Goal: Task Accomplishment & Management: Complete application form

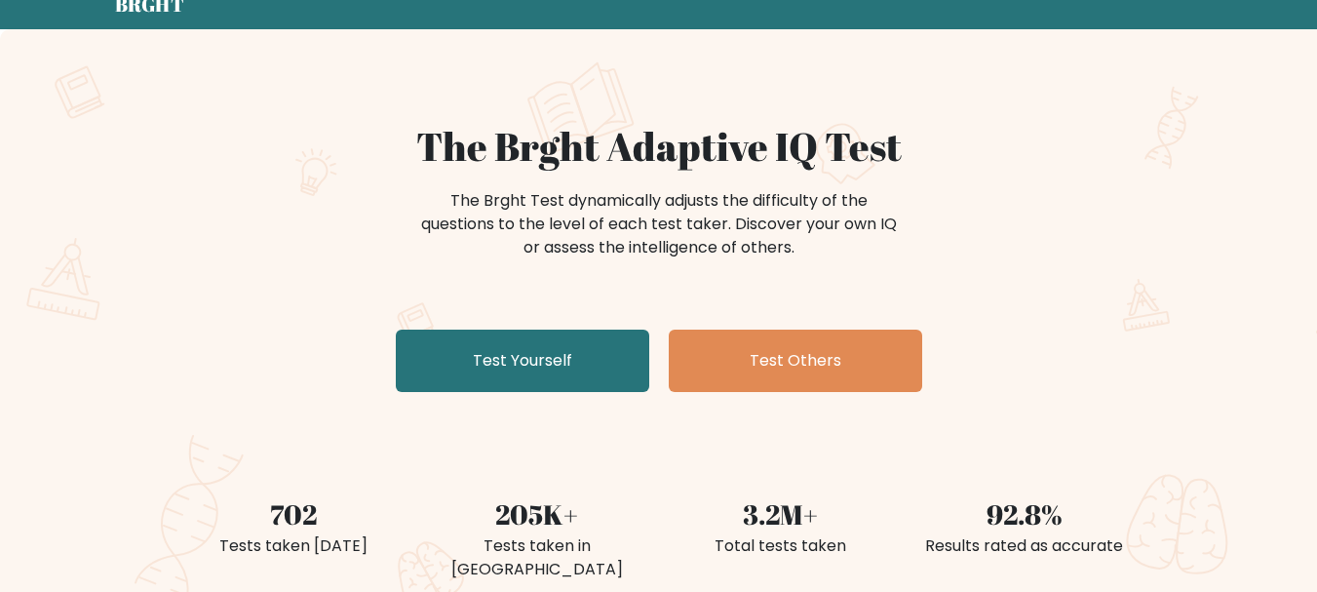
scroll to position [97, 0]
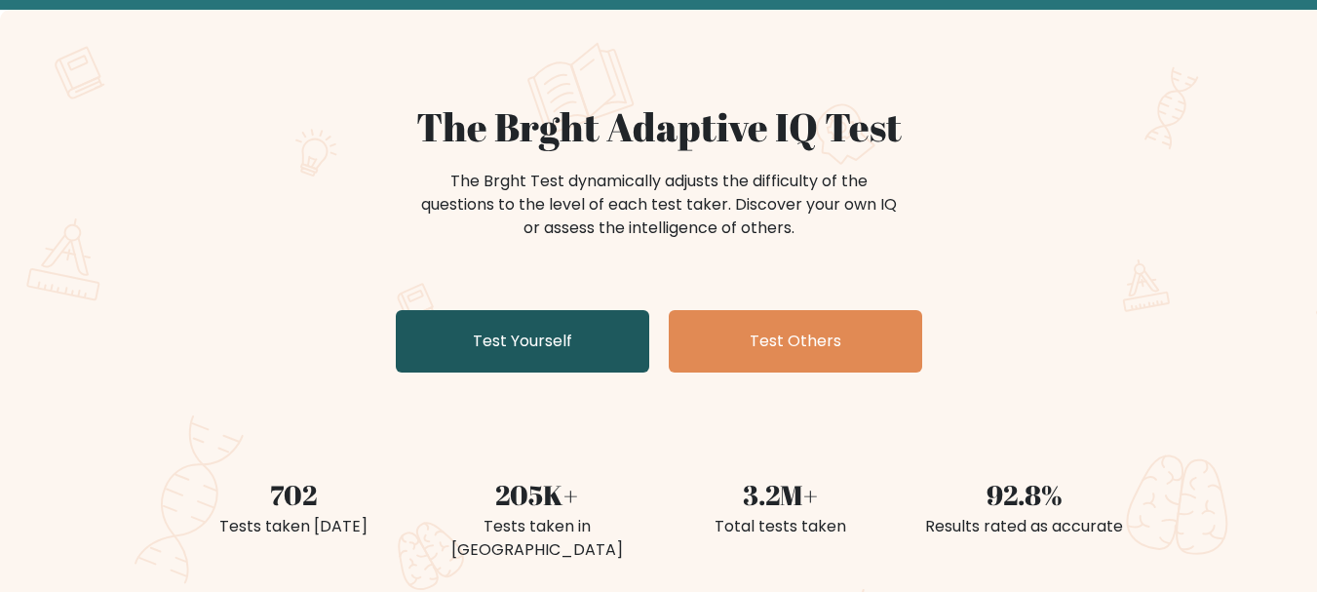
click at [538, 335] on link "Test Yourself" at bounding box center [522, 341] width 253 height 62
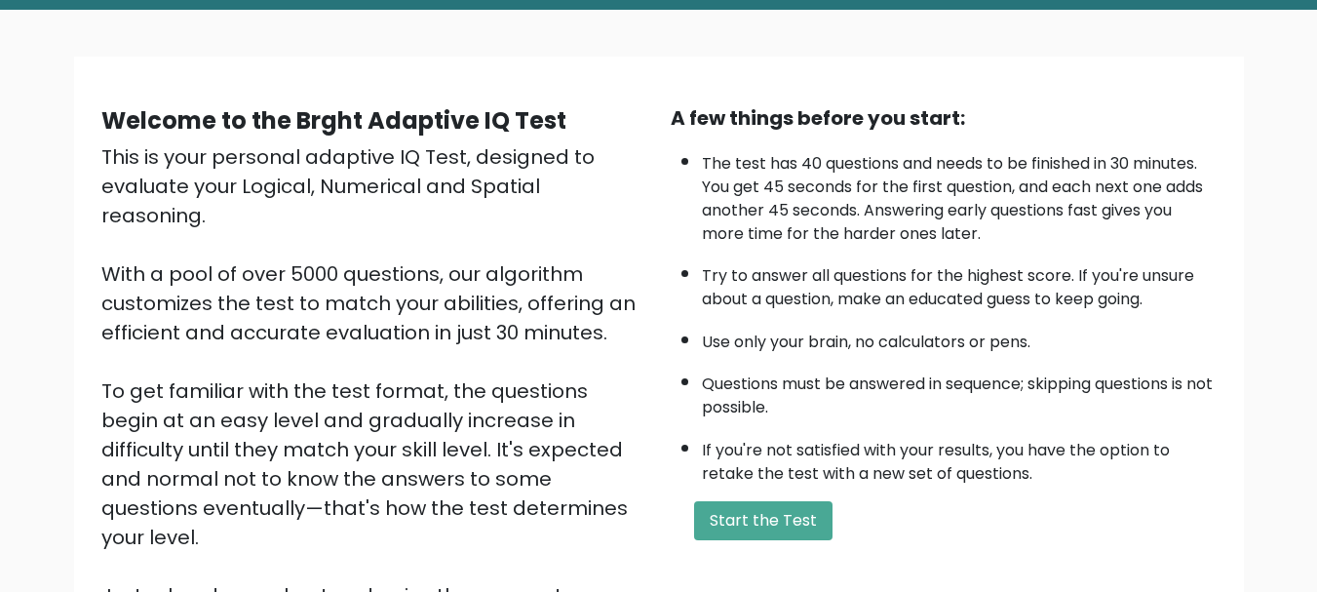
scroll to position [195, 0]
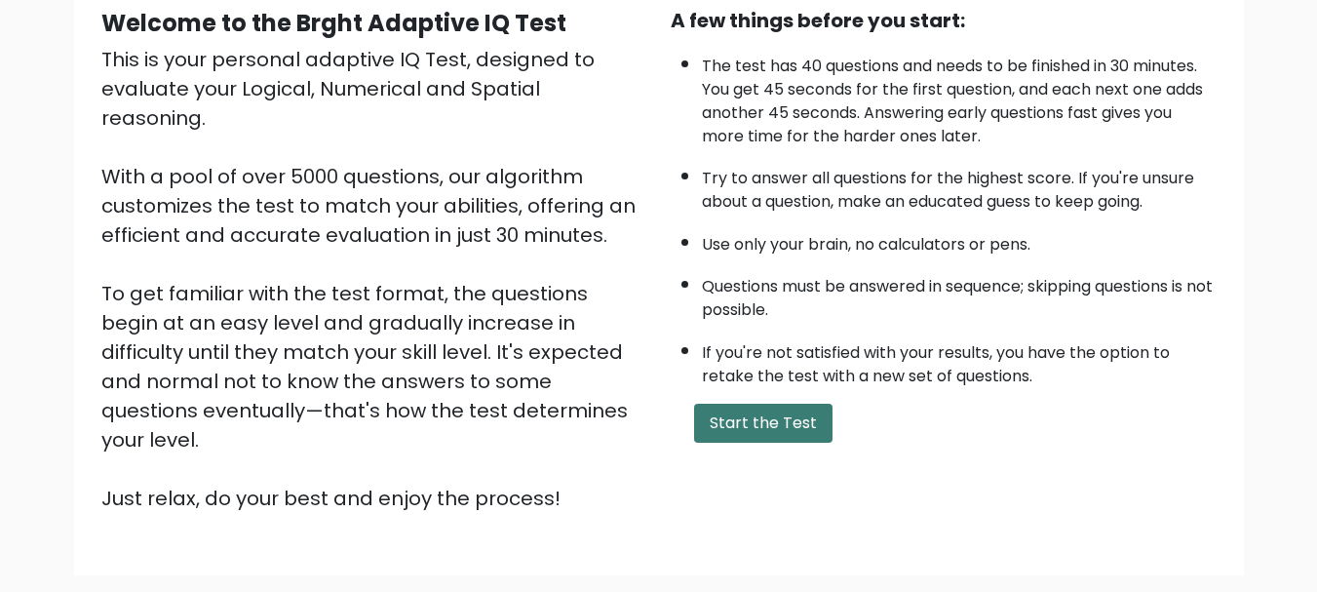
click at [789, 417] on button "Start the Test" at bounding box center [763, 422] width 138 height 39
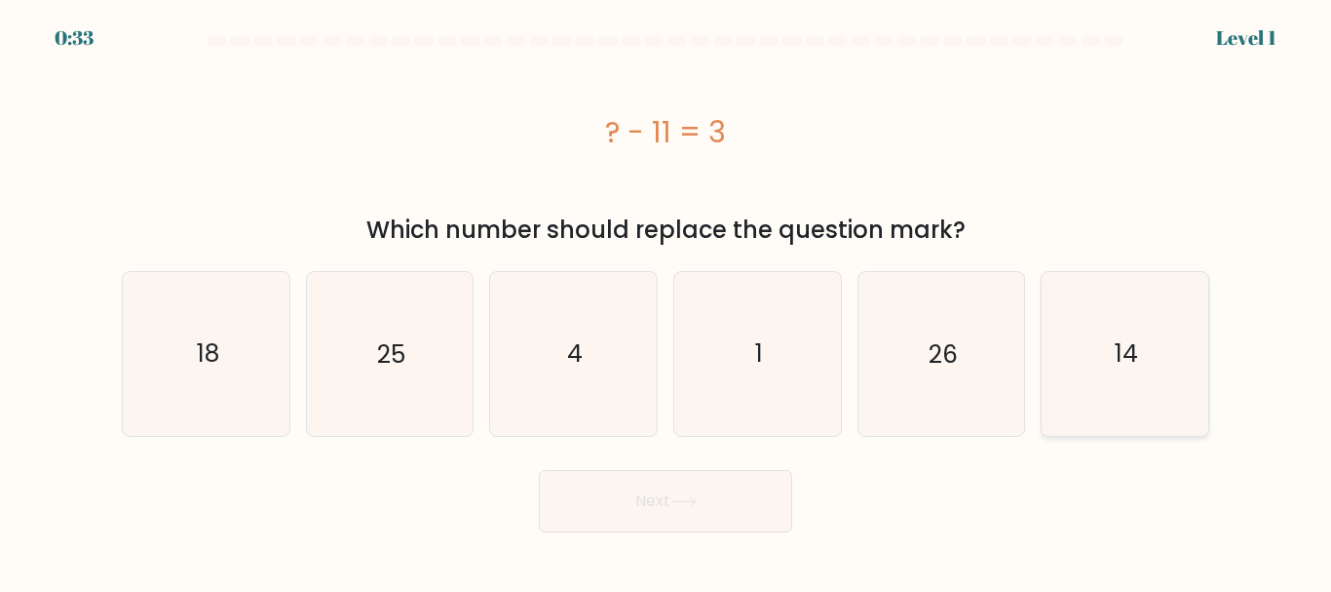
click at [1133, 386] on icon "14" at bounding box center [1125, 353] width 163 height 163
click at [667, 301] on input "f. 14" at bounding box center [666, 298] width 1 height 5
radio input "true"
click at [714, 507] on button "Next" at bounding box center [665, 501] width 253 height 62
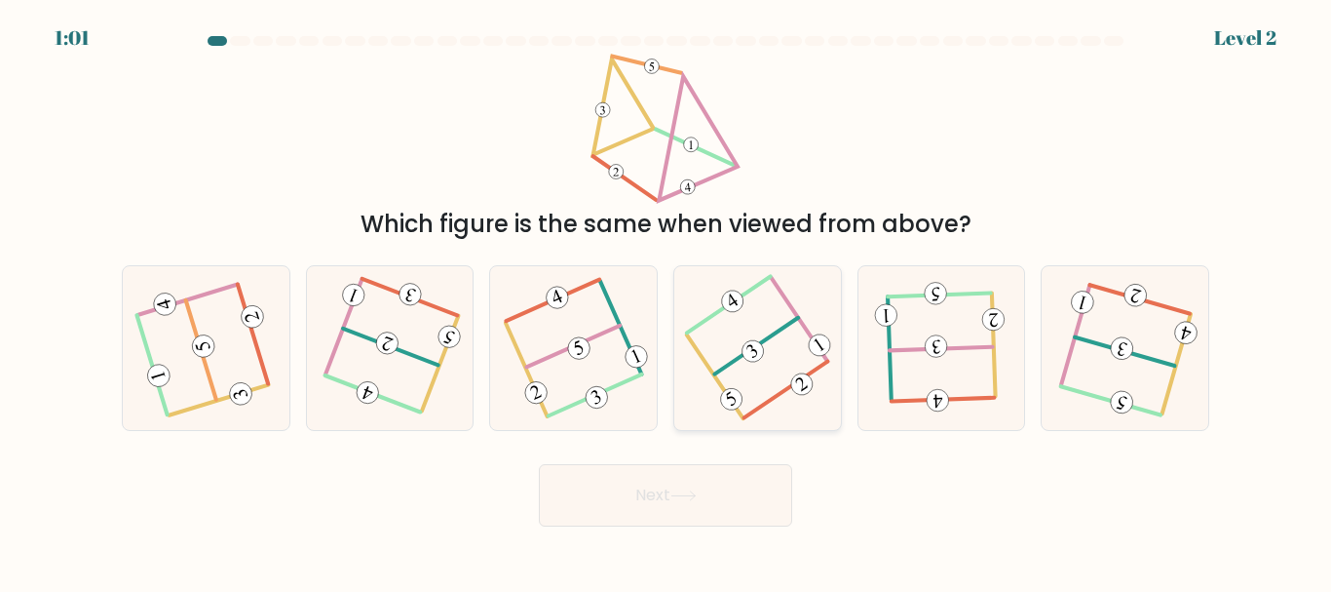
click at [733, 342] on icon at bounding box center [757, 348] width 125 height 131
click at [667, 301] on input "d." at bounding box center [666, 298] width 1 height 5
radio input "true"
click at [697, 492] on icon at bounding box center [684, 495] width 26 height 11
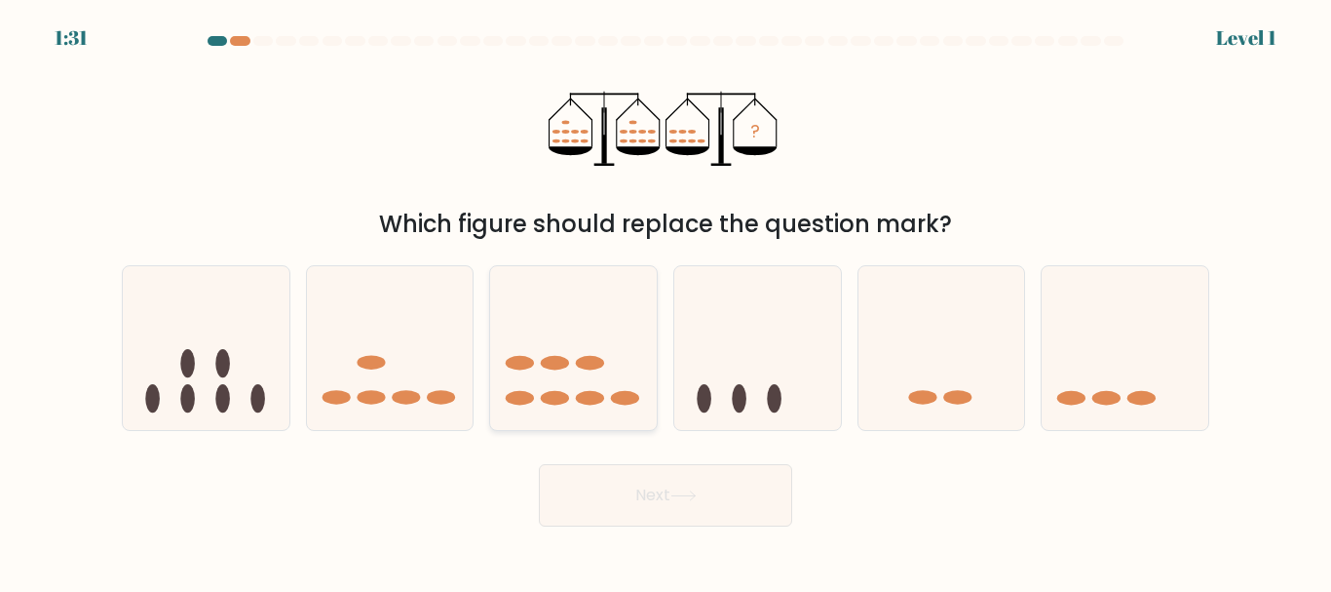
click at [574, 380] on icon at bounding box center [573, 347] width 167 height 137
click at [666, 301] on input "c." at bounding box center [666, 298] width 1 height 5
radio input "true"
click at [695, 501] on button "Next" at bounding box center [665, 495] width 253 height 62
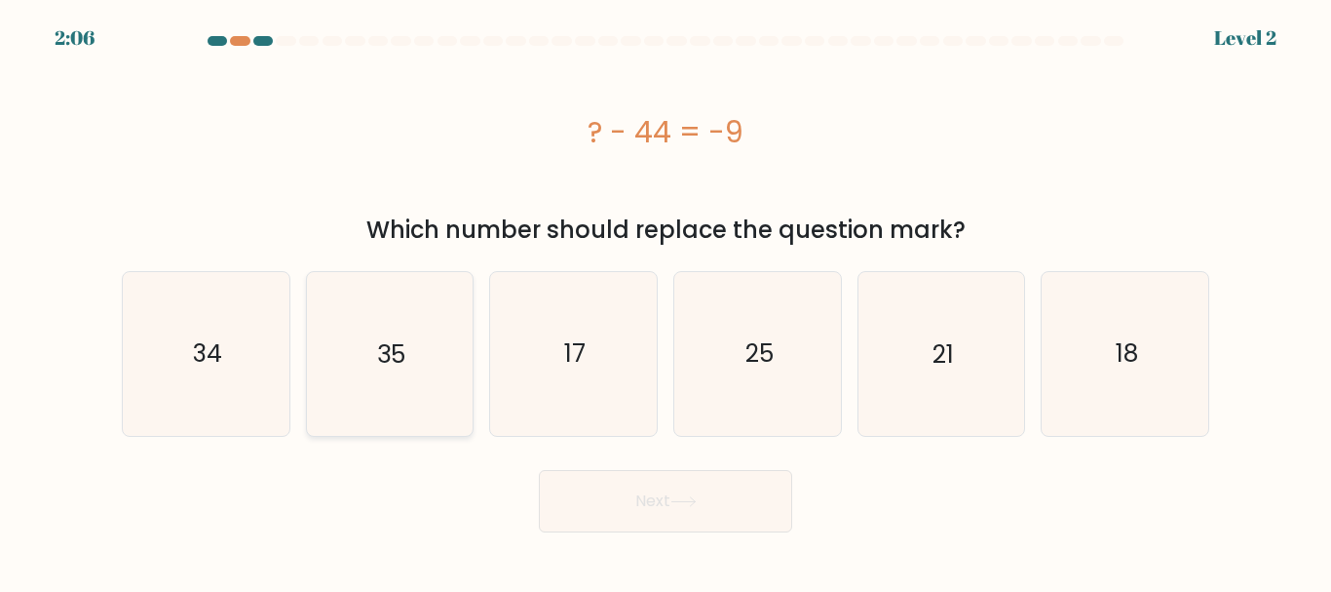
click at [430, 372] on icon "35" at bounding box center [389, 353] width 163 height 163
click at [666, 301] on input "b. 35" at bounding box center [666, 298] width 1 height 5
radio input "true"
click at [629, 511] on button "Next" at bounding box center [665, 501] width 253 height 62
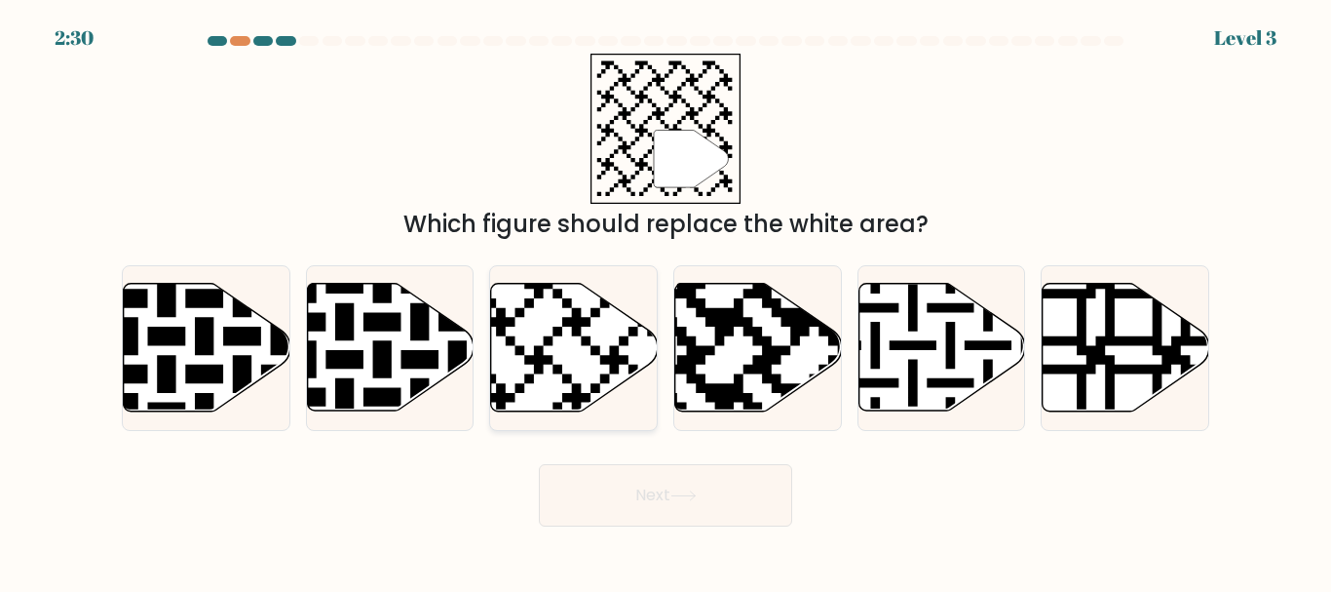
click at [585, 347] on icon at bounding box center [574, 348] width 167 height 128
click at [666, 301] on input "c." at bounding box center [666, 298] width 1 height 5
radio input "true"
click at [638, 481] on button "Next" at bounding box center [665, 495] width 253 height 62
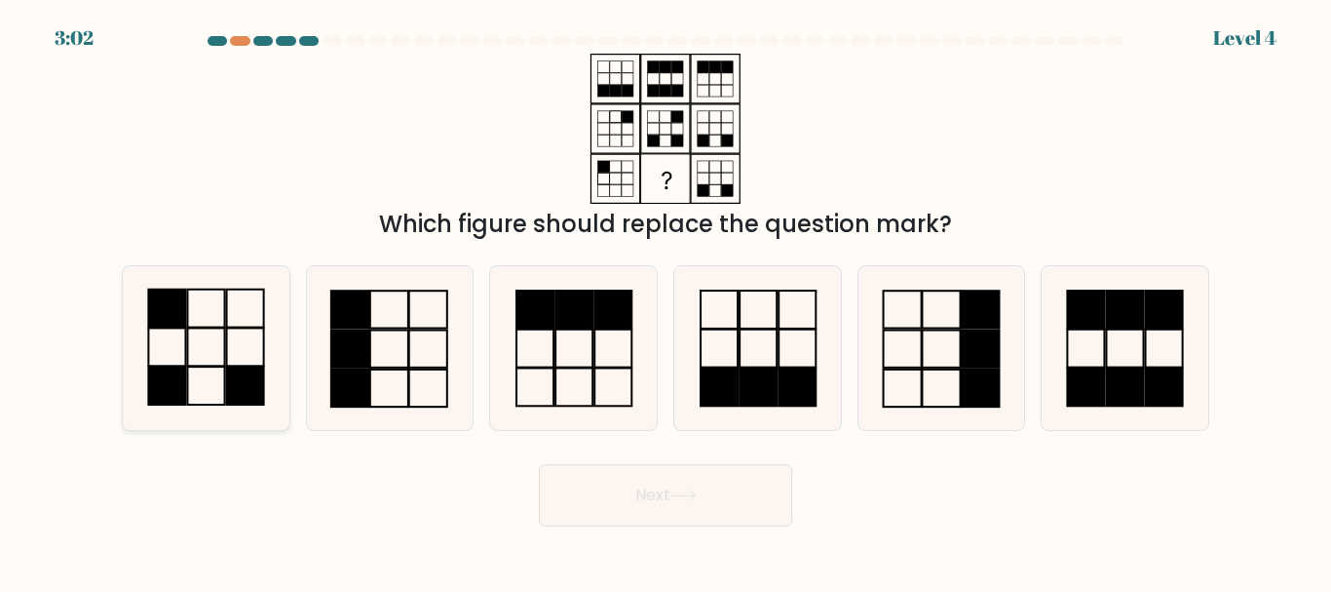
click at [236, 360] on icon at bounding box center [206, 347] width 163 height 163
click at [666, 301] on input "a." at bounding box center [666, 298] width 1 height 5
radio input "true"
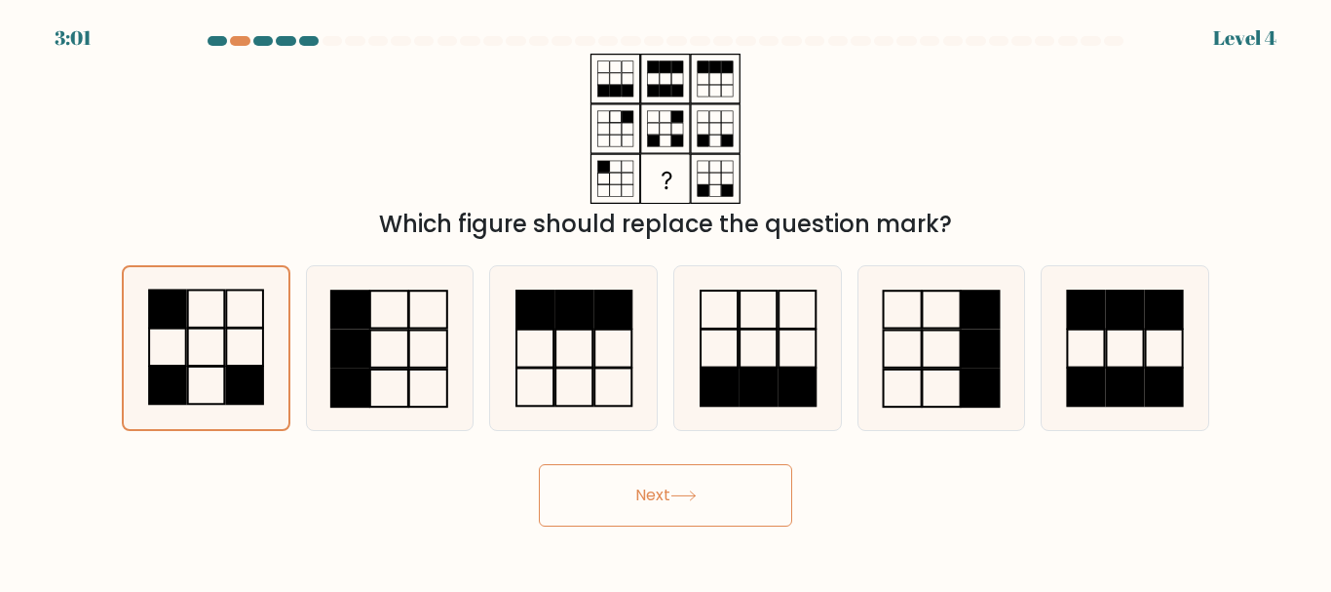
click at [734, 494] on button "Next" at bounding box center [665, 495] width 253 height 62
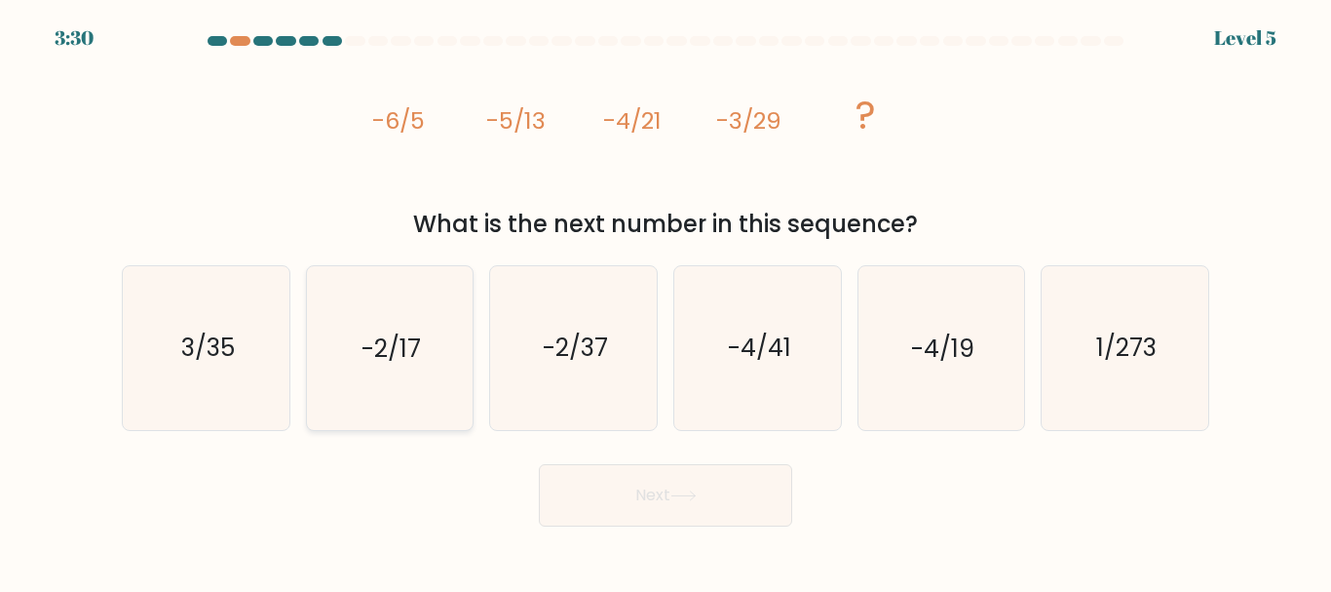
click at [429, 360] on icon "-2/17" at bounding box center [389, 347] width 163 height 163
click at [666, 301] on input "b. -2/17" at bounding box center [666, 298] width 1 height 5
radio input "true"
click at [558, 354] on text "-2/37" at bounding box center [575, 348] width 65 height 34
click at [666, 301] on input "c. -2/37" at bounding box center [666, 298] width 1 height 5
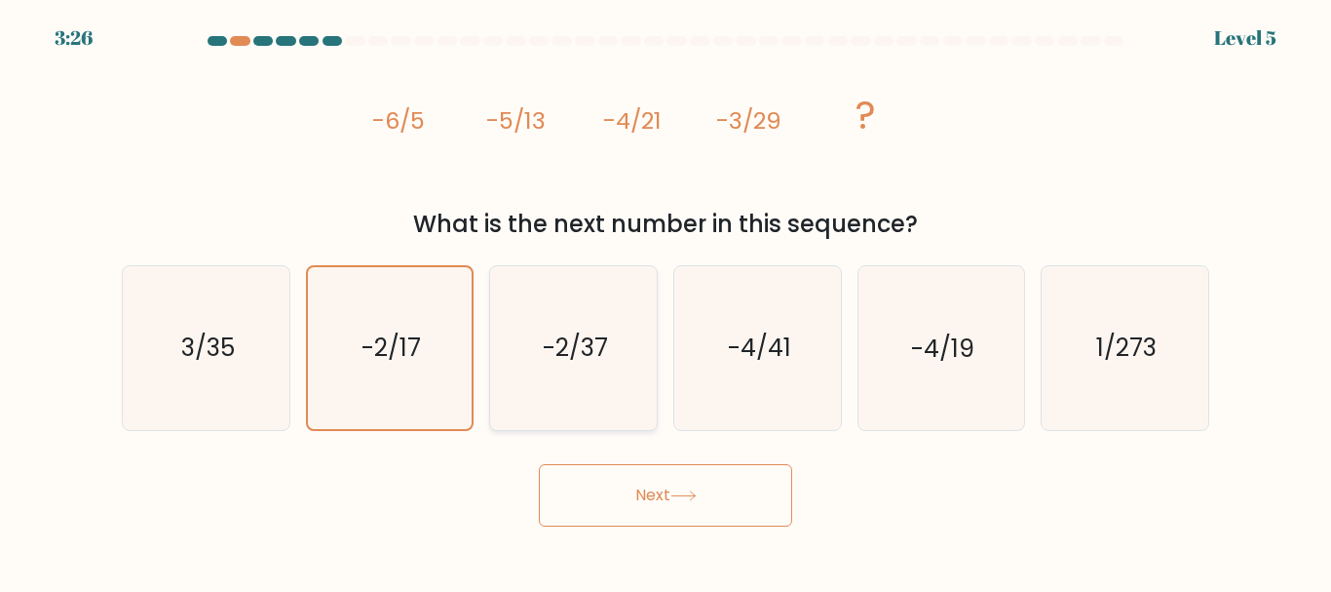
radio input "true"
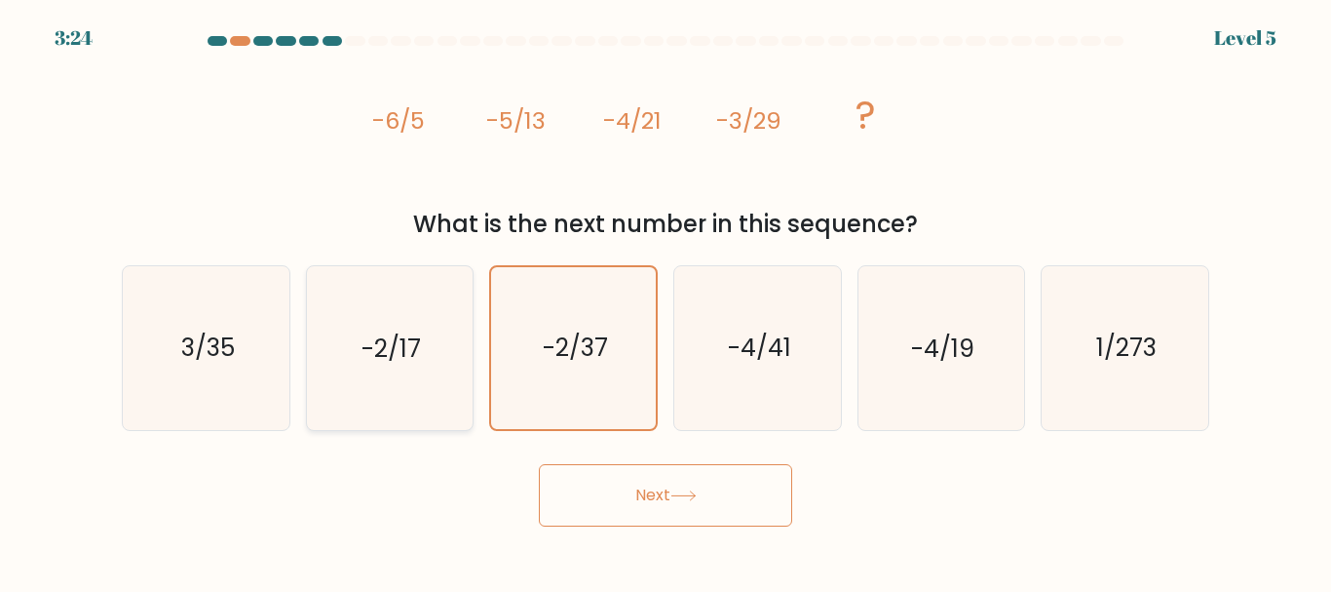
click at [412, 357] on text "-2/17" at bounding box center [391, 348] width 59 height 34
click at [666, 301] on input "b. -2/17" at bounding box center [666, 298] width 1 height 5
radio input "true"
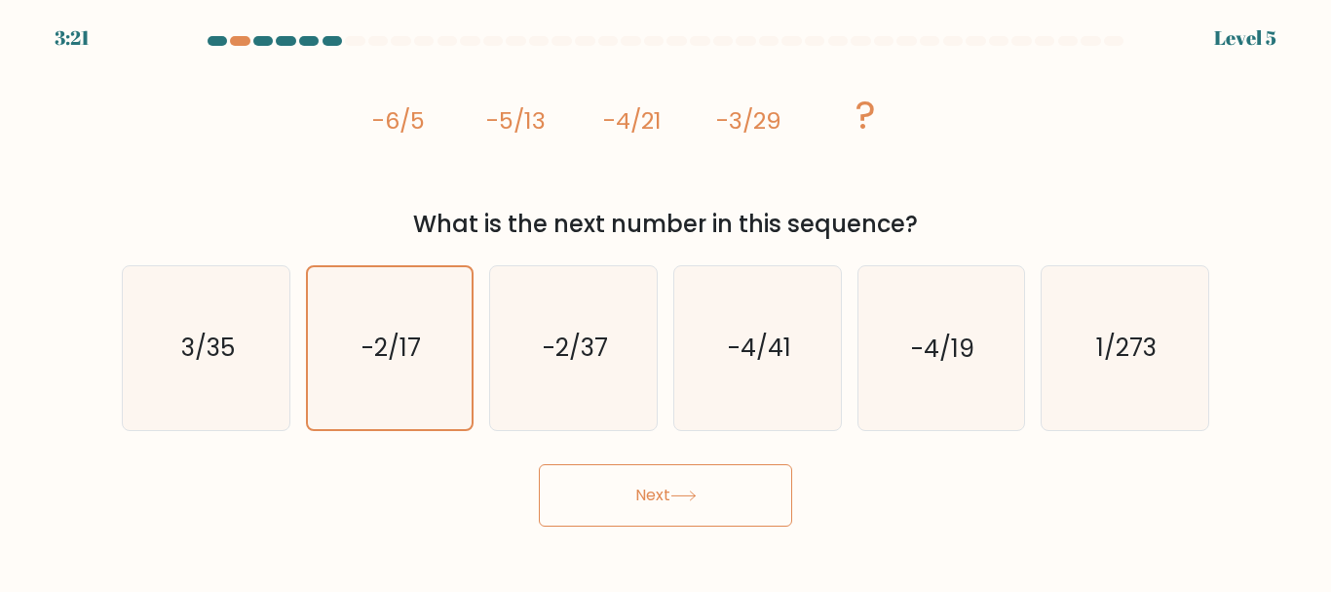
click at [745, 495] on button "Next" at bounding box center [665, 495] width 253 height 62
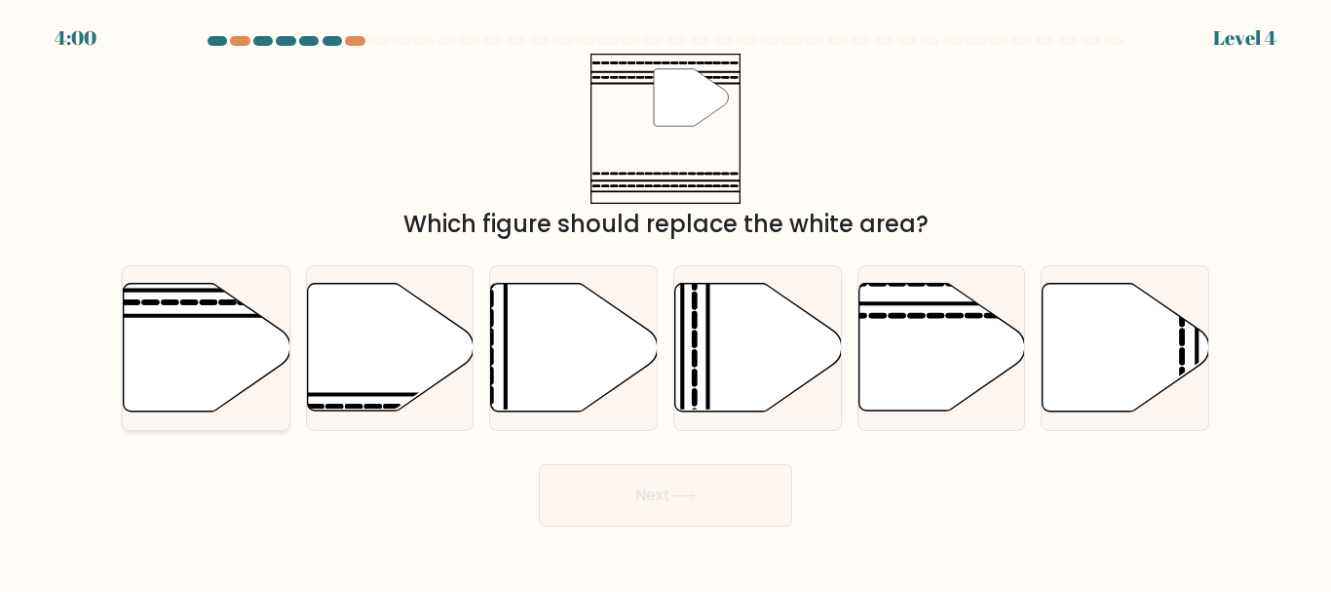
click at [165, 365] on icon at bounding box center [207, 348] width 167 height 128
click at [666, 301] on input "a." at bounding box center [666, 298] width 1 height 5
radio input "true"
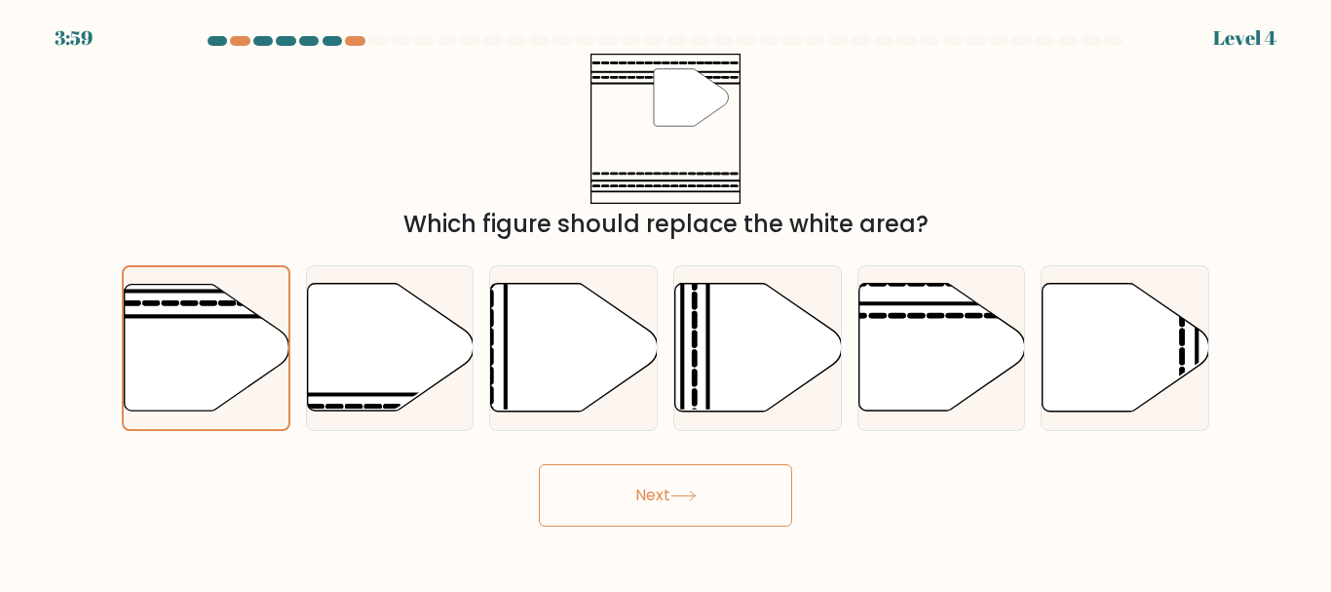
click at [655, 491] on button "Next" at bounding box center [665, 495] width 253 height 62
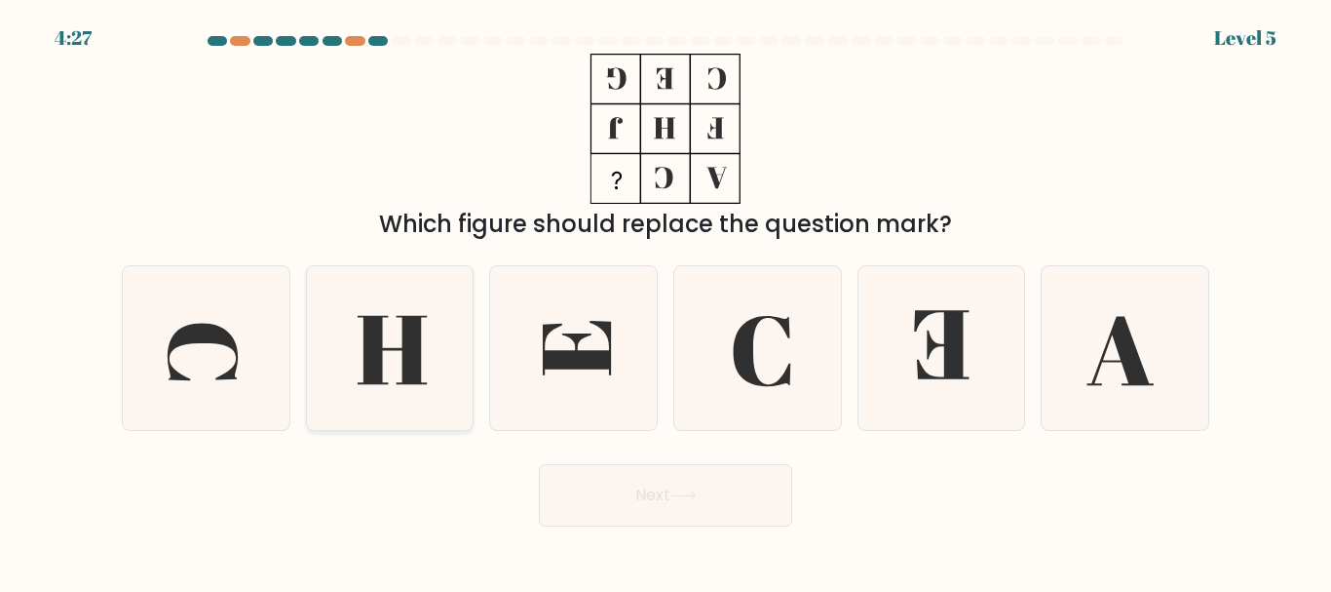
click at [443, 371] on icon at bounding box center [389, 347] width 163 height 163
click at [666, 301] on input "b." at bounding box center [666, 298] width 1 height 5
radio input "true"
click at [662, 499] on button "Next" at bounding box center [665, 495] width 253 height 62
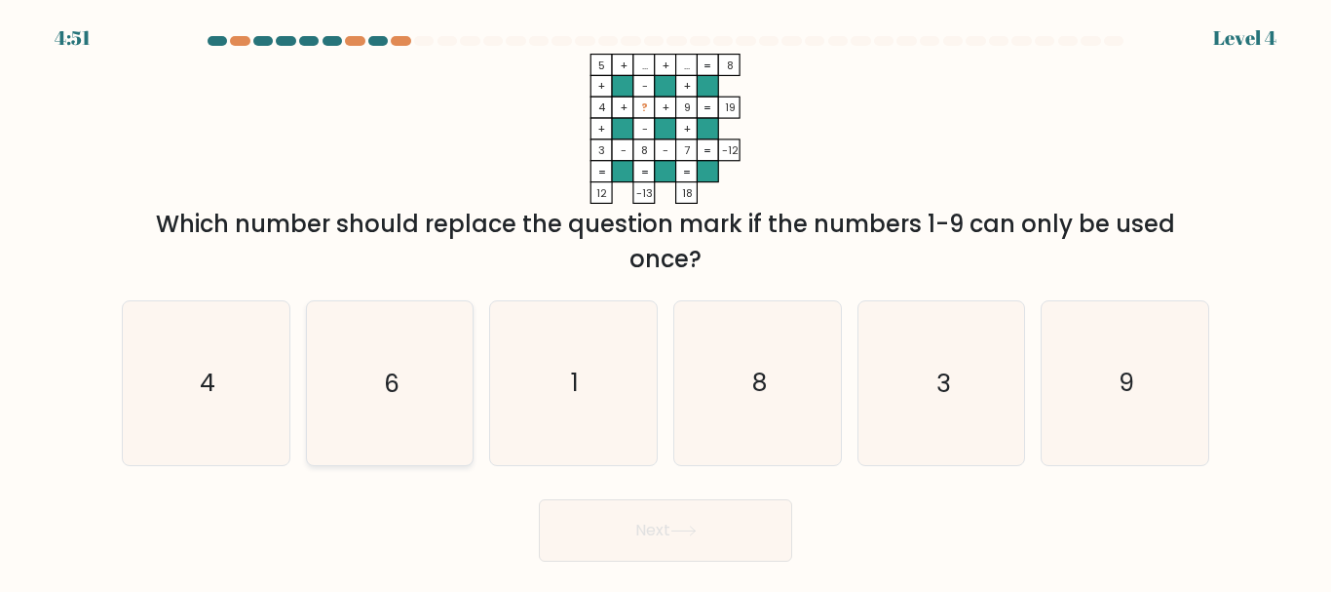
click at [389, 395] on text "6" at bounding box center [392, 383] width 16 height 34
click at [666, 301] on input "b. 6" at bounding box center [666, 298] width 1 height 5
radio input "true"
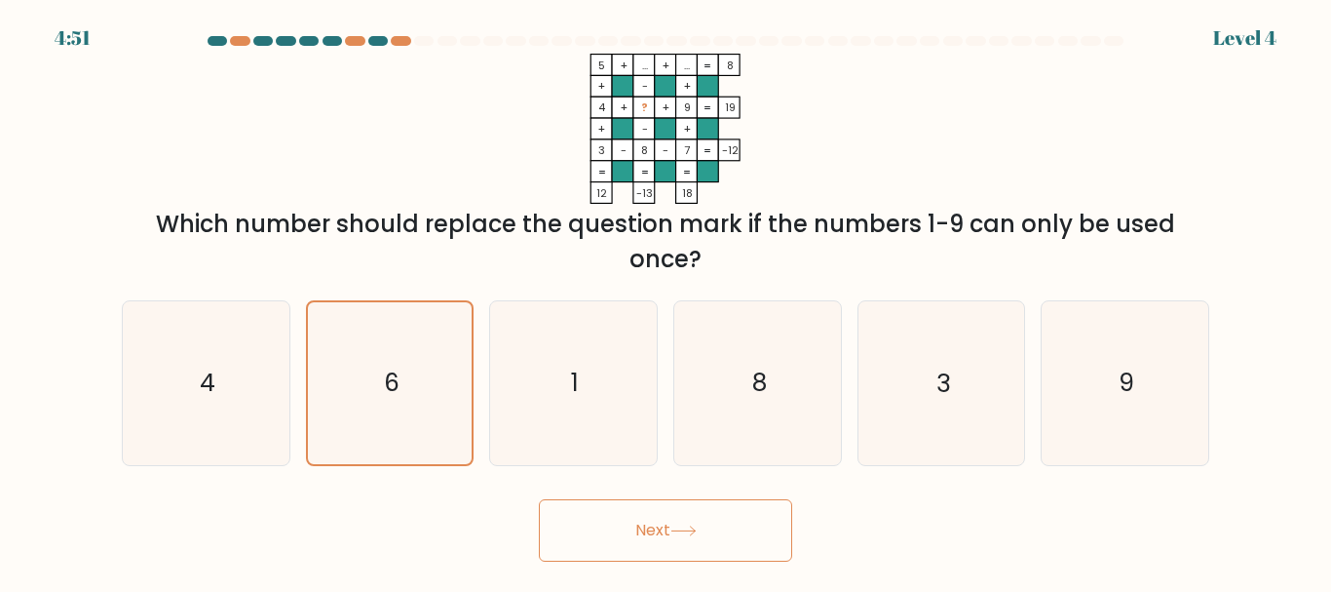
click at [683, 528] on icon at bounding box center [684, 530] width 26 height 11
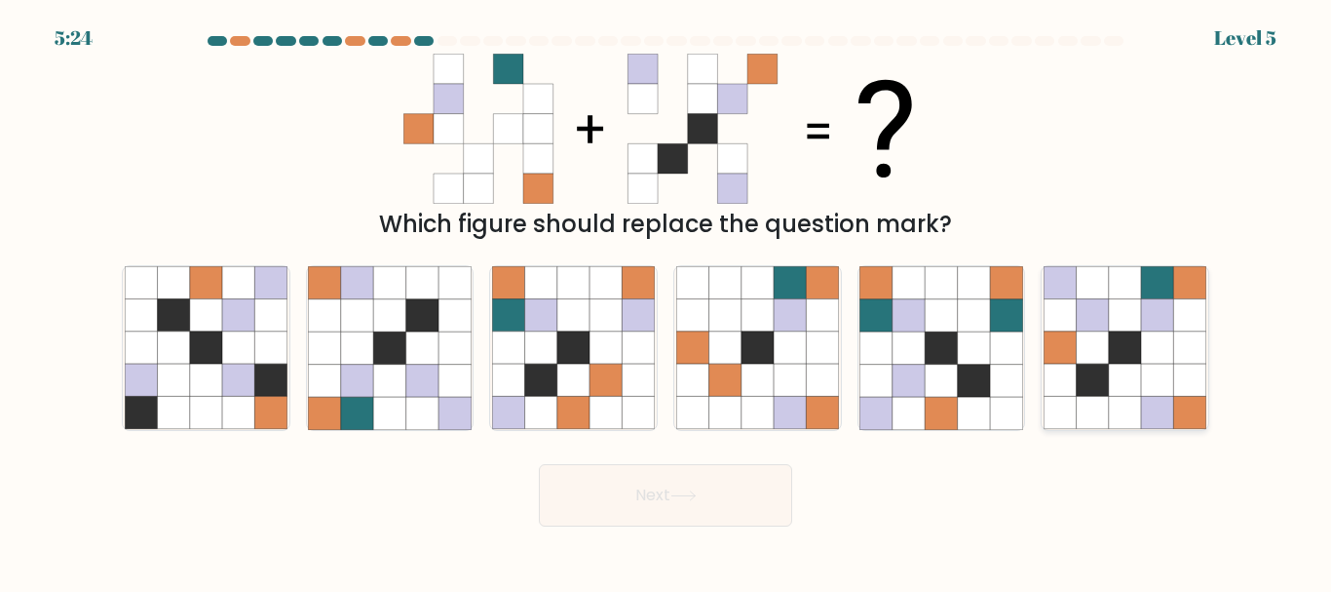
click at [1061, 327] on icon at bounding box center [1060, 315] width 32 height 32
click at [667, 301] on input "f." at bounding box center [666, 298] width 1 height 5
radio input "true"
click at [633, 483] on button "Next" at bounding box center [665, 495] width 253 height 62
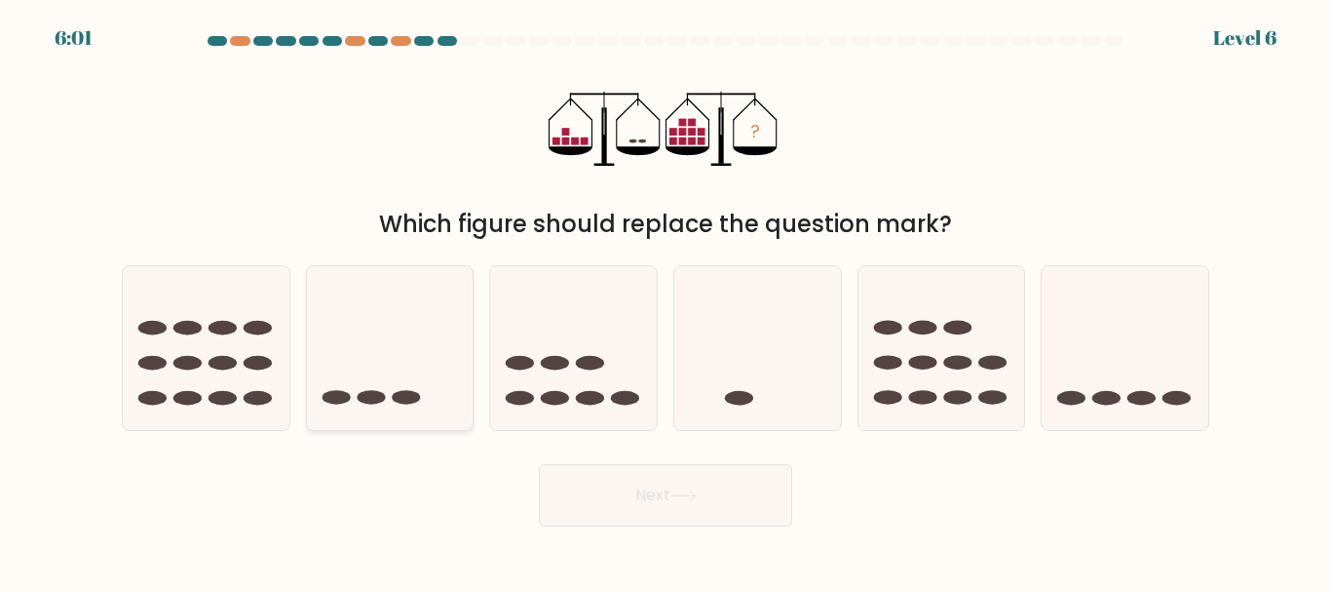
click at [378, 392] on ellipse at bounding box center [371, 398] width 28 height 15
click at [666, 301] on input "b." at bounding box center [666, 298] width 1 height 5
radio input "true"
click at [661, 487] on button "Next" at bounding box center [665, 495] width 253 height 62
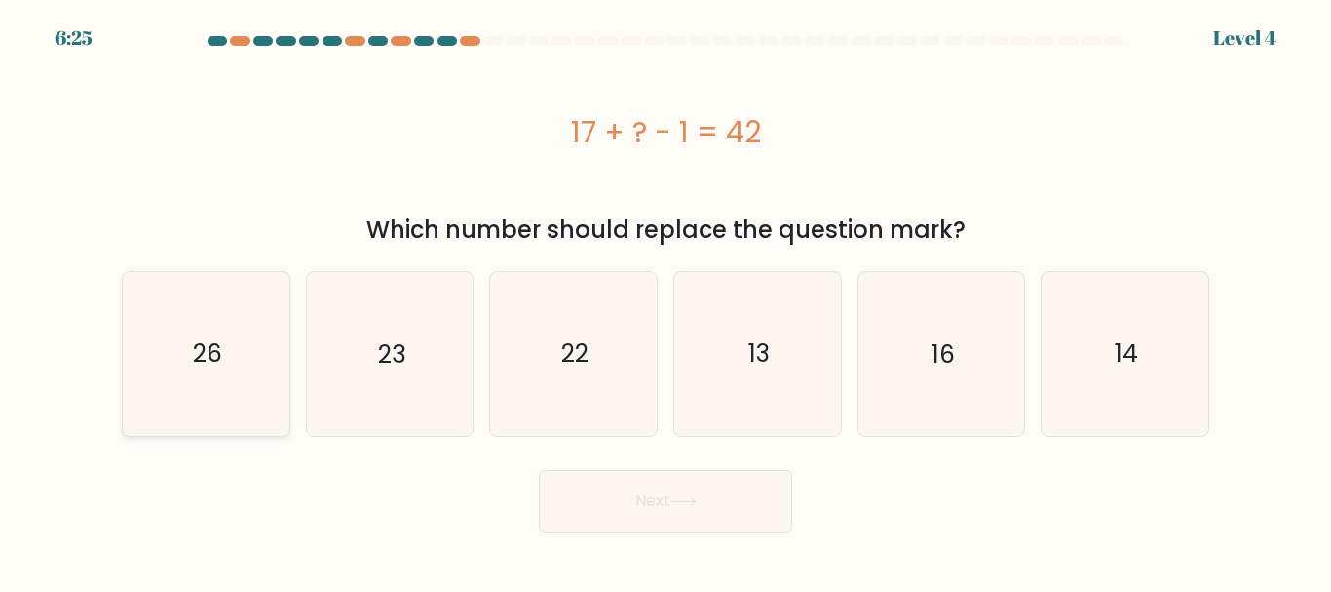
click at [233, 368] on icon "26" at bounding box center [206, 353] width 163 height 163
click at [666, 301] on input "a. 26" at bounding box center [666, 298] width 1 height 5
radio input "true"
click at [657, 515] on button "Next" at bounding box center [665, 501] width 253 height 62
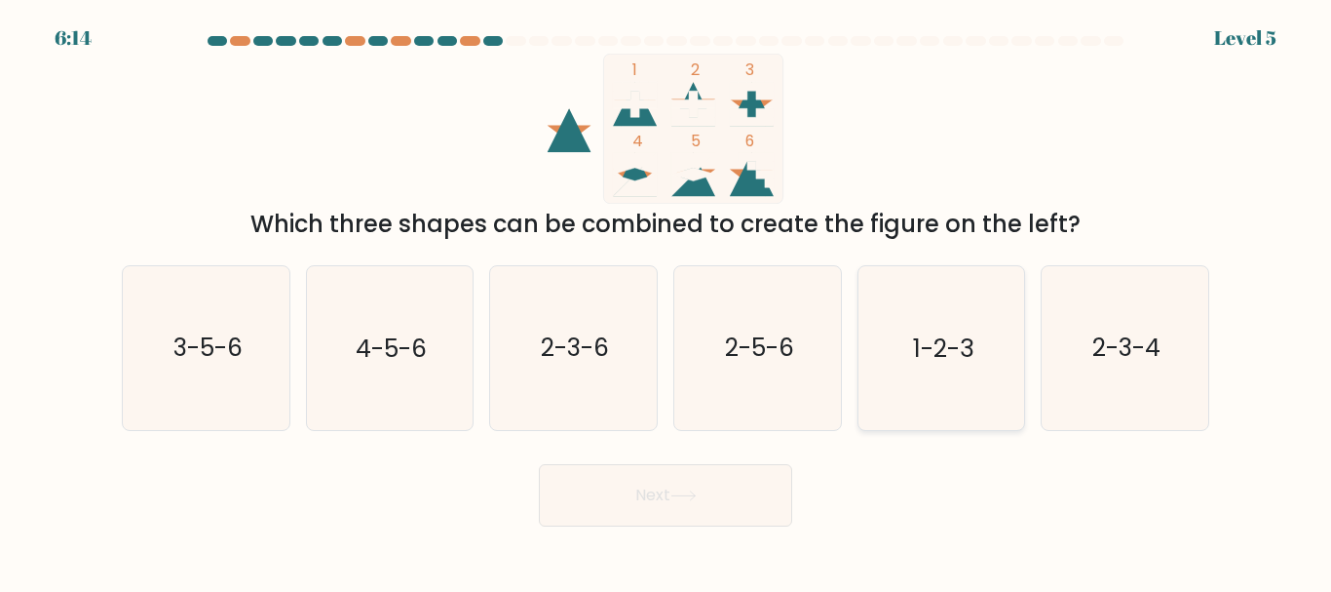
click at [955, 362] on text "1-2-3" at bounding box center [943, 348] width 60 height 34
click at [667, 301] on input "e. 1-2-3" at bounding box center [666, 298] width 1 height 5
radio input "true"
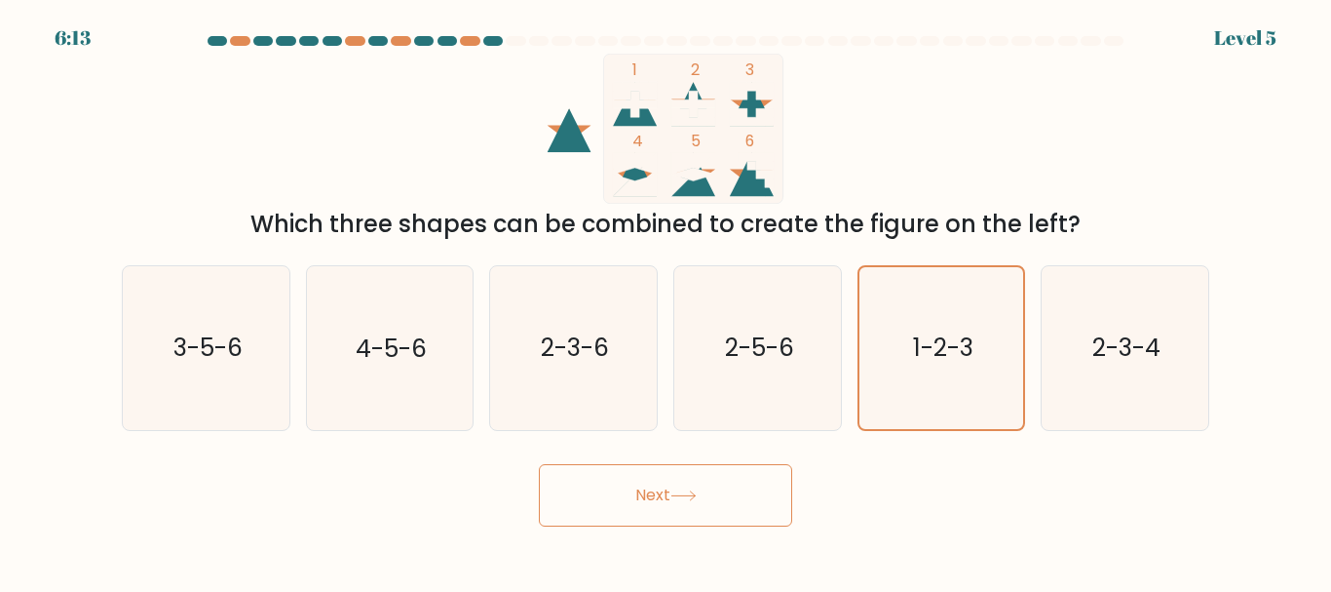
click at [731, 511] on button "Next" at bounding box center [665, 495] width 253 height 62
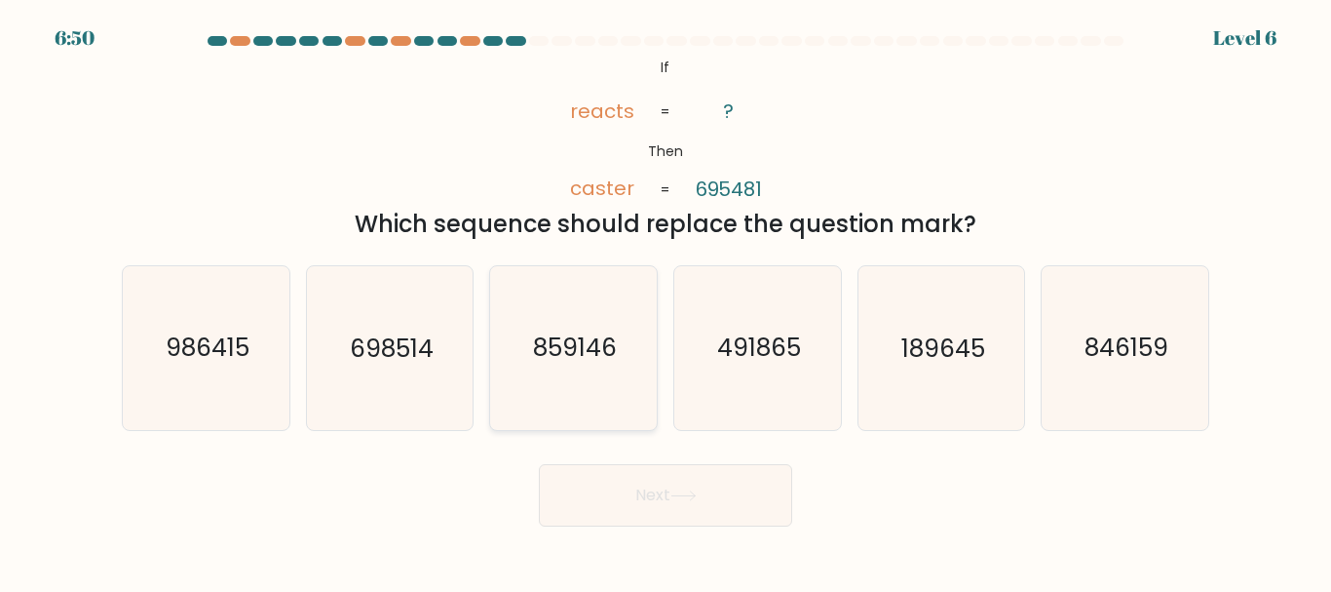
click at [604, 331] on text "859146" at bounding box center [575, 348] width 84 height 34
click at [666, 301] on input "c. 859146" at bounding box center [666, 298] width 1 height 5
radio input "true"
click at [711, 504] on button "Next" at bounding box center [665, 495] width 253 height 62
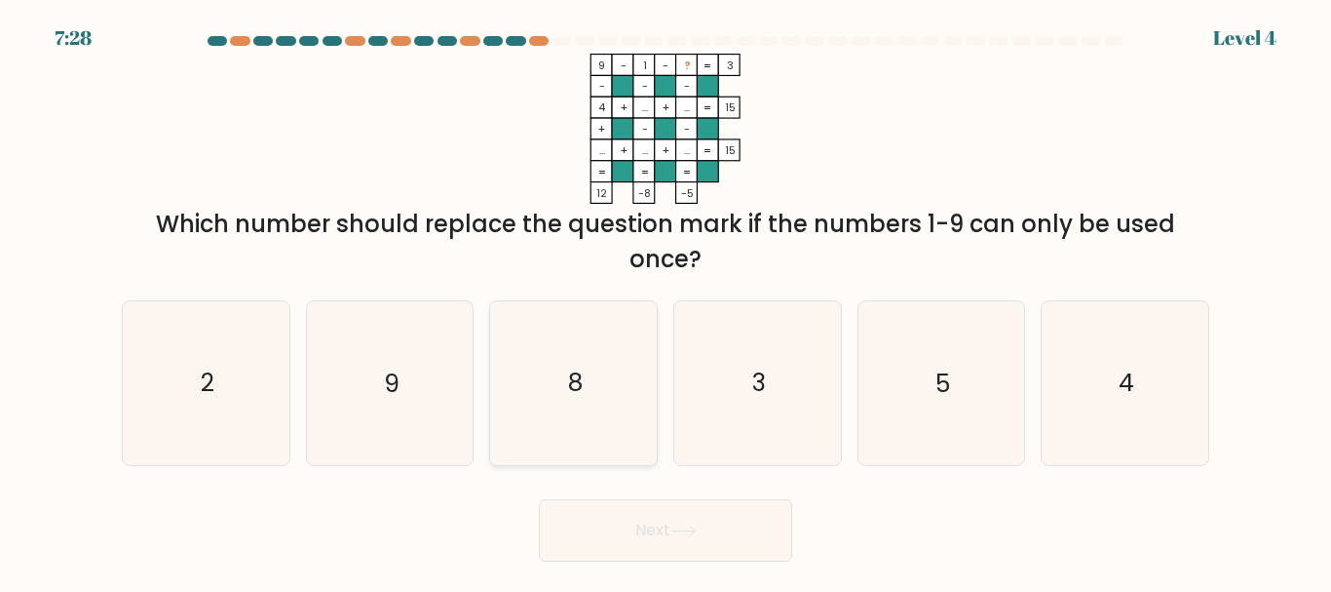
click at [617, 397] on icon "8" at bounding box center [573, 382] width 163 height 163
click at [666, 301] on input "c. 8" at bounding box center [666, 298] width 1 height 5
radio input "true"
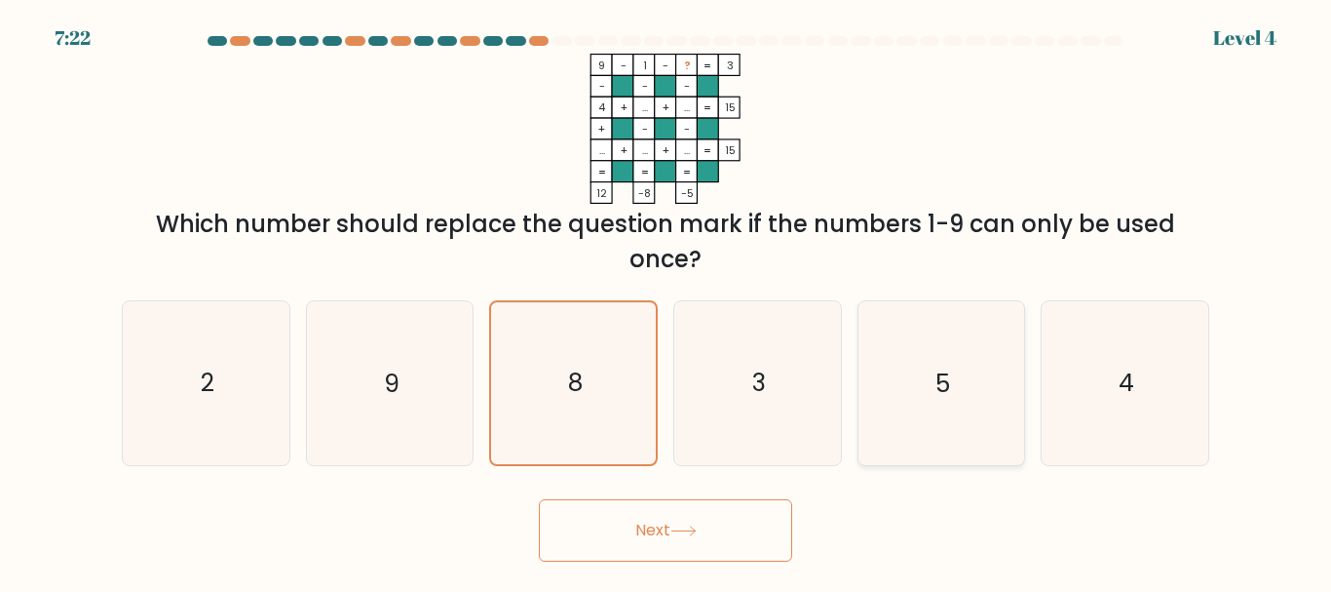
click at [951, 386] on icon "5" at bounding box center [941, 382] width 163 height 163
click at [667, 301] on input "e. 5" at bounding box center [666, 298] width 1 height 5
radio input "true"
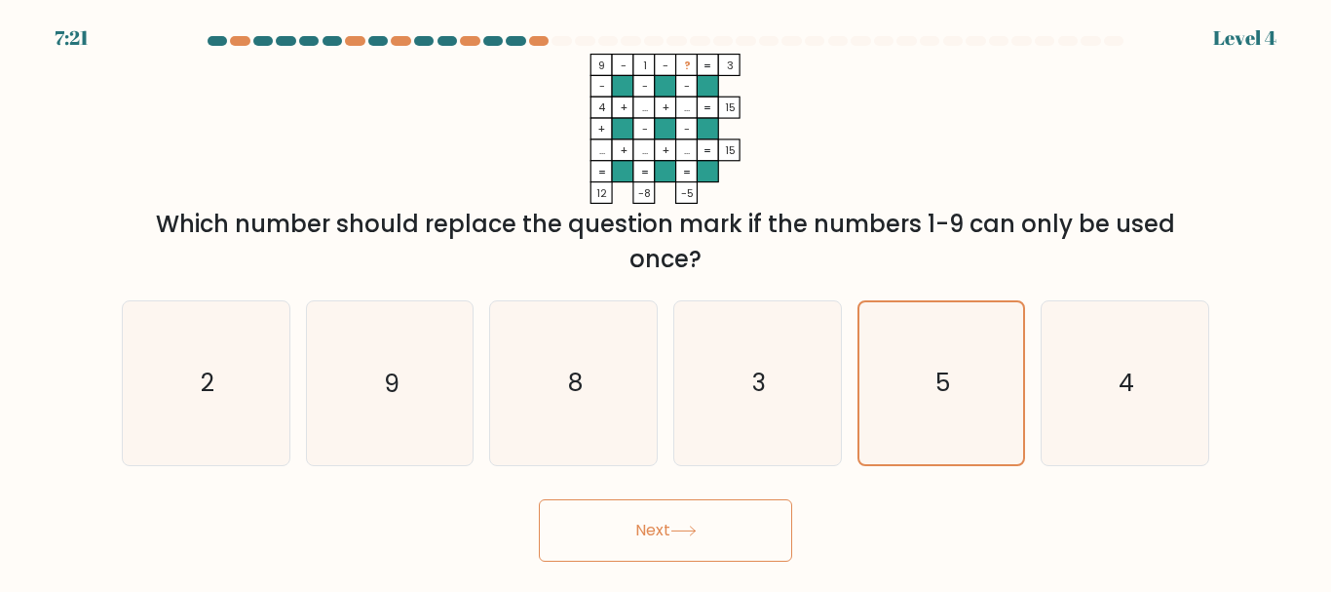
click at [740, 518] on button "Next" at bounding box center [665, 530] width 253 height 62
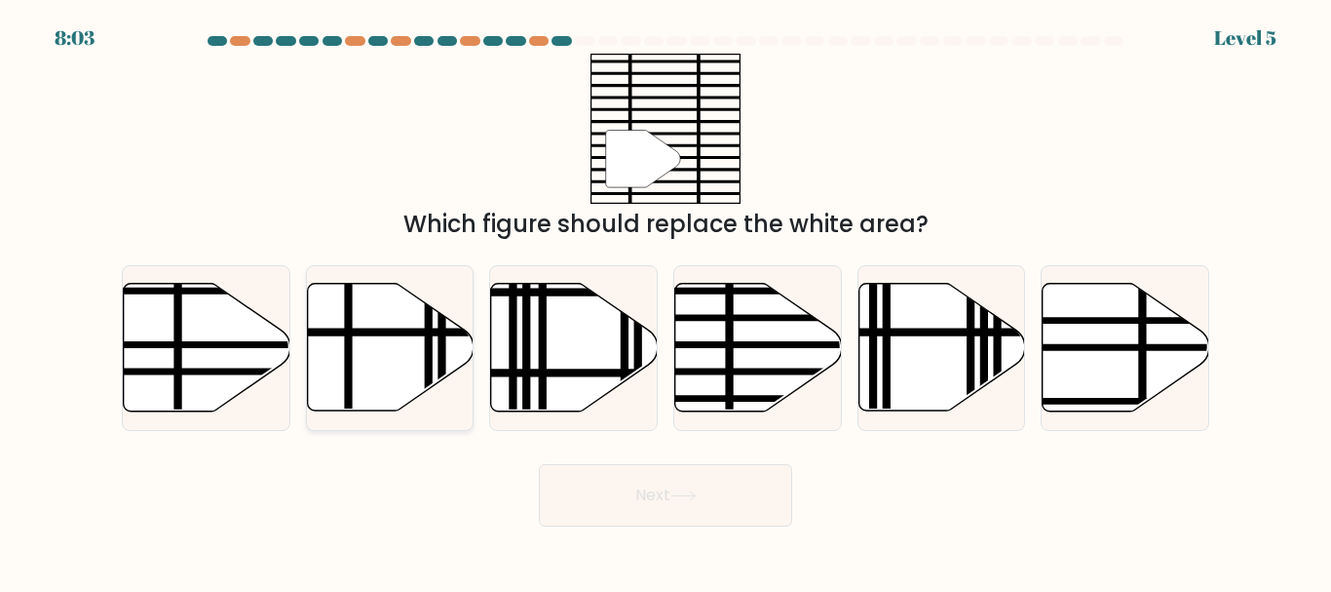
click at [380, 332] on line at bounding box center [440, 332] width 335 height 0
click at [666, 301] on input "b." at bounding box center [666, 298] width 1 height 5
radio input "true"
click at [767, 353] on icon at bounding box center [758, 348] width 167 height 128
click at [667, 301] on input "d." at bounding box center [666, 298] width 1 height 5
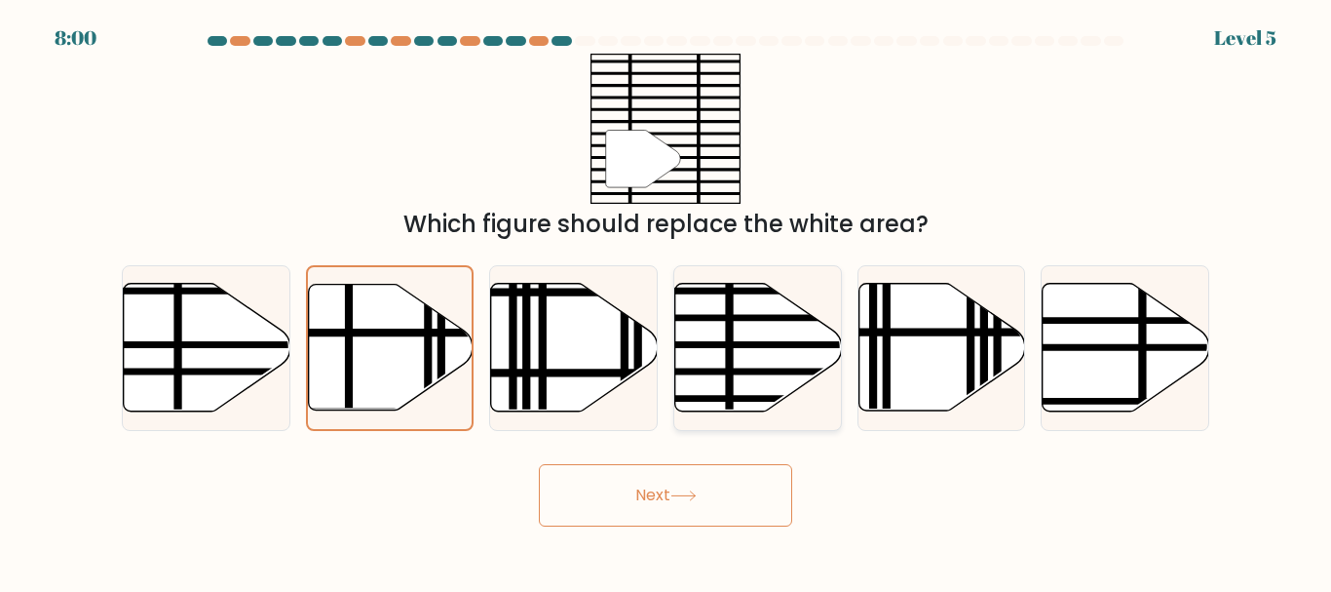
radio input "true"
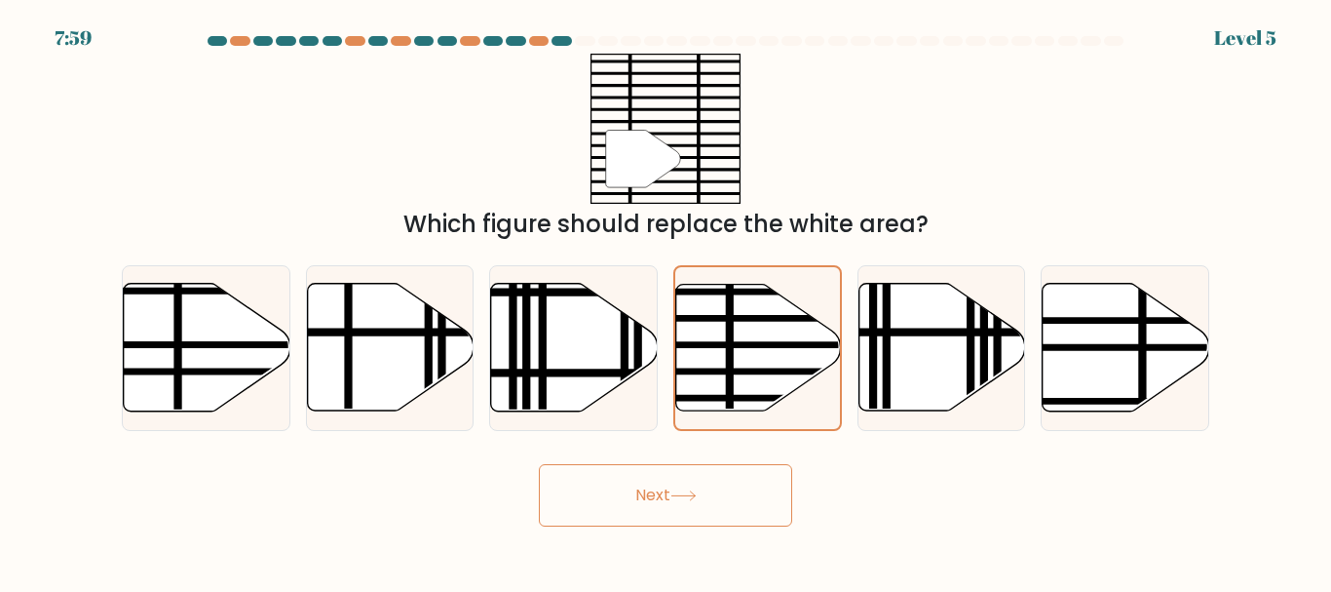
click at [697, 493] on icon at bounding box center [684, 495] width 26 height 11
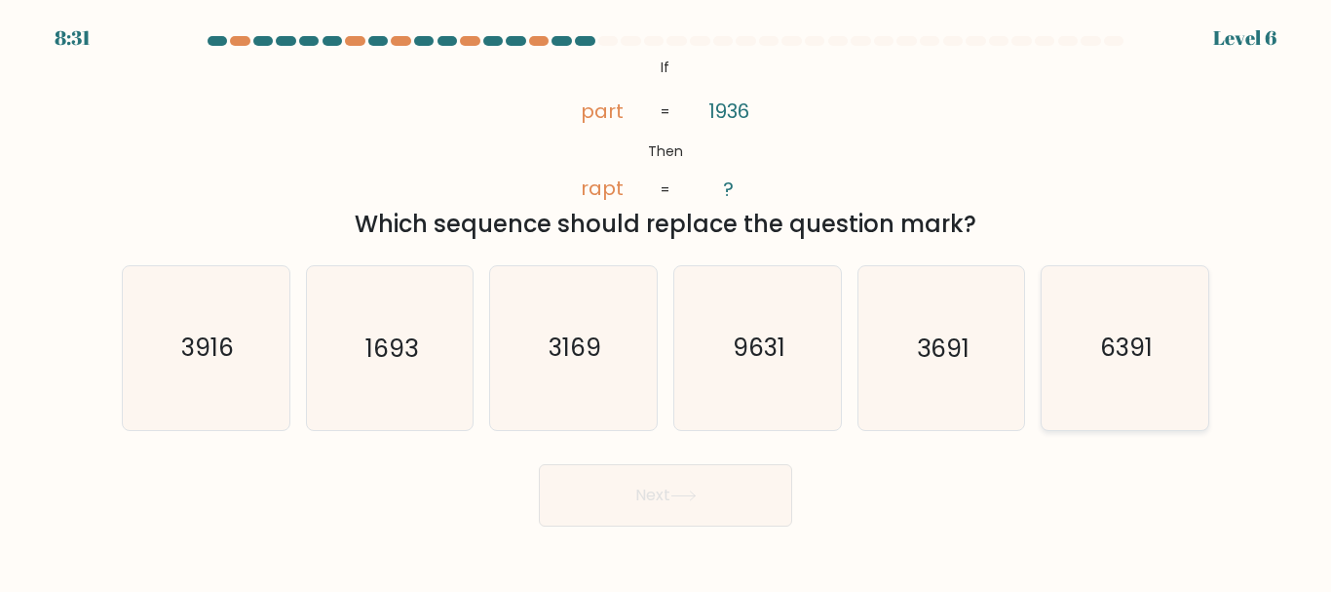
click at [1099, 384] on icon "6391" at bounding box center [1125, 347] width 163 height 163
click at [667, 301] on input "f. 6391" at bounding box center [666, 298] width 1 height 5
radio input "true"
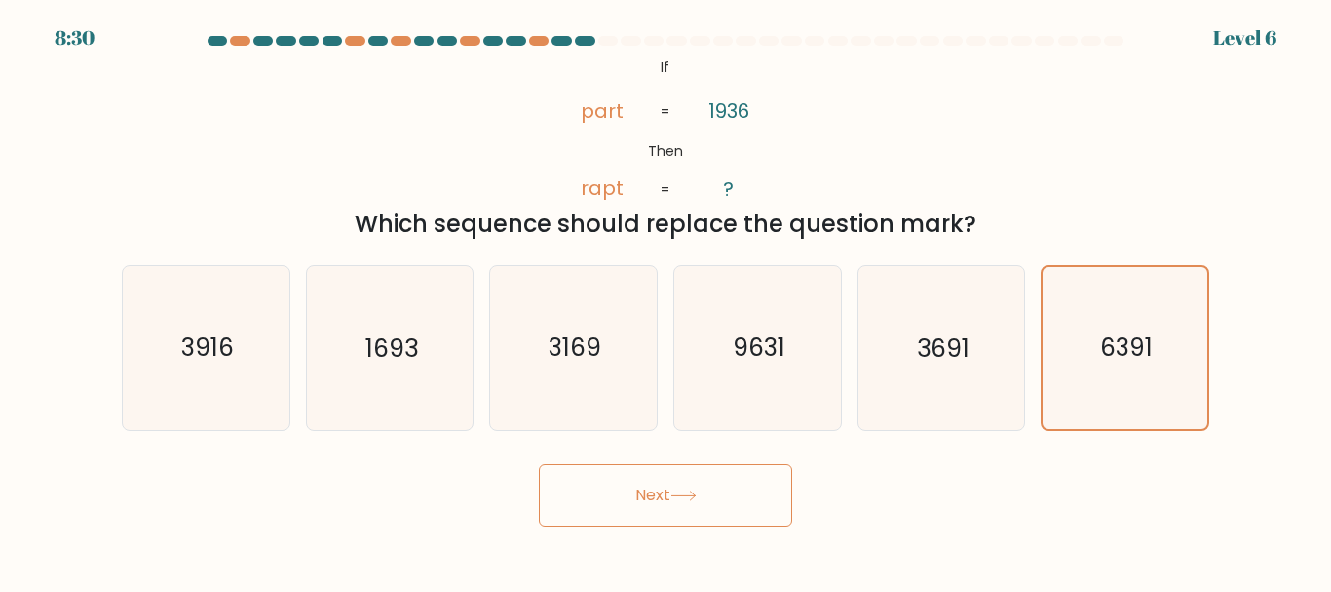
click at [718, 497] on button "Next" at bounding box center [665, 495] width 253 height 62
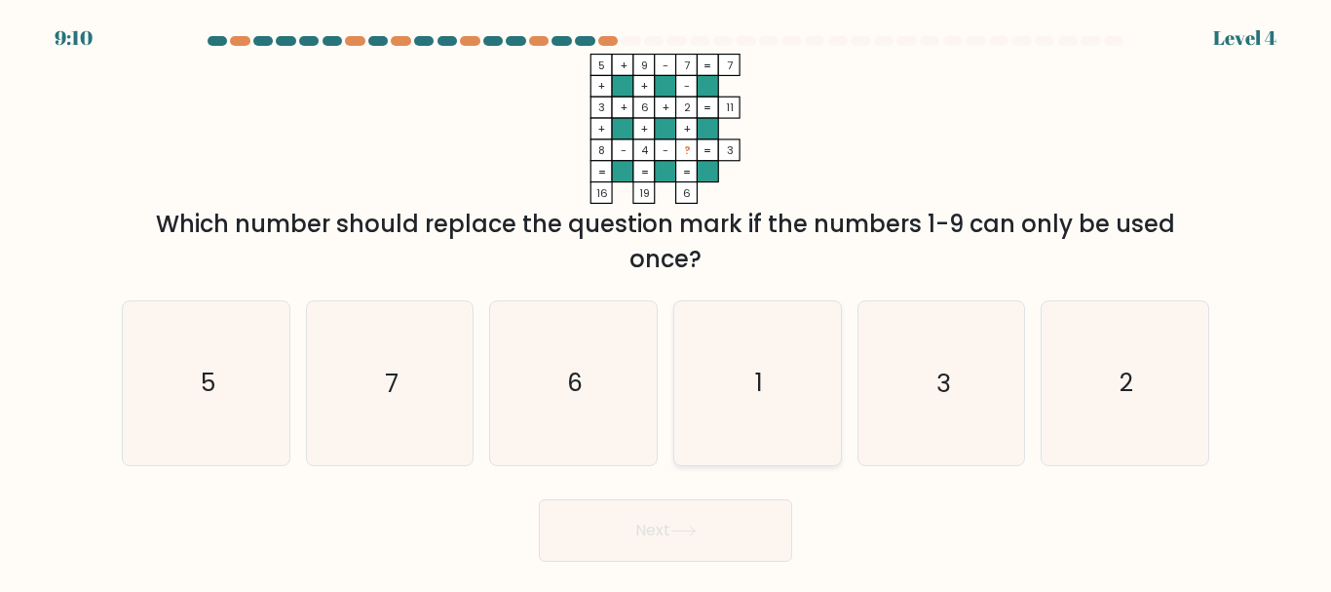
click at [764, 365] on icon "1" at bounding box center [757, 382] width 163 height 163
click at [667, 301] on input "d. 1" at bounding box center [666, 298] width 1 height 5
radio input "true"
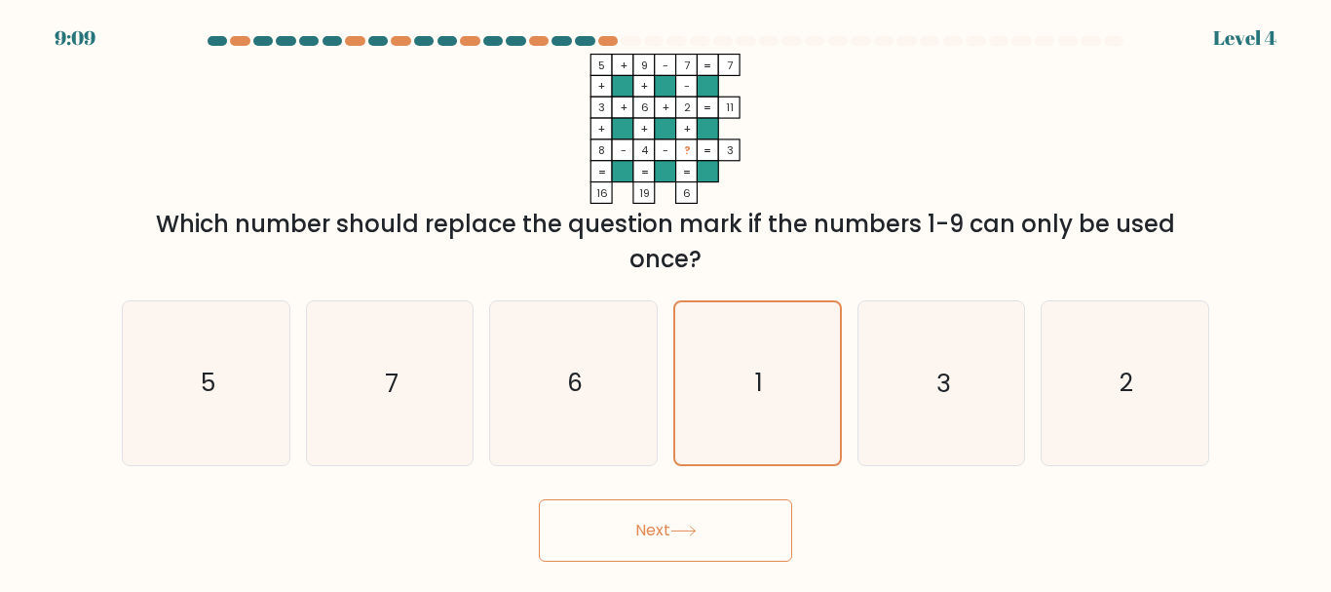
click at [729, 523] on button "Next" at bounding box center [665, 530] width 253 height 62
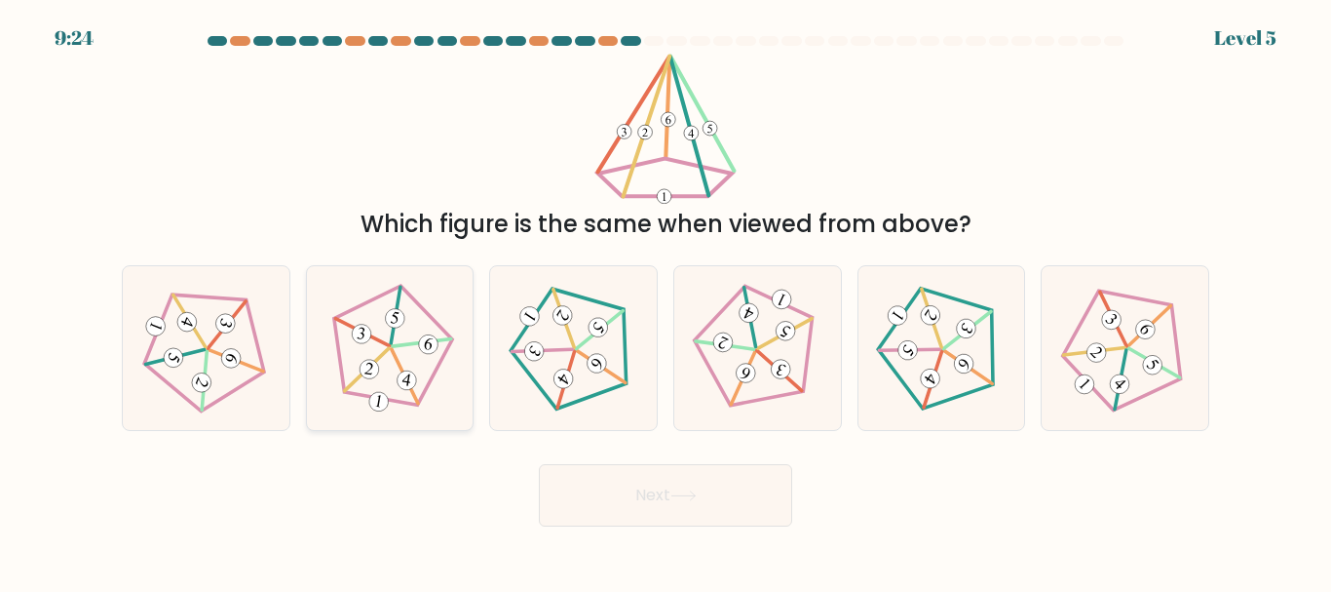
click at [389, 355] on icon at bounding box center [390, 348] width 131 height 131
click at [666, 301] on input "b." at bounding box center [666, 298] width 1 height 5
radio input "true"
click at [1129, 357] on icon at bounding box center [1125, 348] width 131 height 131
click at [667, 301] on input "f." at bounding box center [666, 298] width 1 height 5
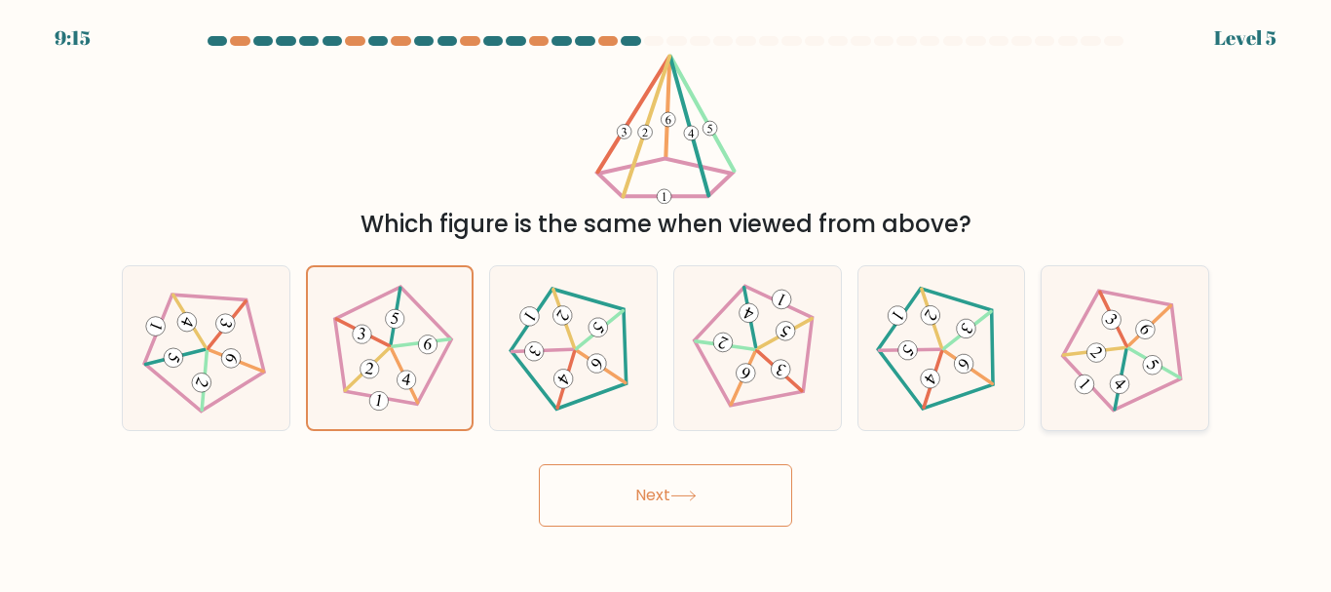
radio input "true"
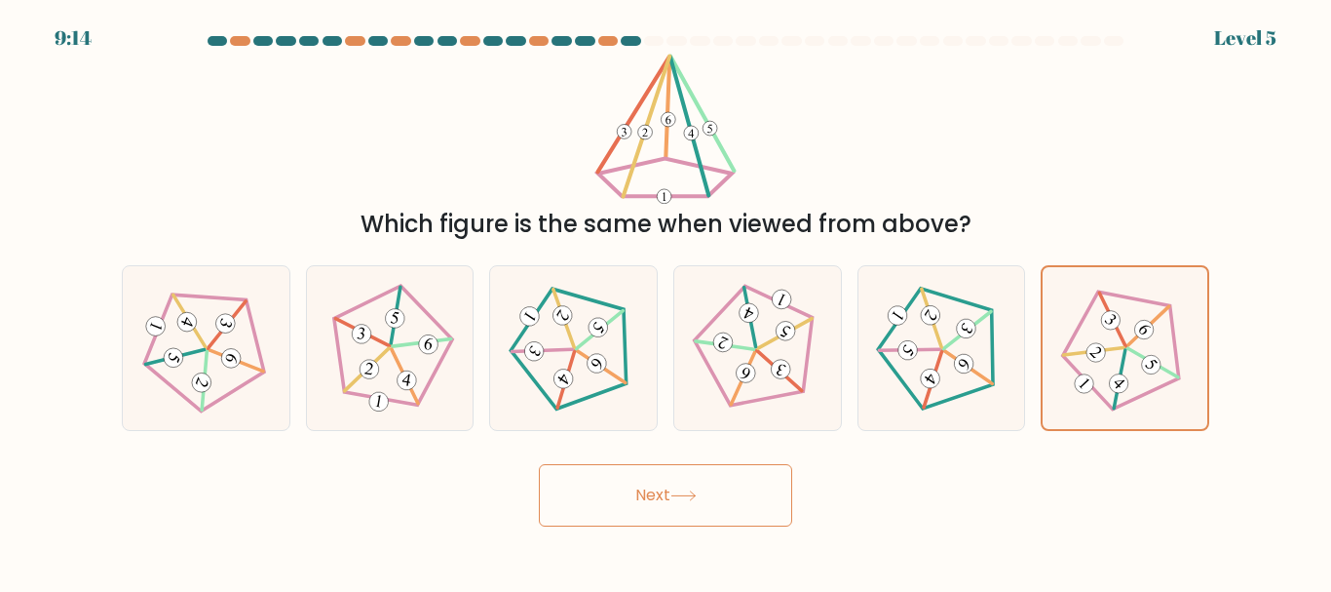
click at [705, 498] on button "Next" at bounding box center [665, 495] width 253 height 62
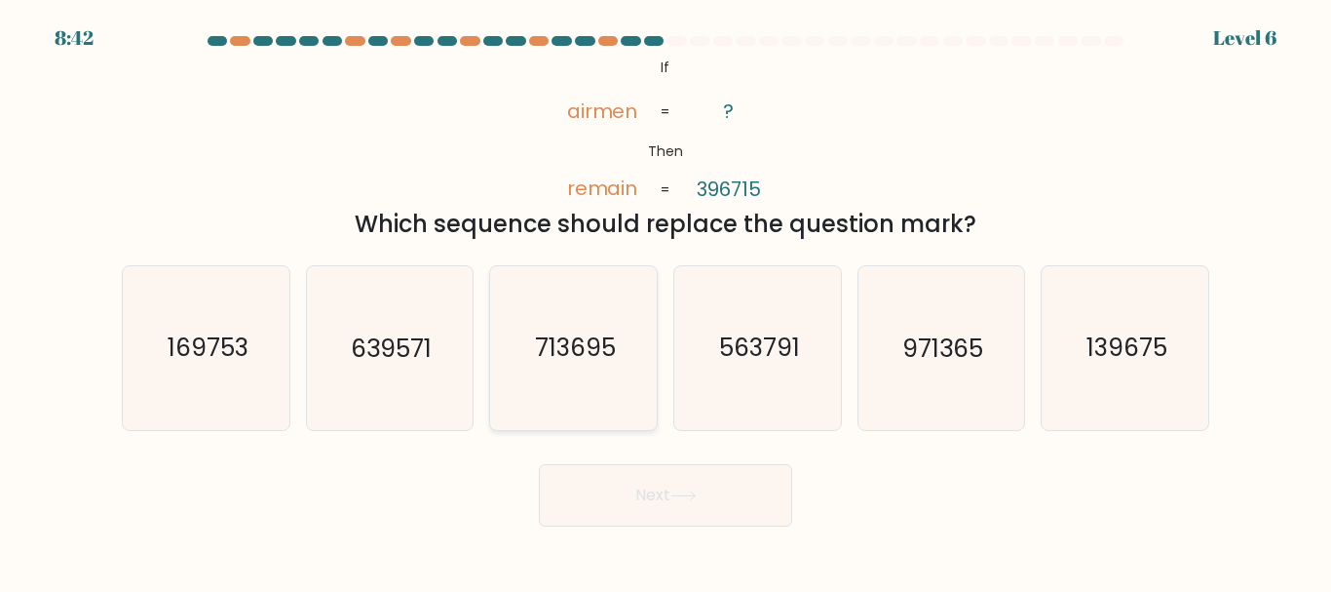
click at [579, 356] on text "713695" at bounding box center [575, 348] width 81 height 34
click at [666, 301] on input "c. 713695" at bounding box center [666, 298] width 1 height 5
radio input "true"
click at [649, 488] on button "Next" at bounding box center [665, 495] width 253 height 62
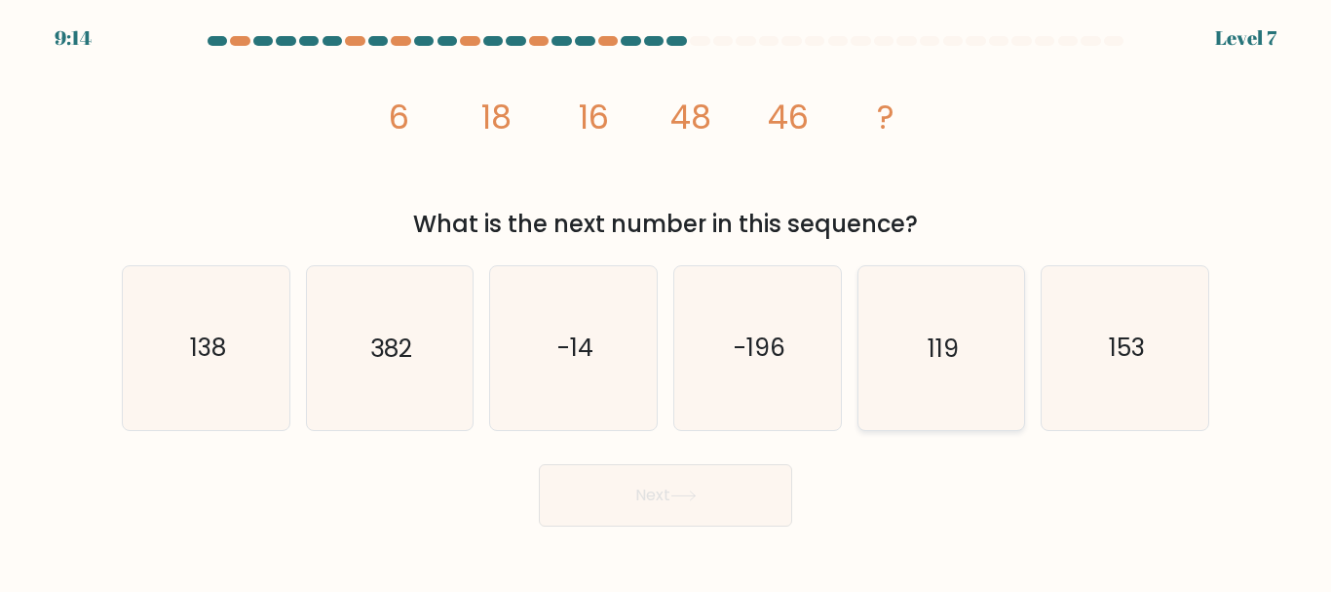
click at [898, 343] on icon "119" at bounding box center [941, 347] width 163 height 163
click at [667, 301] on input "e. 119" at bounding box center [666, 298] width 1 height 5
radio input "true"
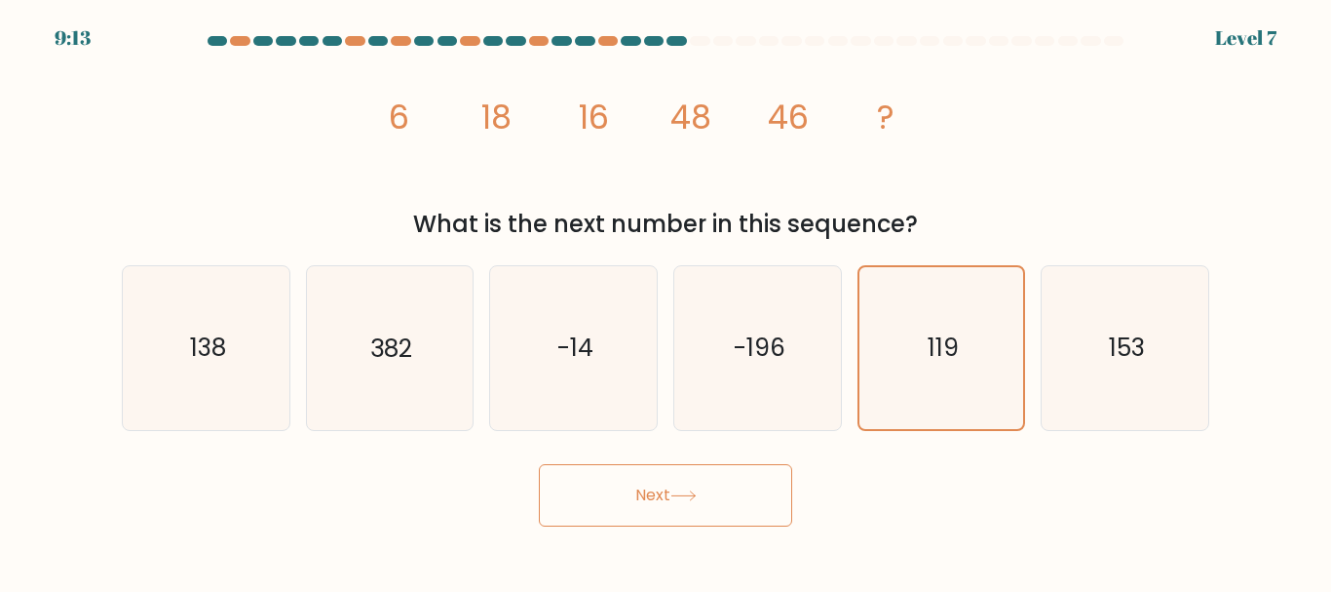
click at [682, 503] on button "Next" at bounding box center [665, 495] width 253 height 62
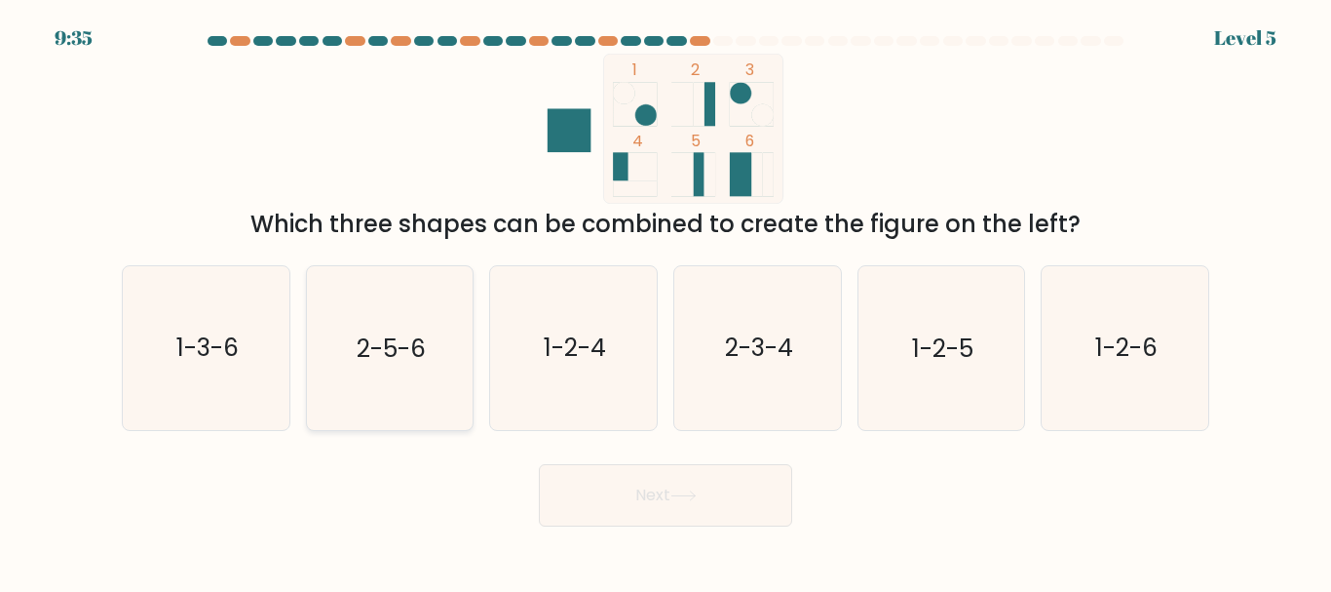
click at [411, 367] on icon "2-5-6" at bounding box center [389, 347] width 163 height 163
click at [666, 301] on input "b. 2-5-6" at bounding box center [666, 298] width 1 height 5
radio input "true"
click at [640, 500] on button "Next" at bounding box center [665, 495] width 253 height 62
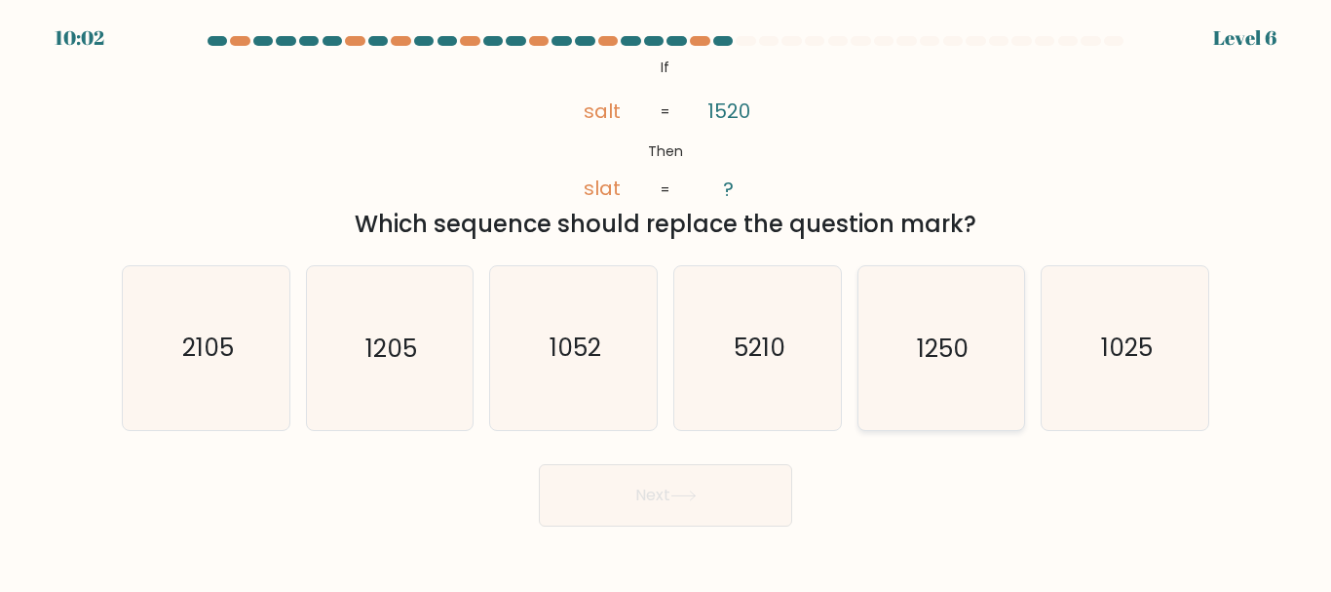
click at [931, 370] on icon "1250" at bounding box center [941, 347] width 163 height 163
click at [667, 301] on input "e. 1250" at bounding box center [666, 298] width 1 height 5
radio input "true"
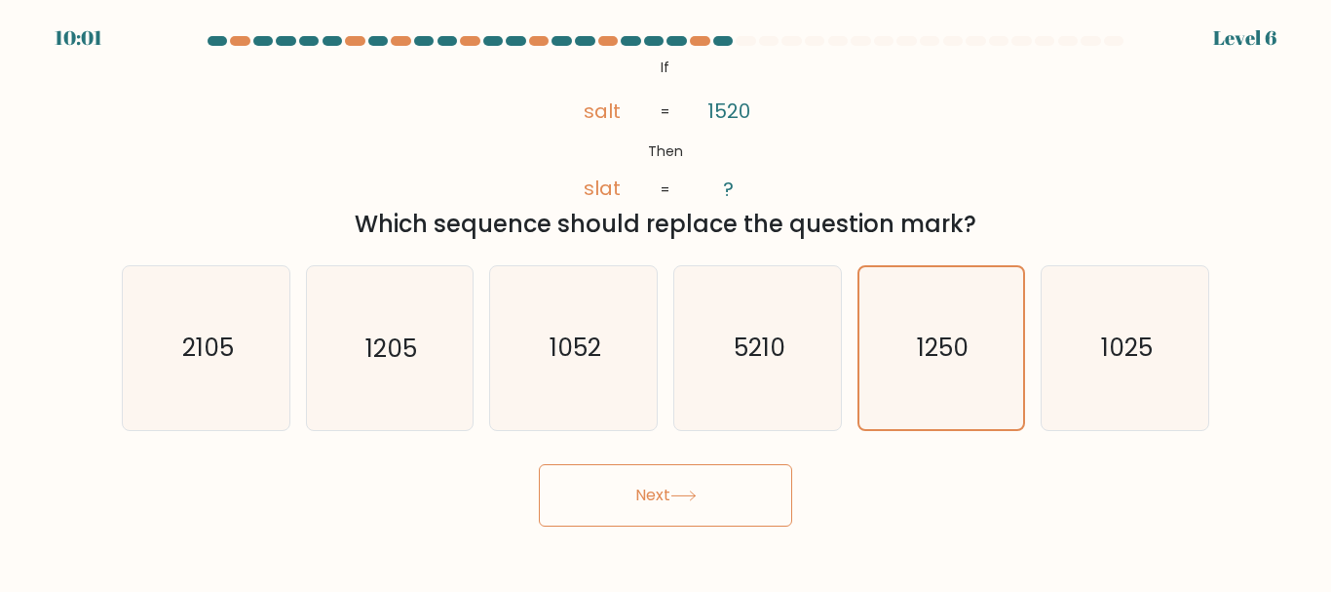
click at [752, 503] on button "Next" at bounding box center [665, 495] width 253 height 62
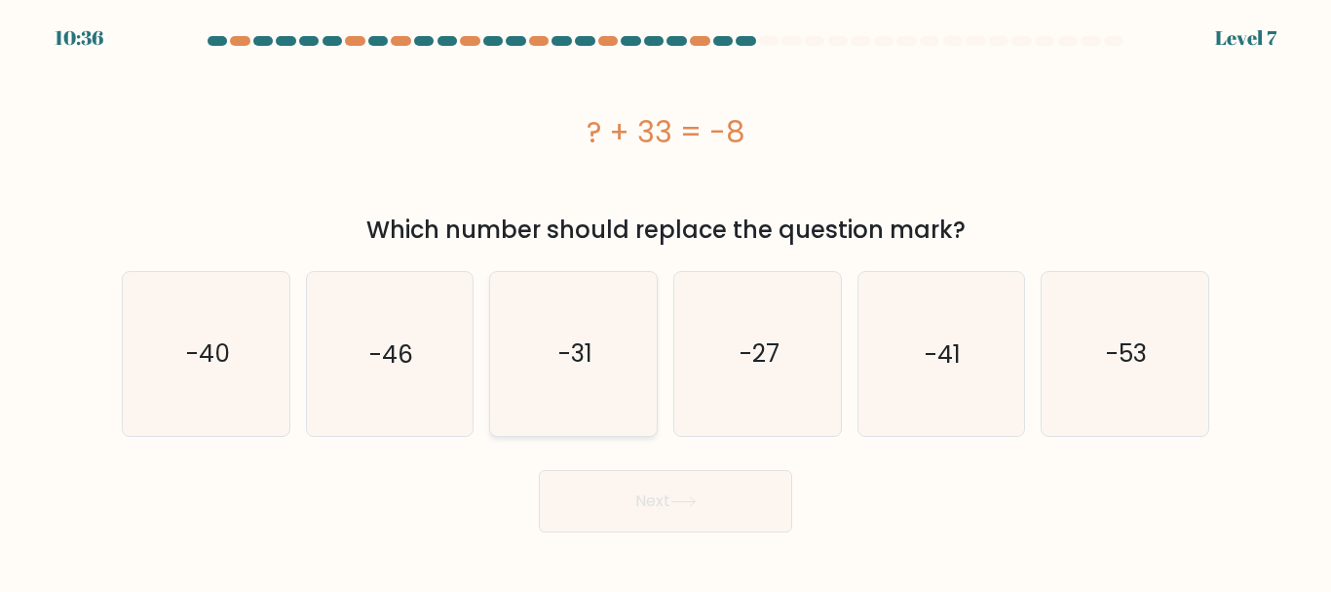
click at [577, 367] on text "-31" at bounding box center [575, 353] width 34 height 34
click at [666, 301] on input "c. -31" at bounding box center [666, 298] width 1 height 5
radio input "true"
click at [699, 491] on button "Next" at bounding box center [665, 501] width 253 height 62
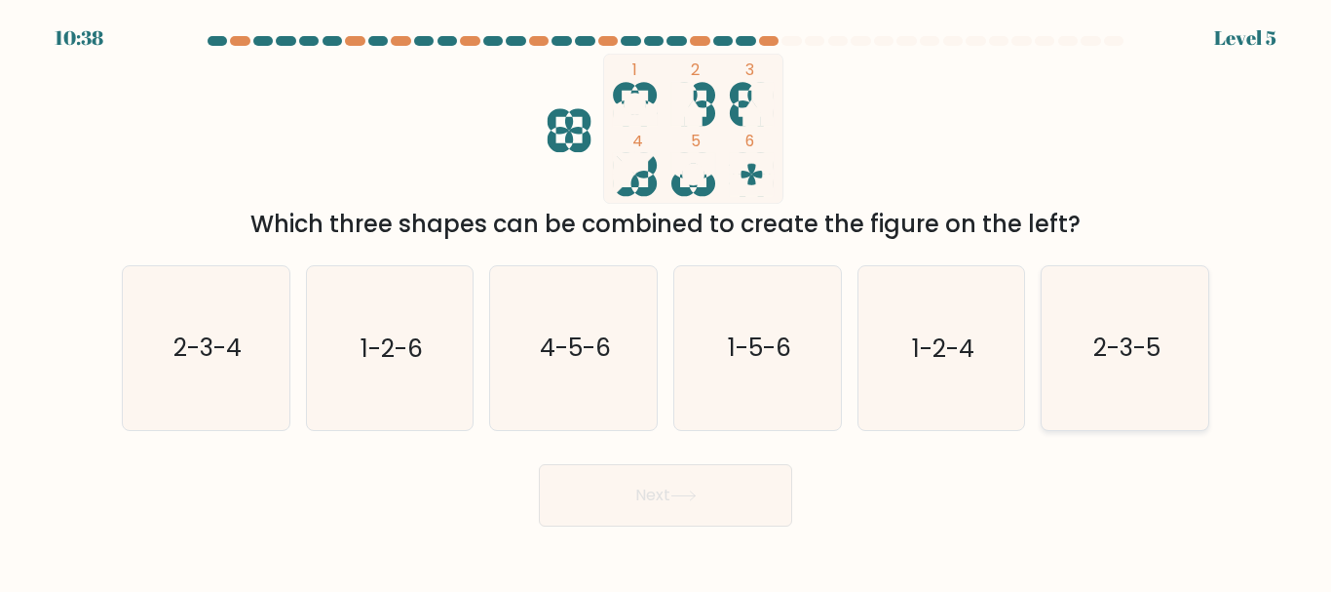
click at [1170, 350] on icon "2-3-5" at bounding box center [1125, 347] width 163 height 163
click at [667, 301] on input "f. 2-3-5" at bounding box center [666, 298] width 1 height 5
radio input "true"
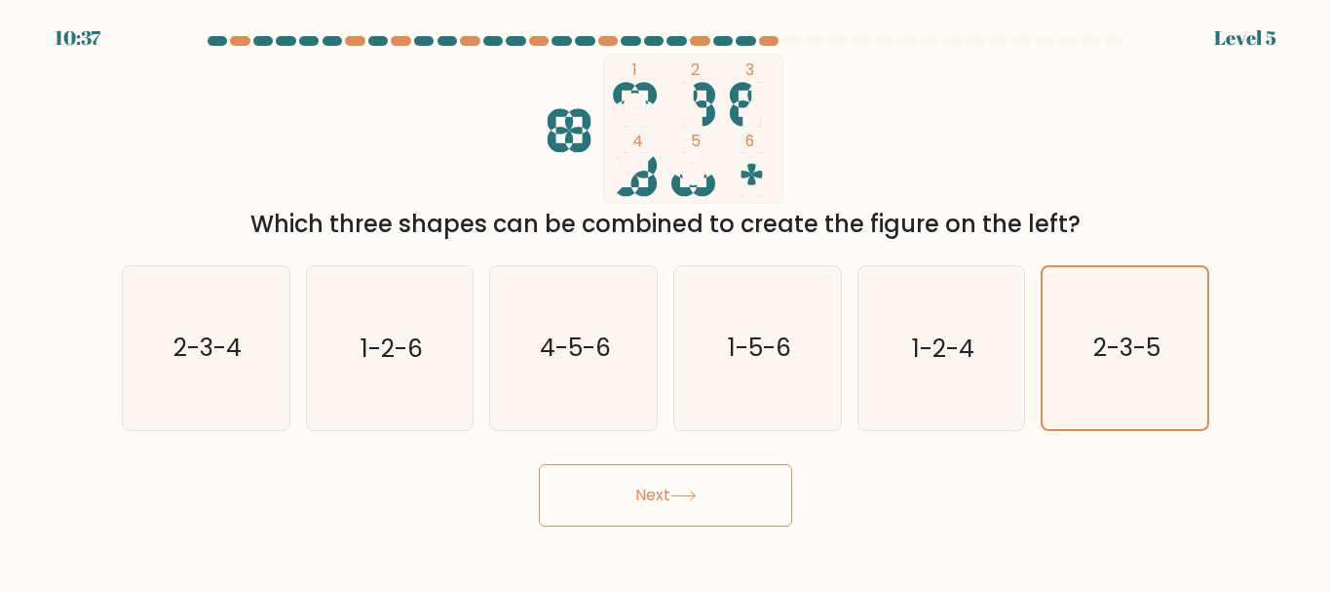
click at [722, 486] on button "Next" at bounding box center [665, 495] width 253 height 62
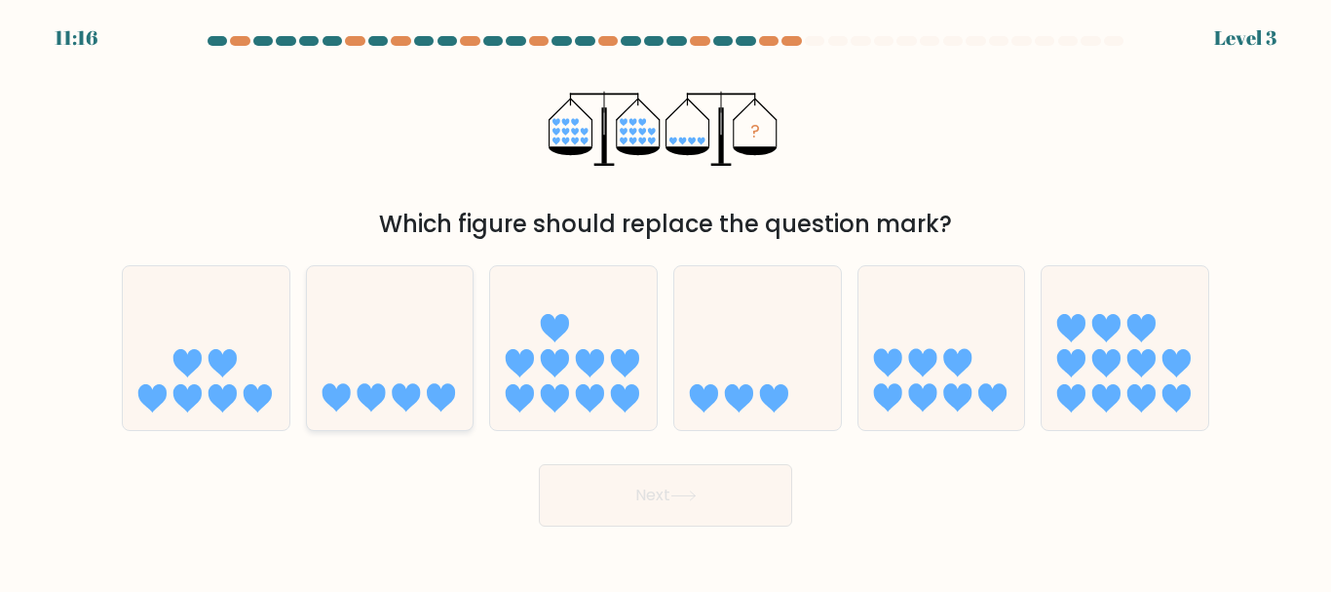
click at [363, 381] on icon at bounding box center [390, 347] width 167 height 137
click at [666, 301] on input "b." at bounding box center [666, 298] width 1 height 5
radio input "true"
click at [577, 488] on button "Next" at bounding box center [665, 495] width 253 height 62
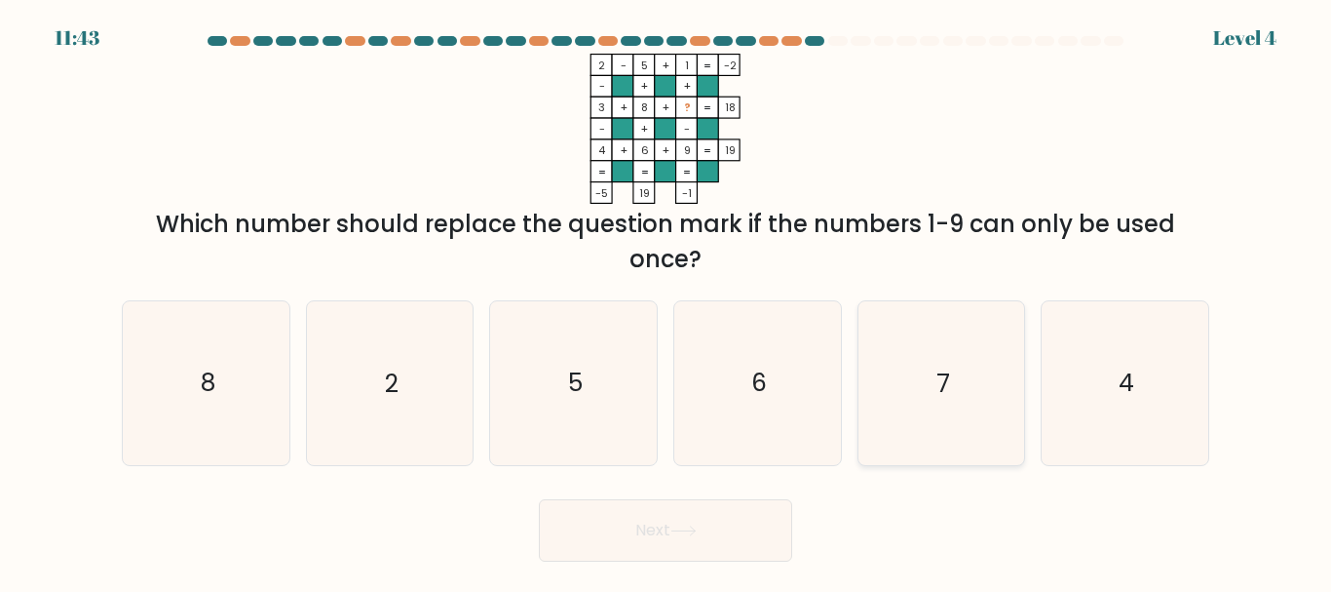
click at [968, 387] on icon "7" at bounding box center [941, 382] width 163 height 163
click at [667, 301] on input "e. 7" at bounding box center [666, 298] width 1 height 5
radio input "true"
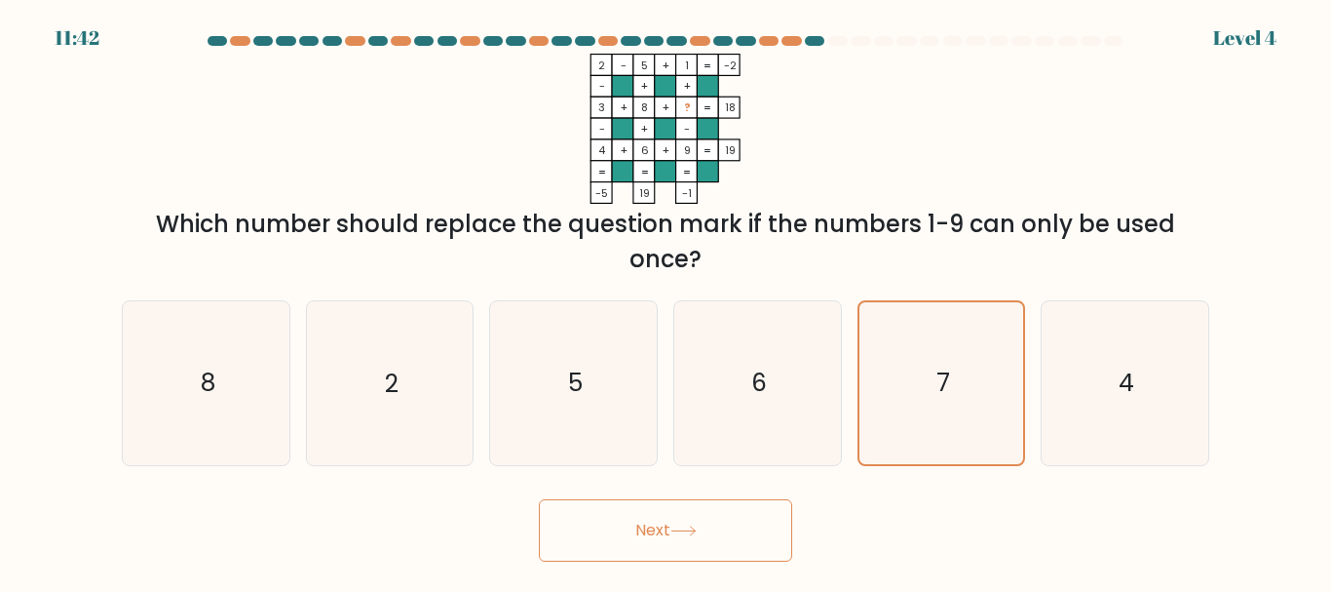
click at [730, 528] on button "Next" at bounding box center [665, 530] width 253 height 62
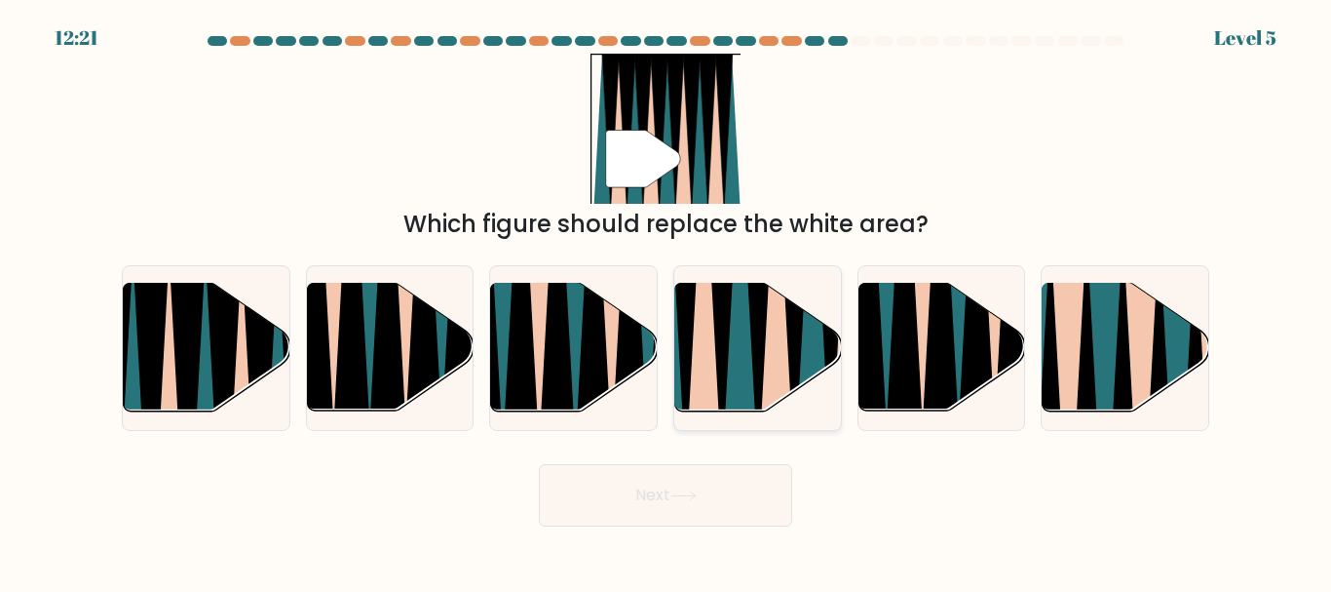
click at [736, 370] on icon at bounding box center [739, 281] width 36 height 332
click at [667, 301] on input "d." at bounding box center [666, 298] width 1 height 5
radio input "true"
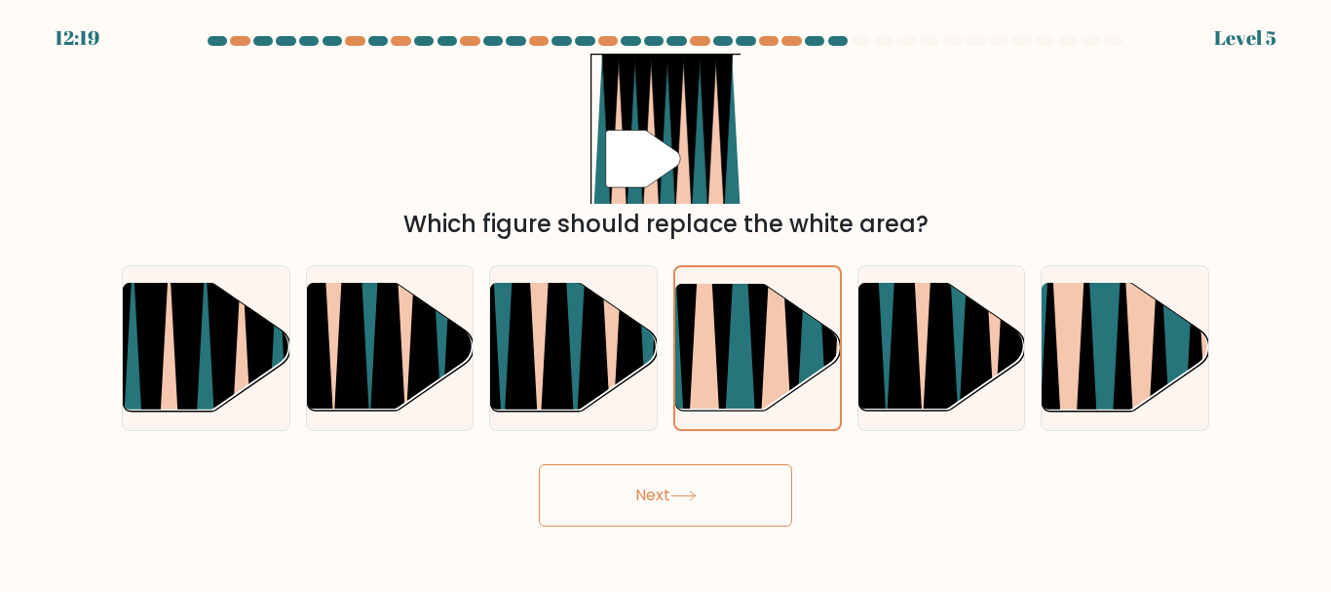
click at [724, 508] on button "Next" at bounding box center [665, 495] width 253 height 62
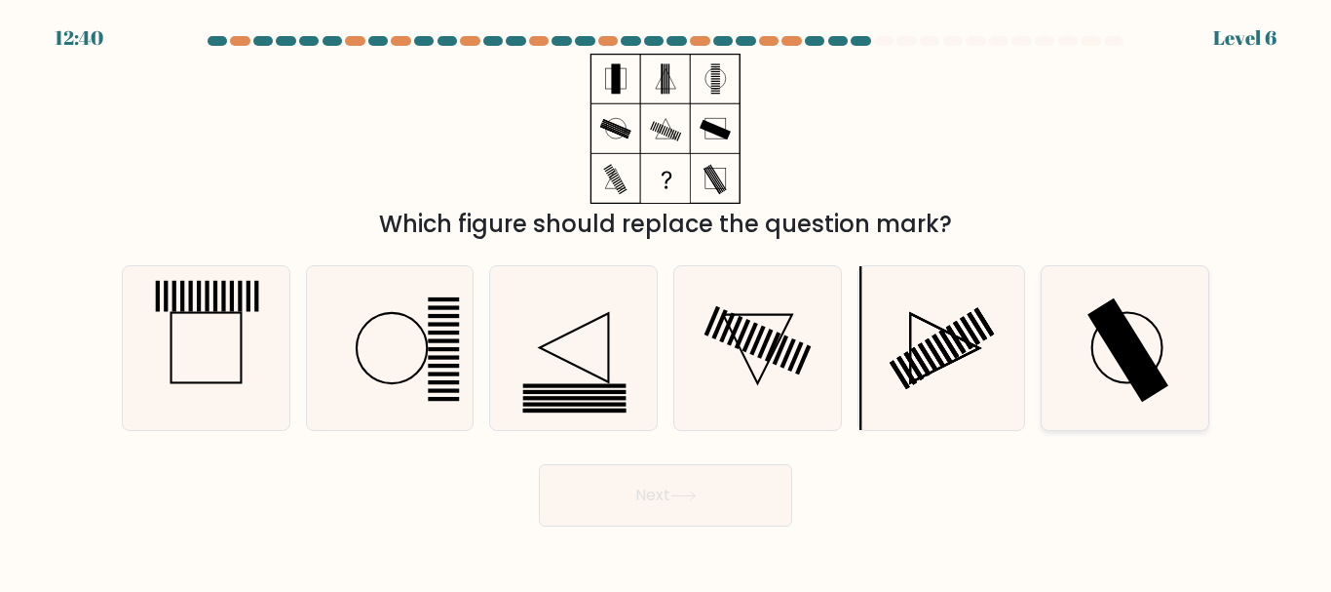
click at [1132, 327] on rect at bounding box center [1128, 350] width 81 height 104
click at [667, 301] on input "f." at bounding box center [666, 298] width 1 height 5
radio input "true"
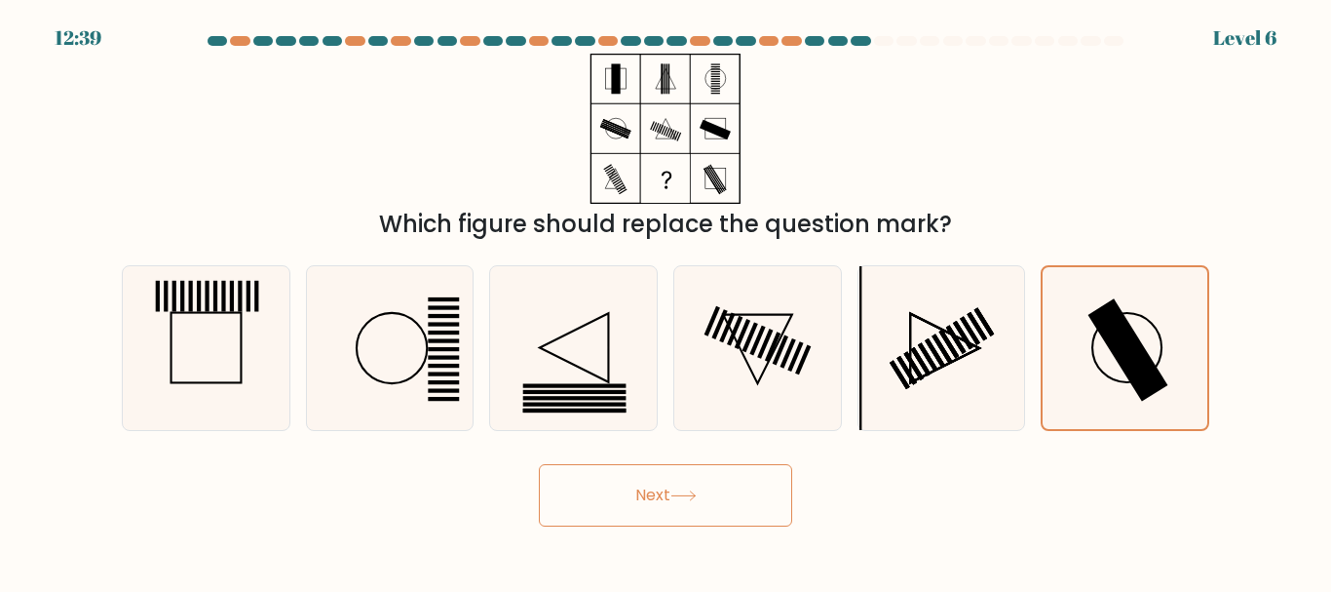
click at [726, 501] on button "Next" at bounding box center [665, 495] width 253 height 62
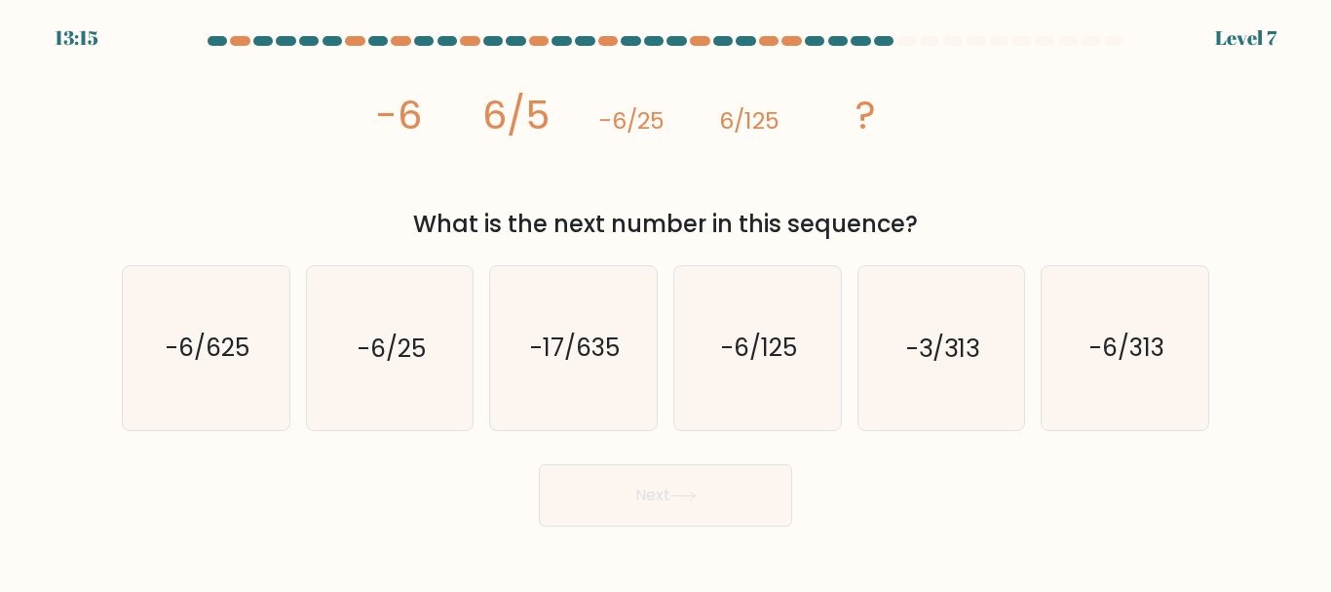
click at [1210, 321] on div "f. -6/313" at bounding box center [1125, 347] width 184 height 165
click at [1147, 352] on text "-6/313" at bounding box center [1127, 348] width 75 height 34
click at [667, 301] on input "f. -6/313" at bounding box center [666, 298] width 1 height 5
radio input "true"
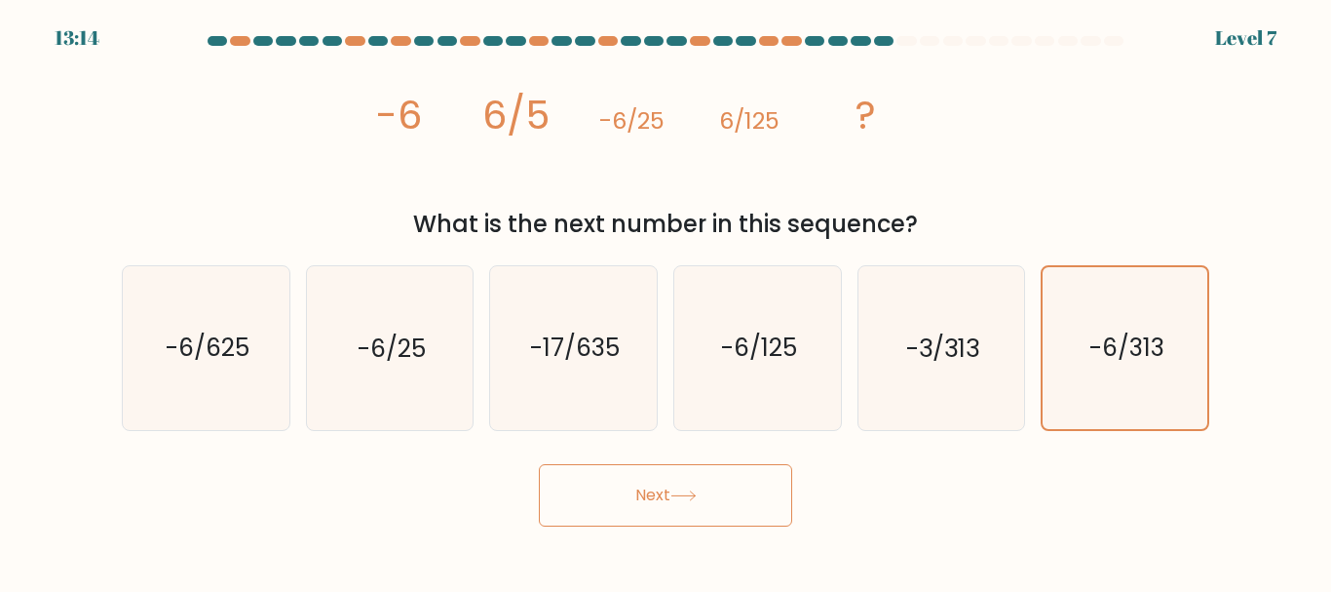
click at [727, 514] on button "Next" at bounding box center [665, 495] width 253 height 62
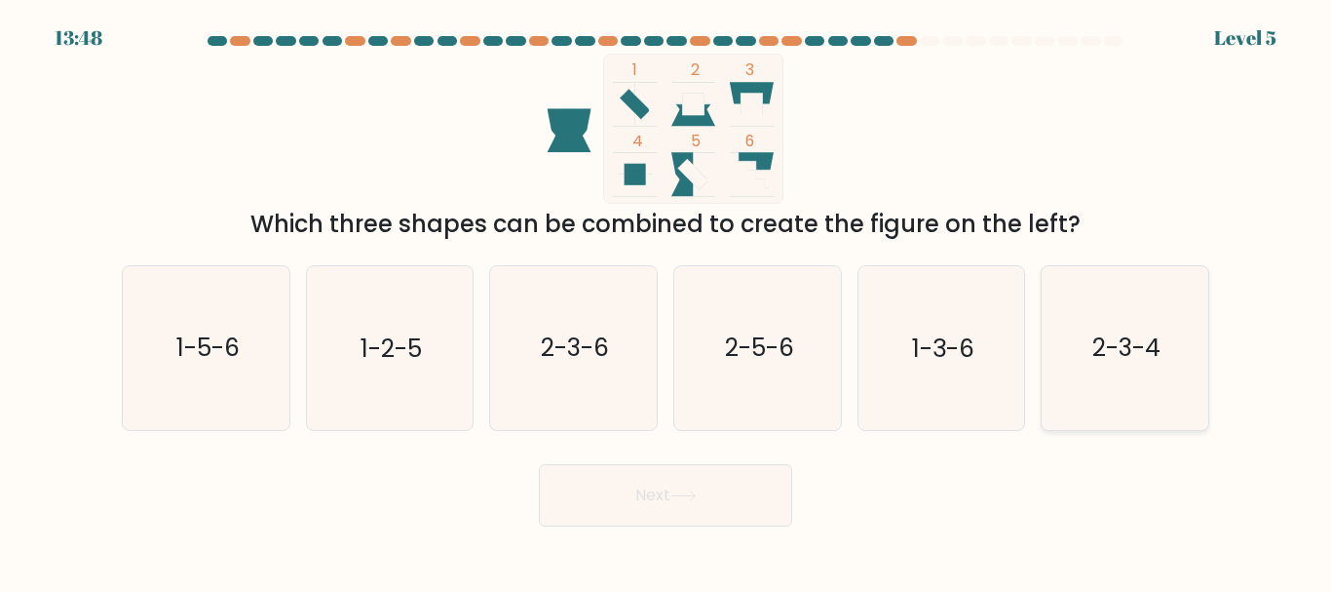
click at [1149, 334] on text "2-3-4" at bounding box center [1127, 348] width 68 height 34
click at [667, 301] on input "f. 2-3-4" at bounding box center [666, 298] width 1 height 5
radio input "true"
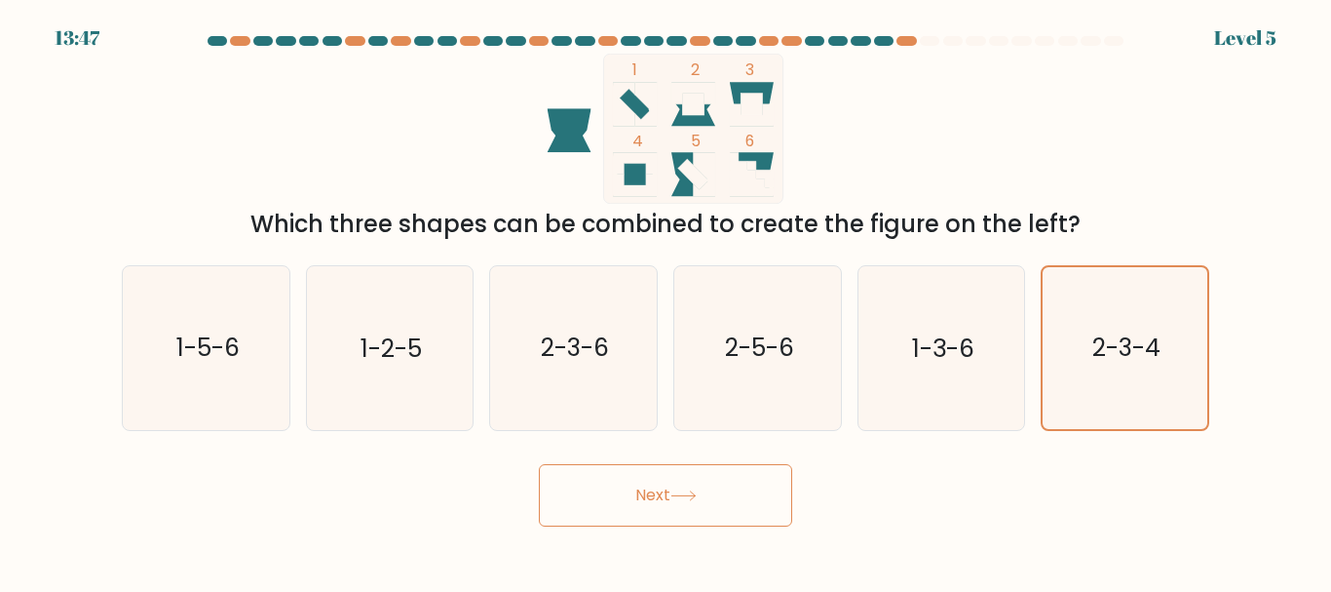
click at [671, 513] on button "Next" at bounding box center [665, 495] width 253 height 62
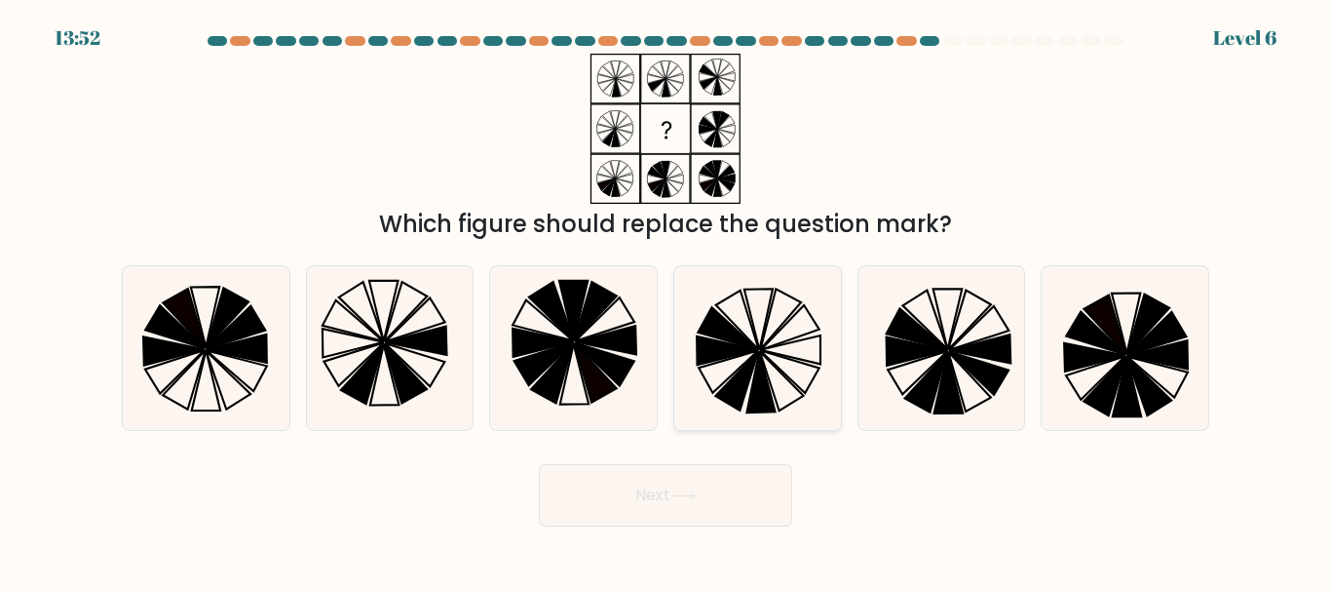
click at [747, 386] on icon at bounding box center [736, 381] width 43 height 59
click at [667, 301] on input "d." at bounding box center [666, 298] width 1 height 5
radio input "true"
click at [696, 503] on button "Next" at bounding box center [665, 495] width 253 height 62
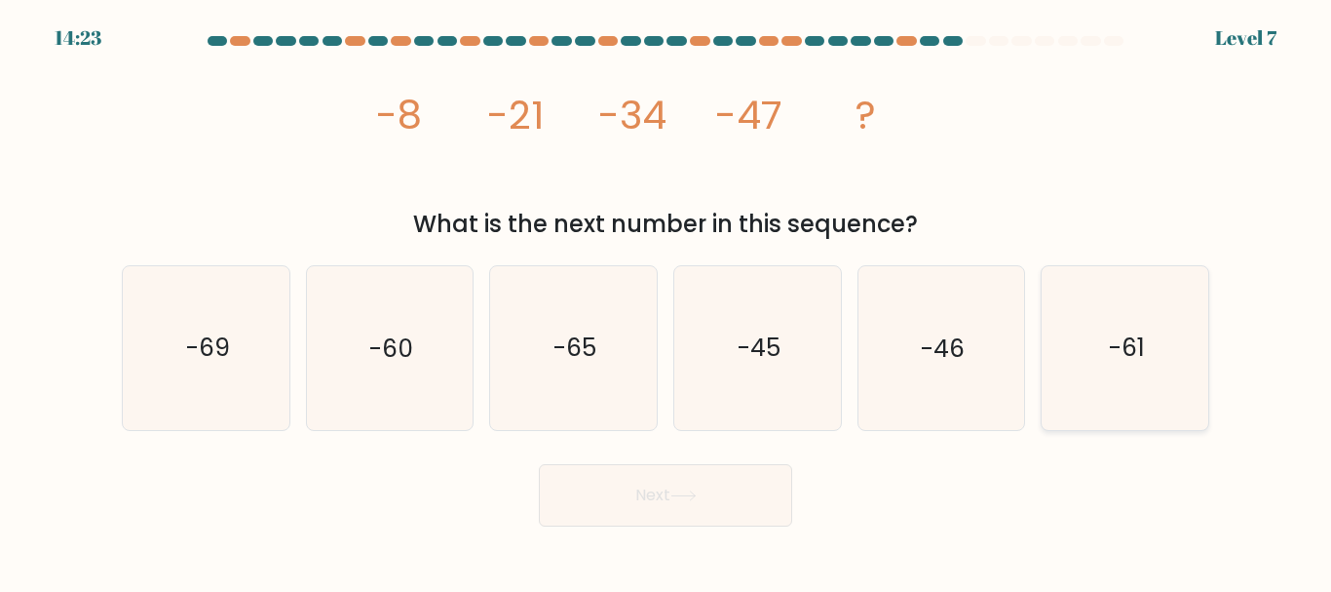
click at [1105, 348] on icon "-61" at bounding box center [1125, 347] width 163 height 163
click at [667, 301] on input "f. -61" at bounding box center [666, 298] width 1 height 5
radio input "true"
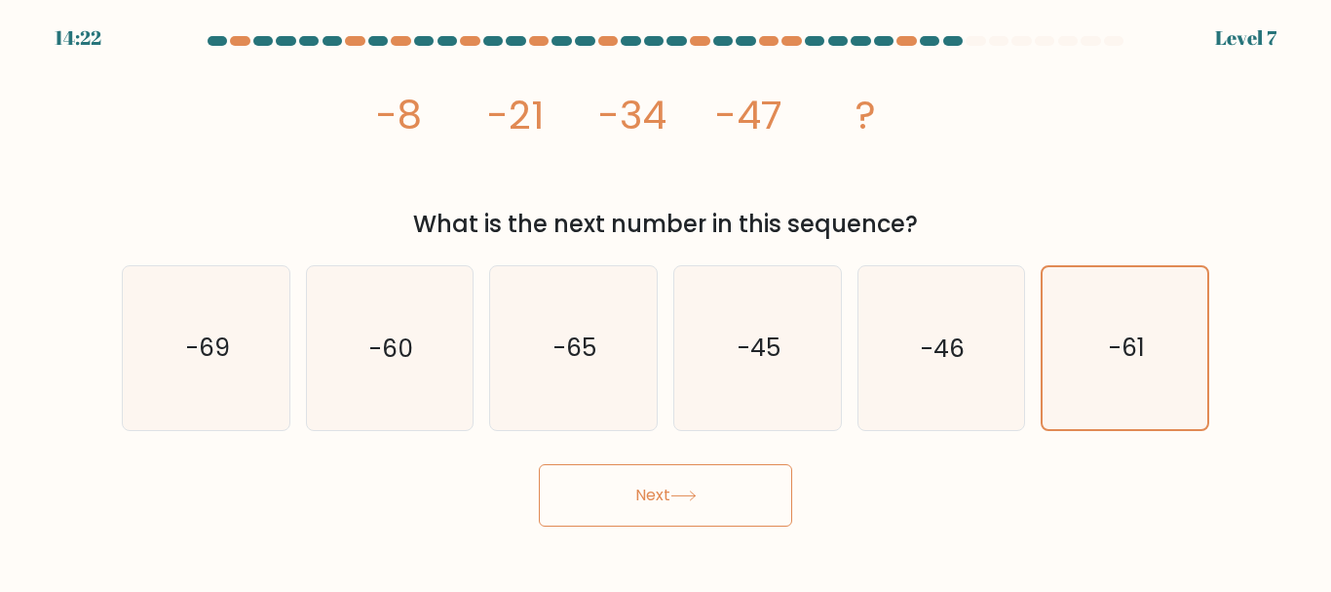
click at [703, 507] on button "Next" at bounding box center [665, 495] width 253 height 62
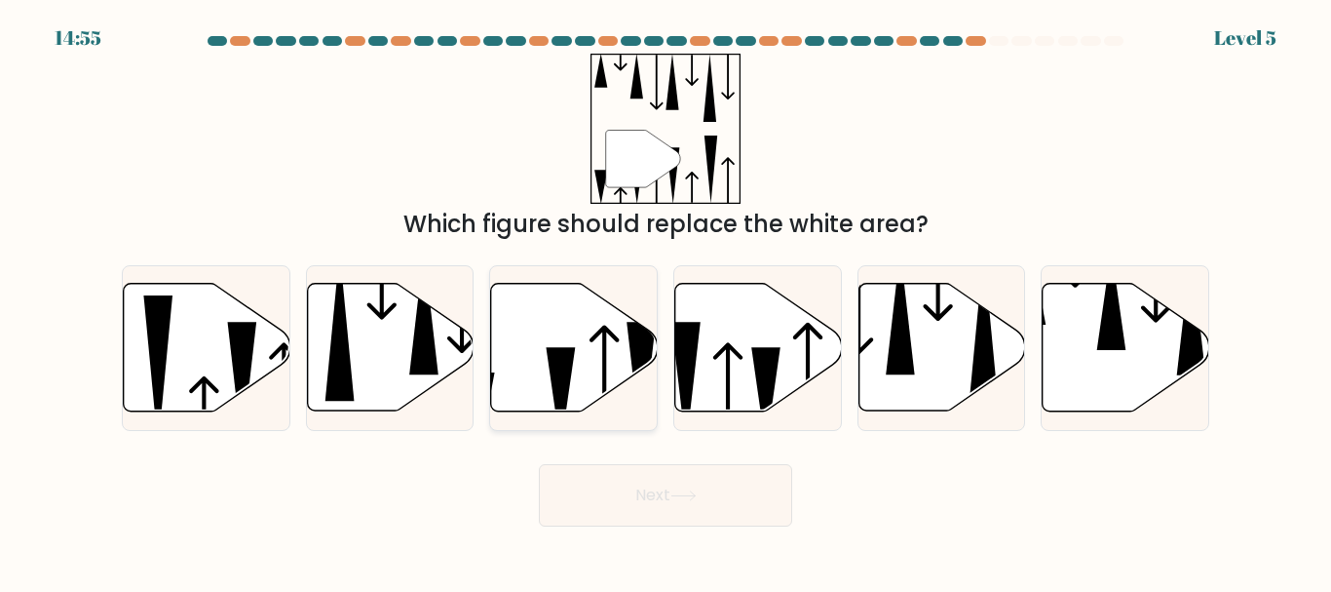
click at [583, 382] on icon at bounding box center [574, 348] width 167 height 128
click at [666, 301] on input "c." at bounding box center [666, 298] width 1 height 5
radio input "true"
click at [695, 513] on button "Next" at bounding box center [665, 495] width 253 height 62
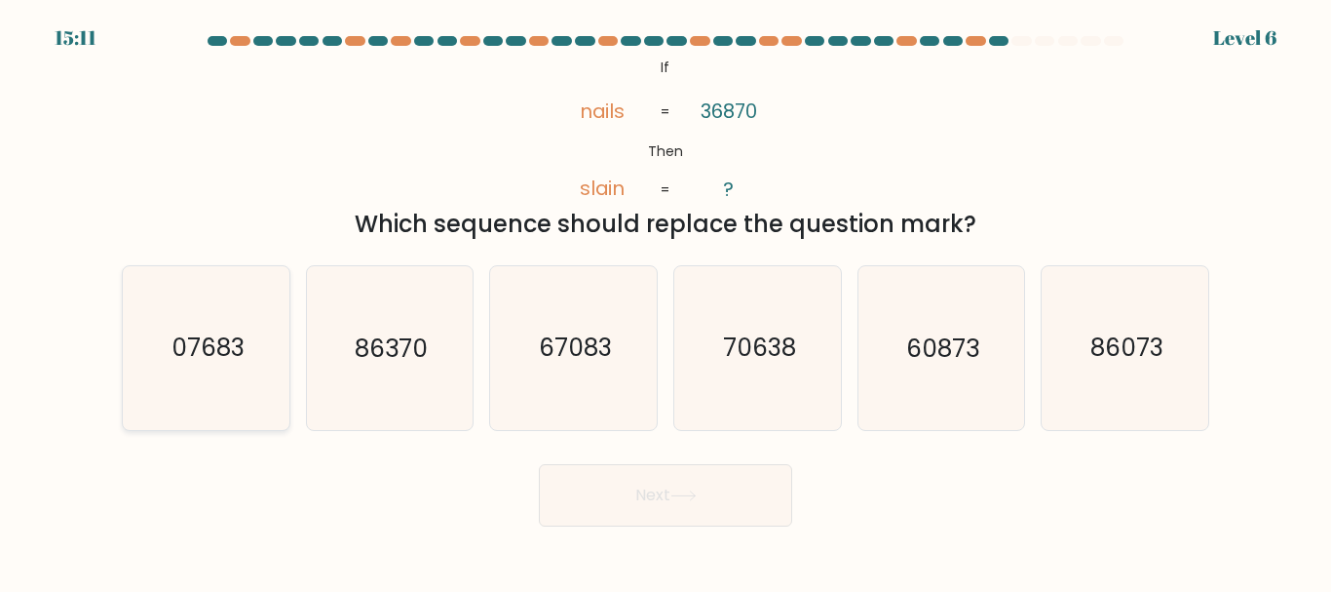
click at [221, 355] on text "07683" at bounding box center [207, 348] width 73 height 34
click at [666, 301] on input "a. 07683" at bounding box center [666, 298] width 1 height 5
radio input "true"
click at [665, 486] on button "Next" at bounding box center [665, 495] width 253 height 62
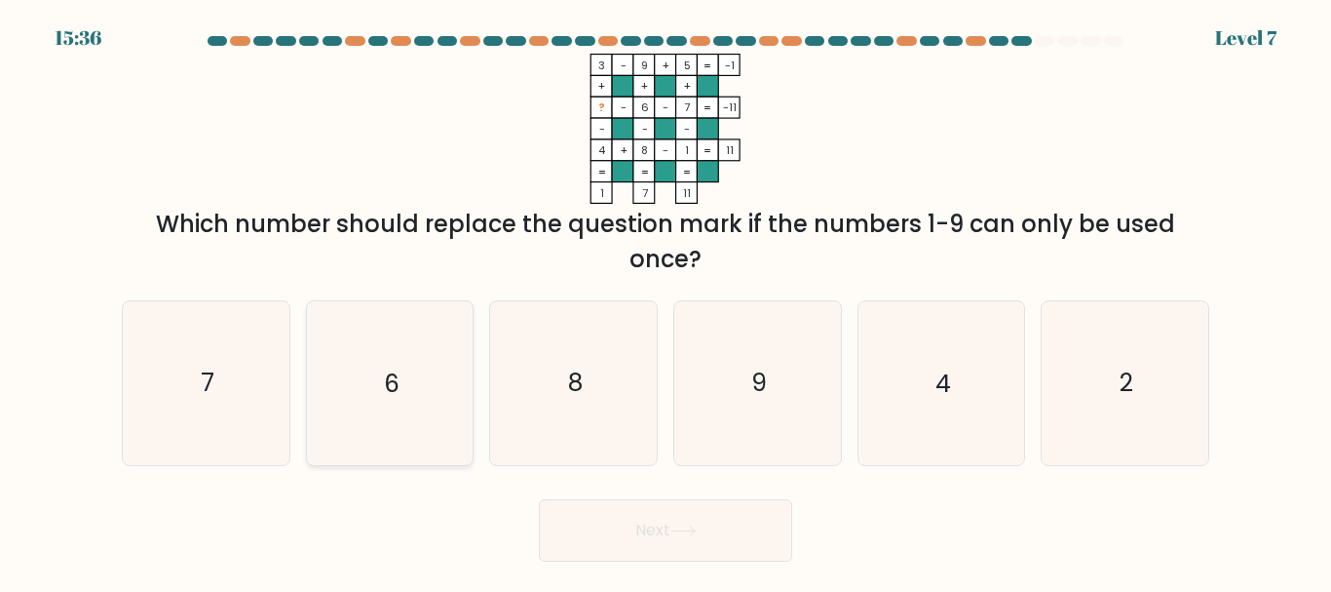
click at [414, 392] on icon "6" at bounding box center [389, 382] width 163 height 163
click at [666, 301] on input "b. 6" at bounding box center [666, 298] width 1 height 5
radio input "true"
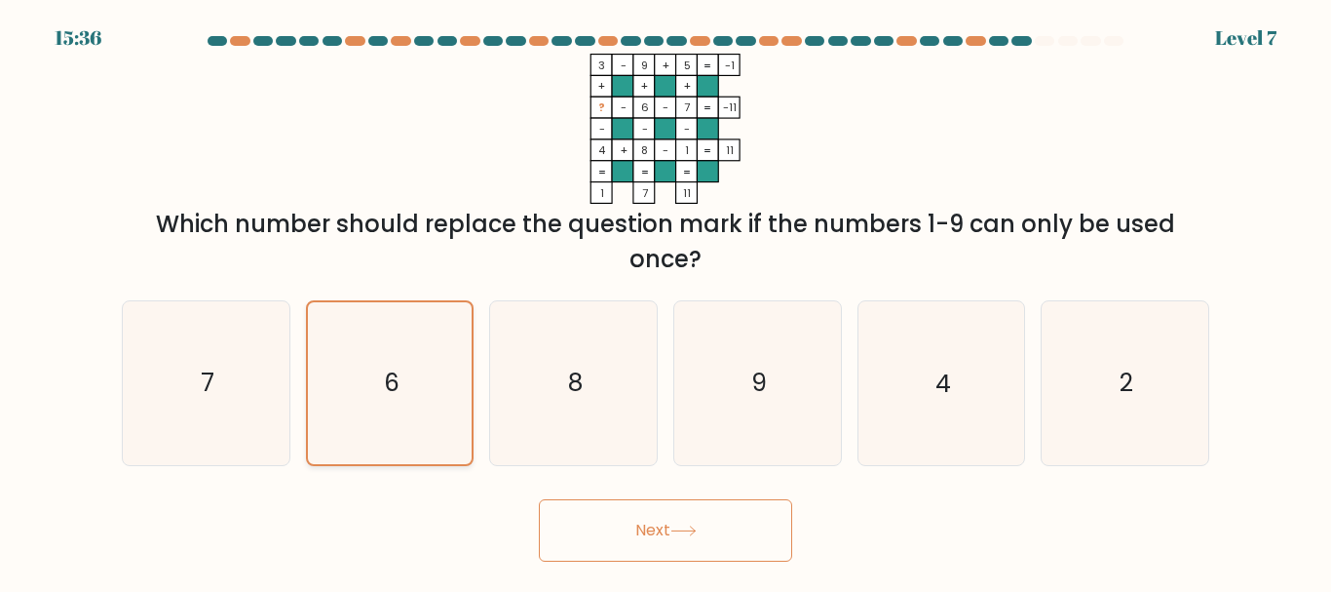
click at [414, 392] on icon "6" at bounding box center [389, 382] width 161 height 161
click at [666, 301] on input "b. 6" at bounding box center [666, 298] width 1 height 5
click at [696, 525] on icon at bounding box center [684, 530] width 26 height 11
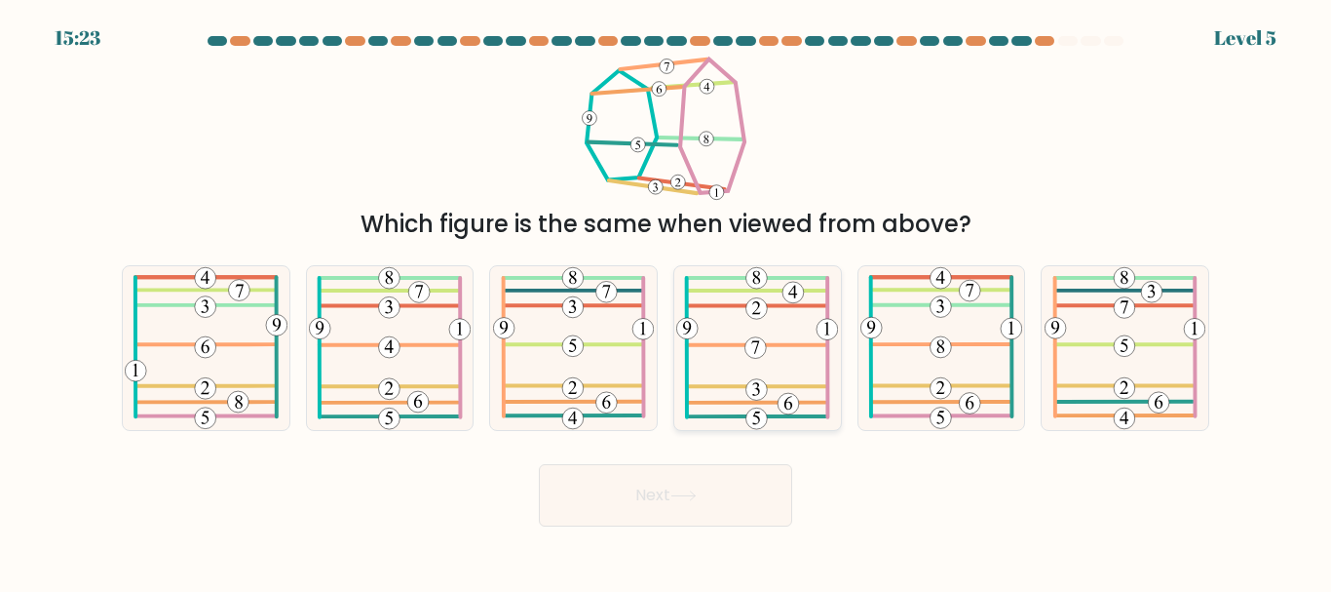
click at [756, 329] on icon at bounding box center [757, 347] width 162 height 163
click at [667, 301] on input "d." at bounding box center [666, 298] width 1 height 5
radio input "true"
click at [680, 518] on button "Next" at bounding box center [665, 495] width 253 height 62
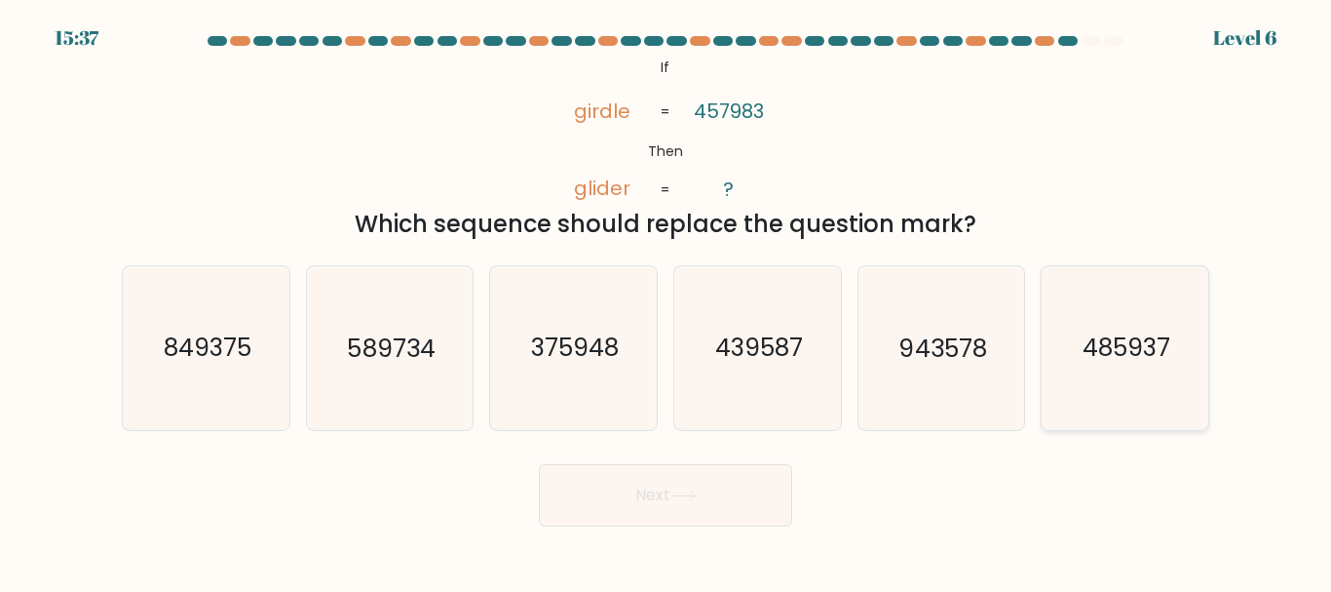
click at [1143, 358] on text "485937" at bounding box center [1127, 348] width 88 height 34
click at [667, 301] on input "f. 485937" at bounding box center [666, 298] width 1 height 5
radio input "true"
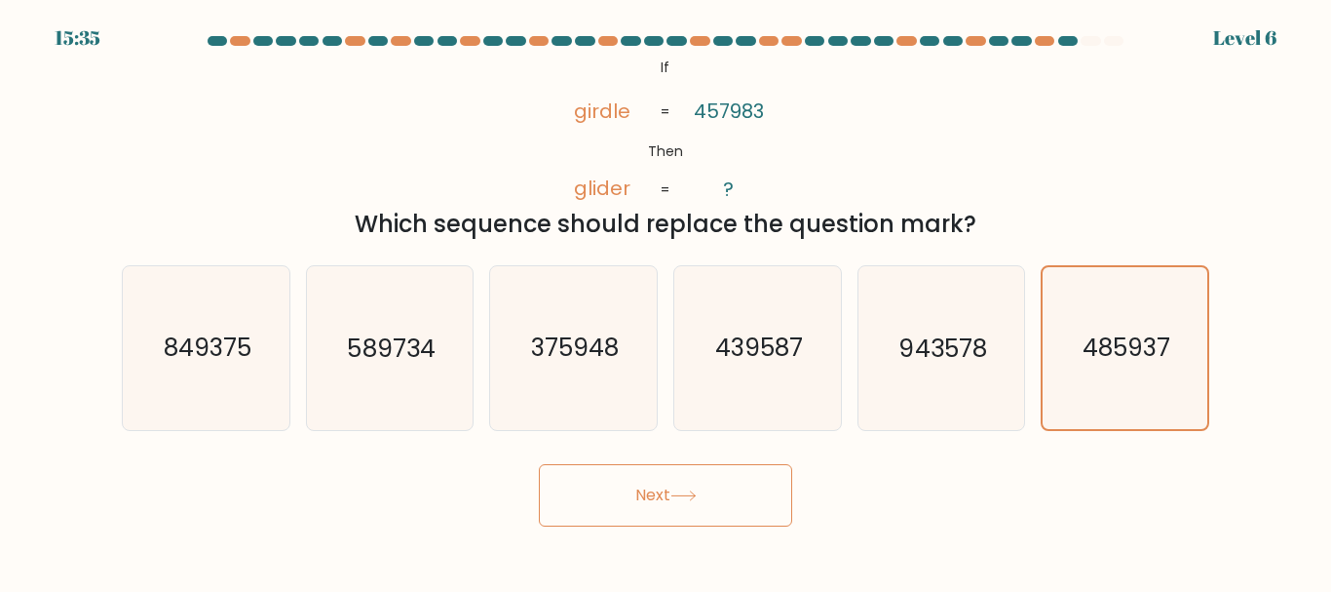
click at [665, 502] on button "Next" at bounding box center [665, 495] width 253 height 62
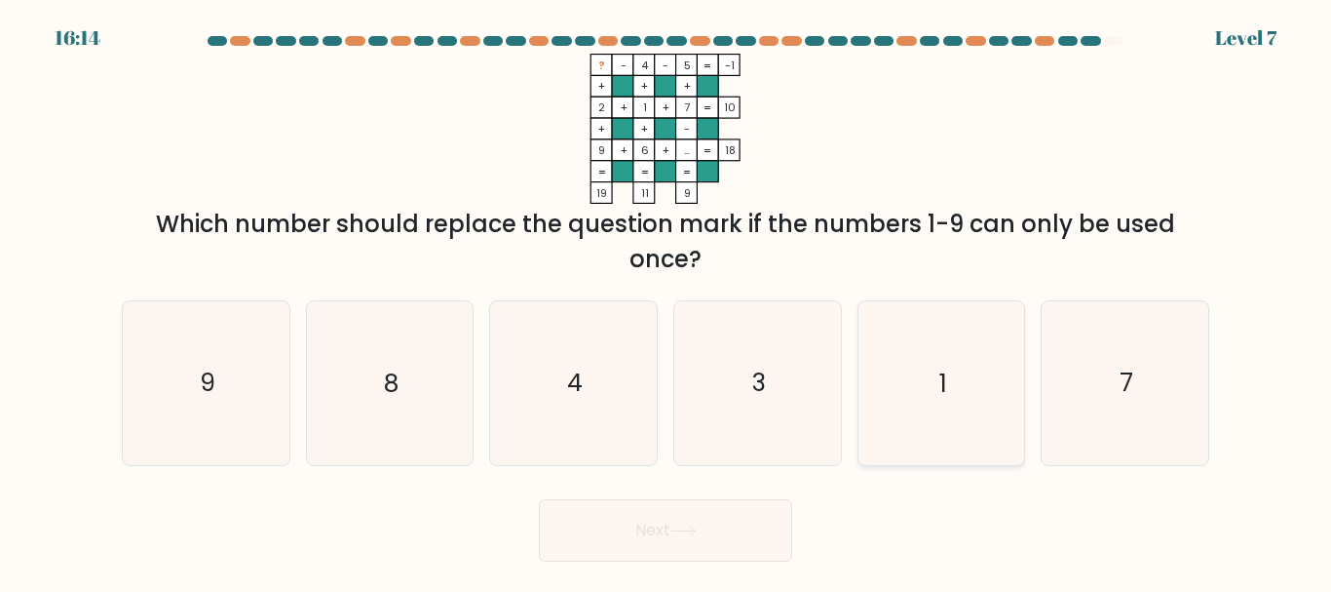
click at [927, 394] on icon "1" at bounding box center [941, 382] width 163 height 163
click at [667, 301] on input "e. 1" at bounding box center [666, 298] width 1 height 5
radio input "true"
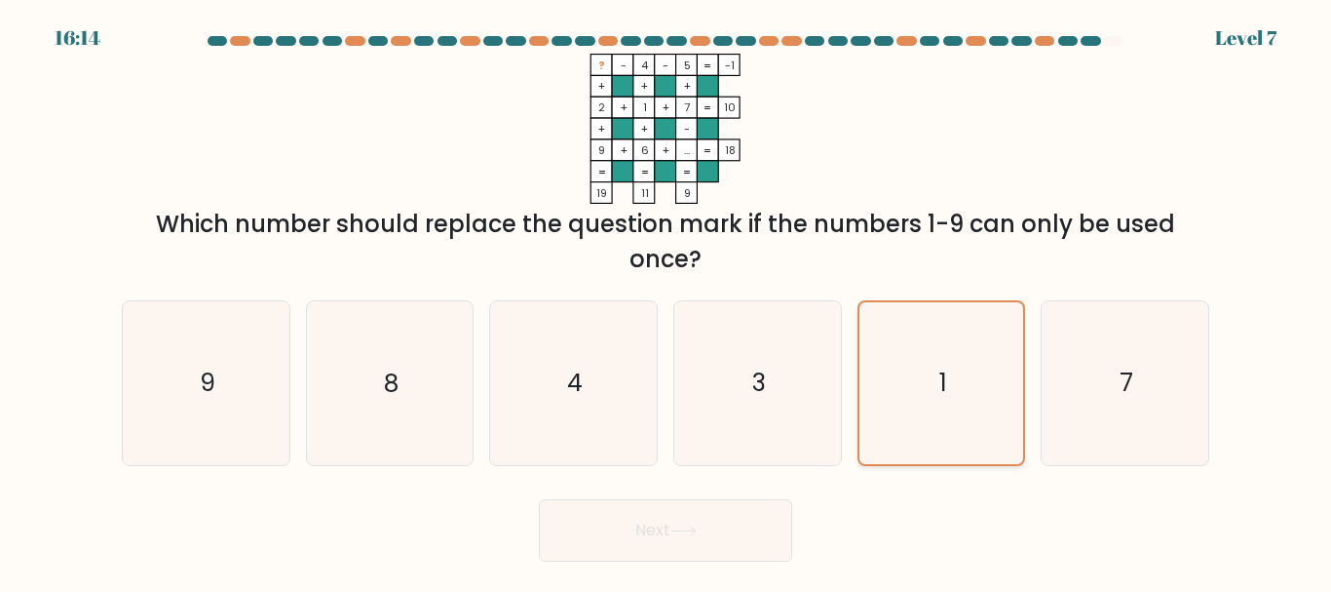
click at [927, 394] on icon "1" at bounding box center [941, 382] width 161 height 161
click at [667, 301] on input "e. 1" at bounding box center [666, 298] width 1 height 5
click at [741, 537] on button "Next" at bounding box center [665, 530] width 253 height 62
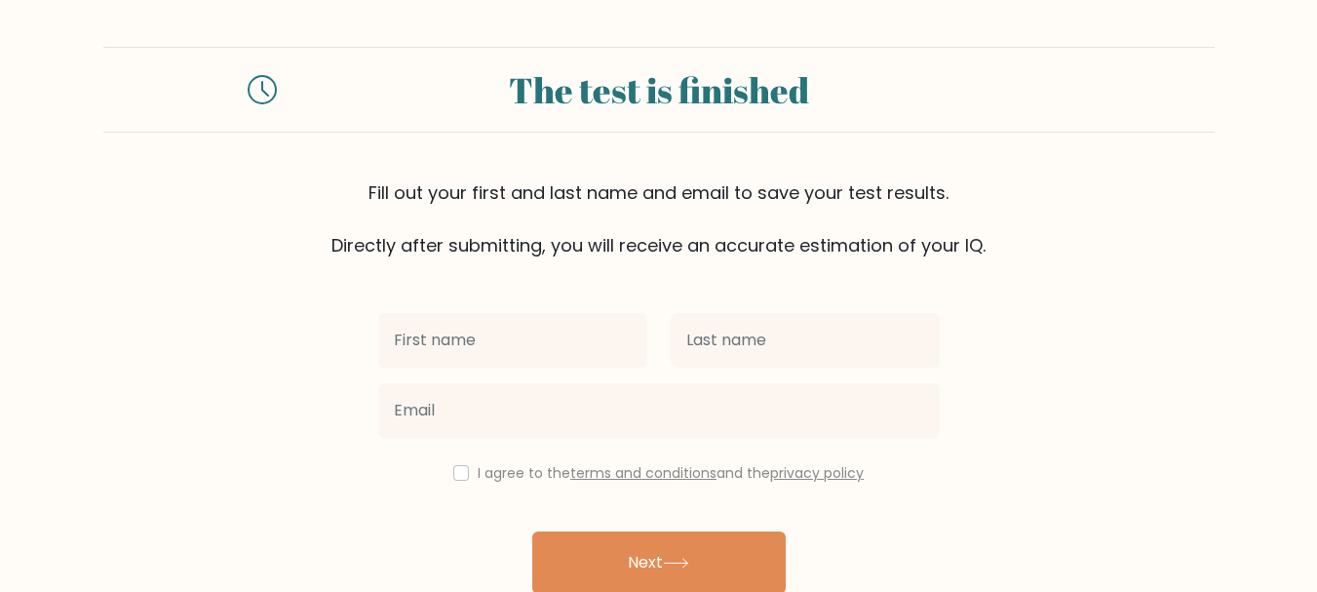
click at [535, 342] on input "text" at bounding box center [512, 340] width 269 height 55
type input "[PERSON_NAME]"
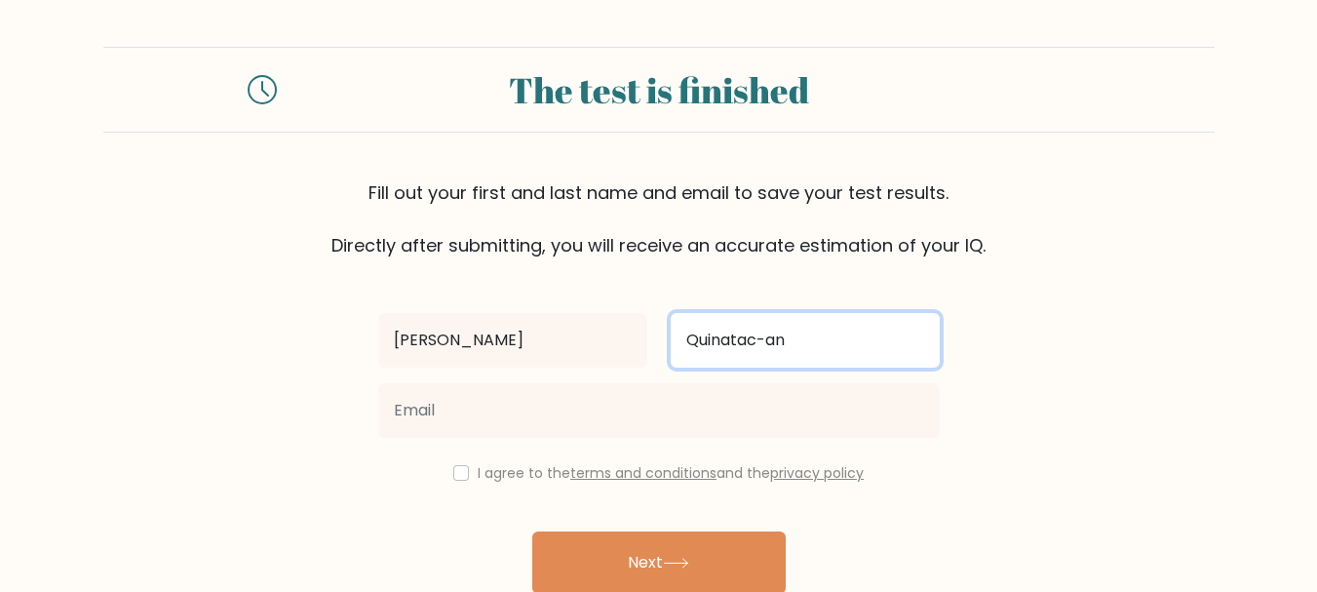
type input "Quinatac-an"
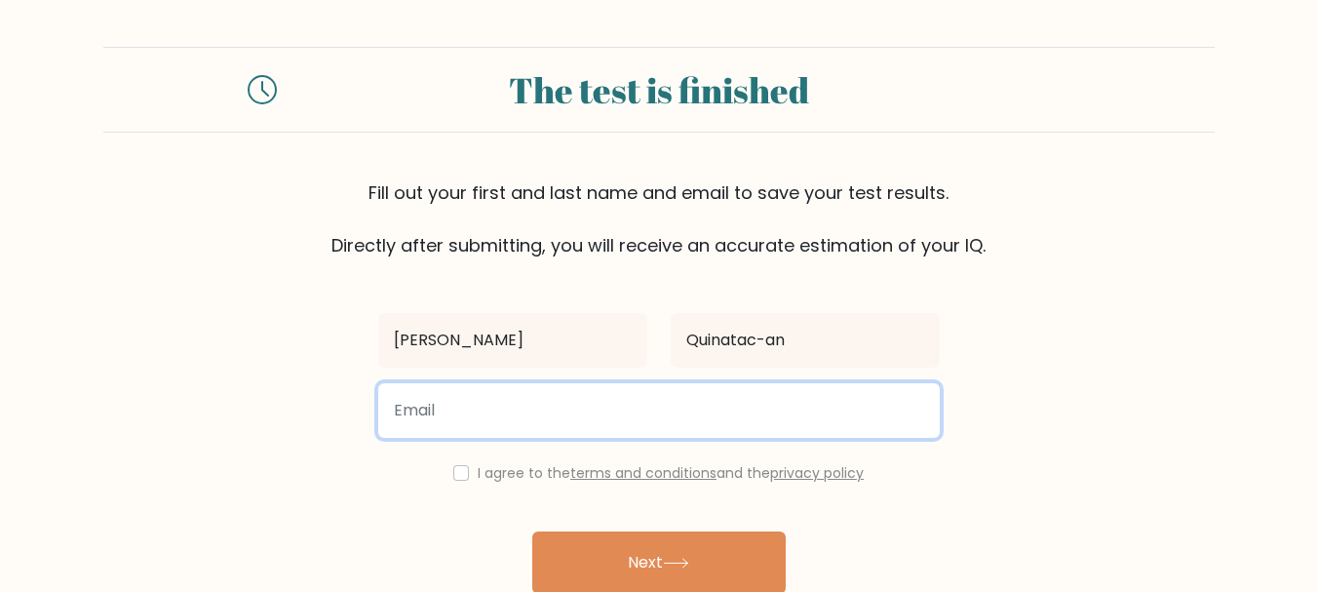
click at [721, 404] on input "email" at bounding box center [658, 410] width 561 height 55
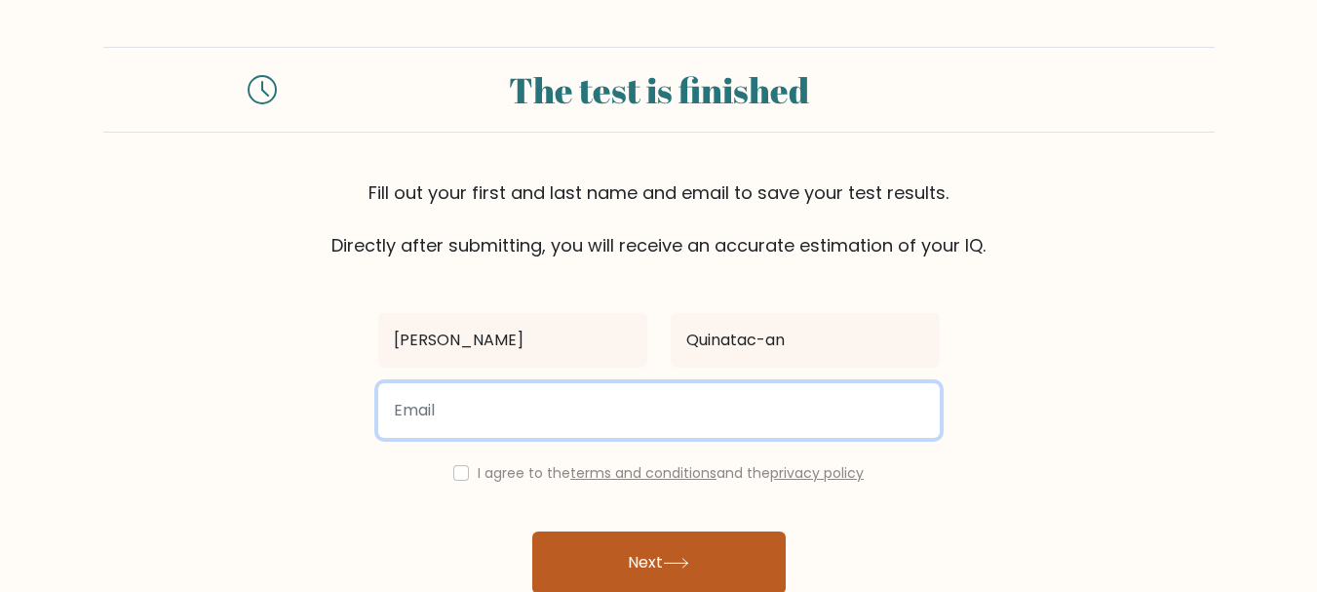
type input "quinatacanhannah@gmail.com"
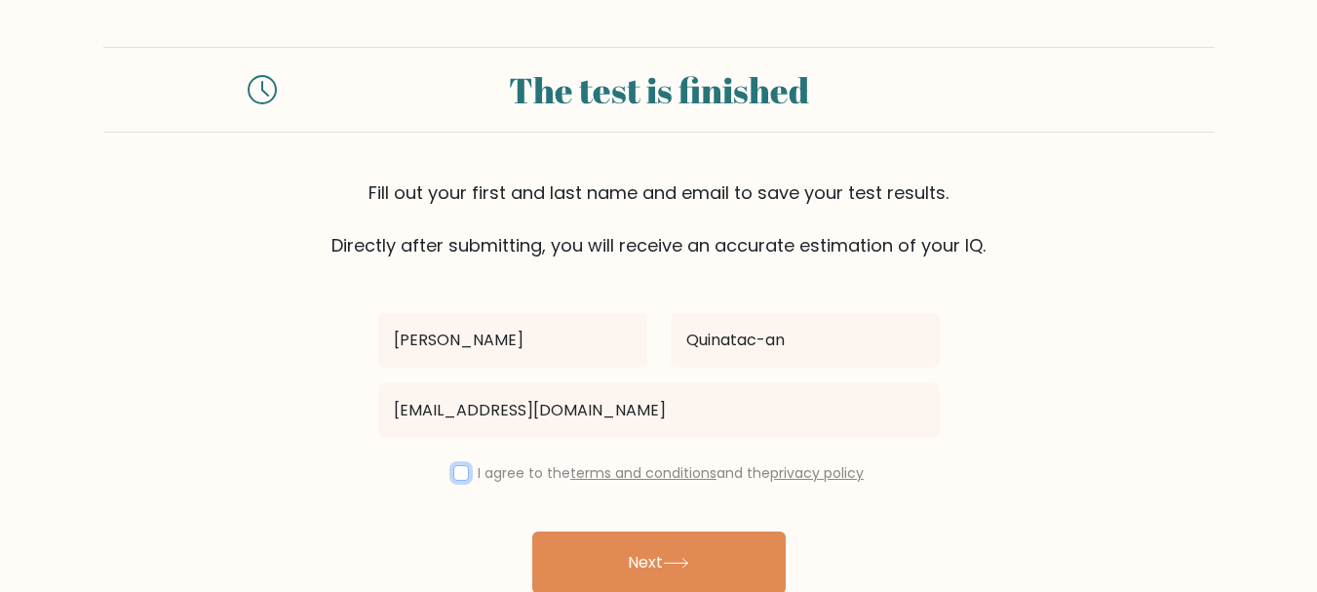
click at [463, 479] on input "checkbox" at bounding box center [461, 473] width 16 height 16
checkbox input "true"
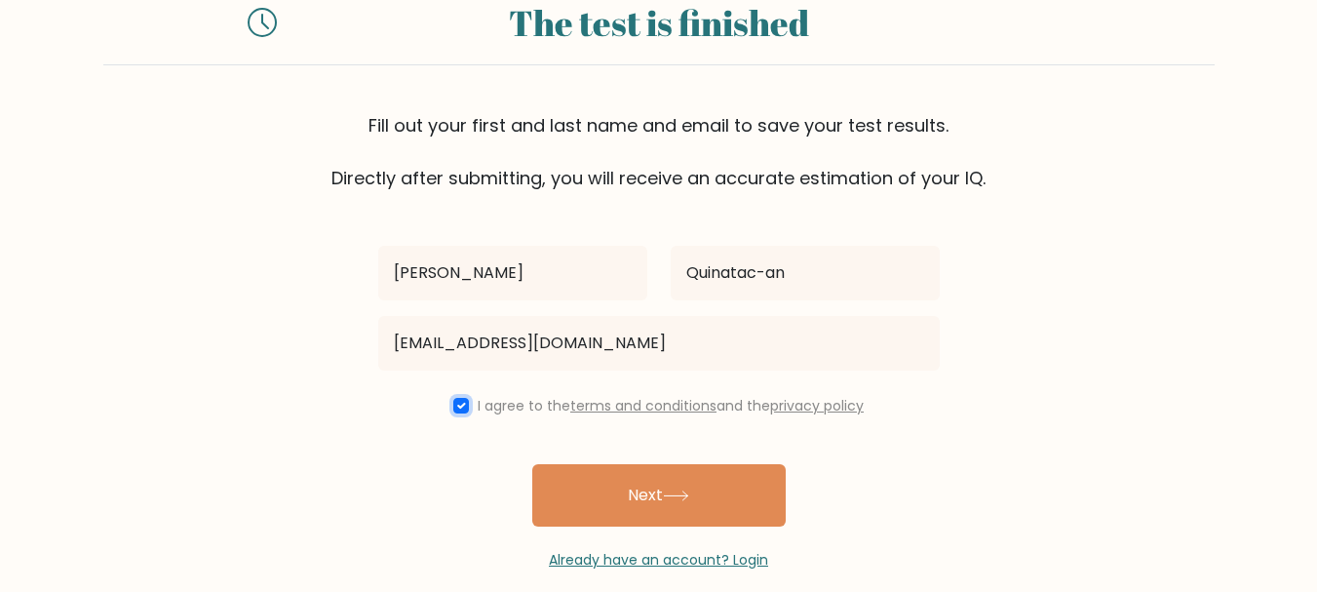
scroll to position [93, 0]
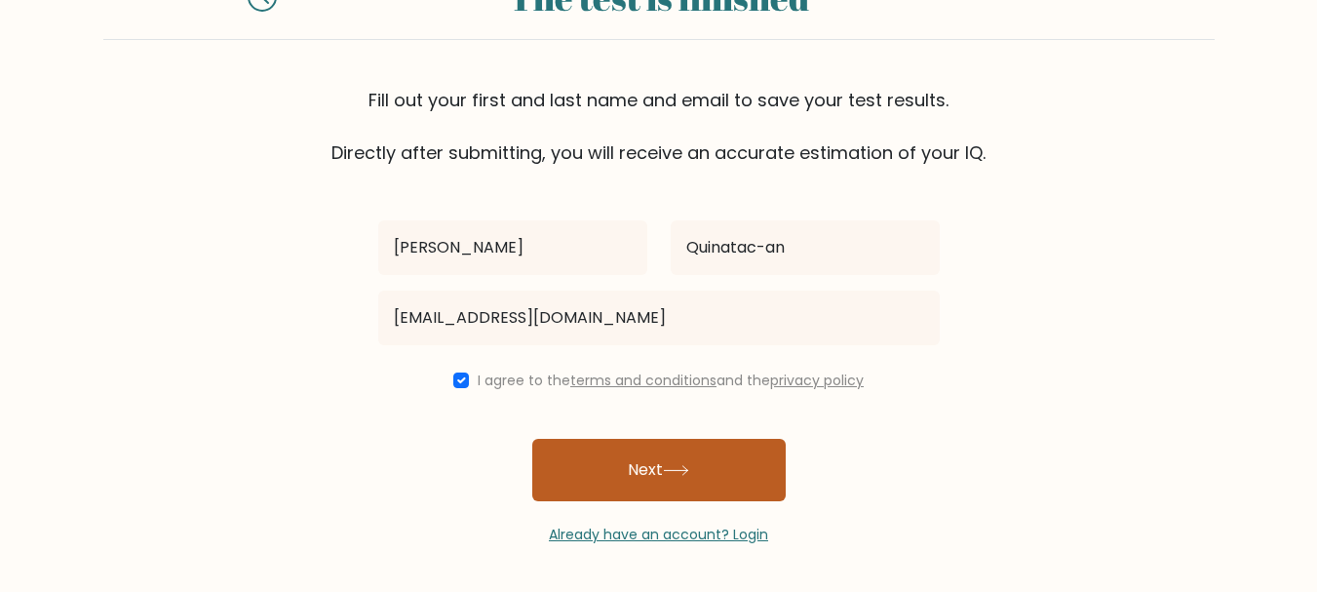
click at [619, 469] on button "Next" at bounding box center [658, 470] width 253 height 62
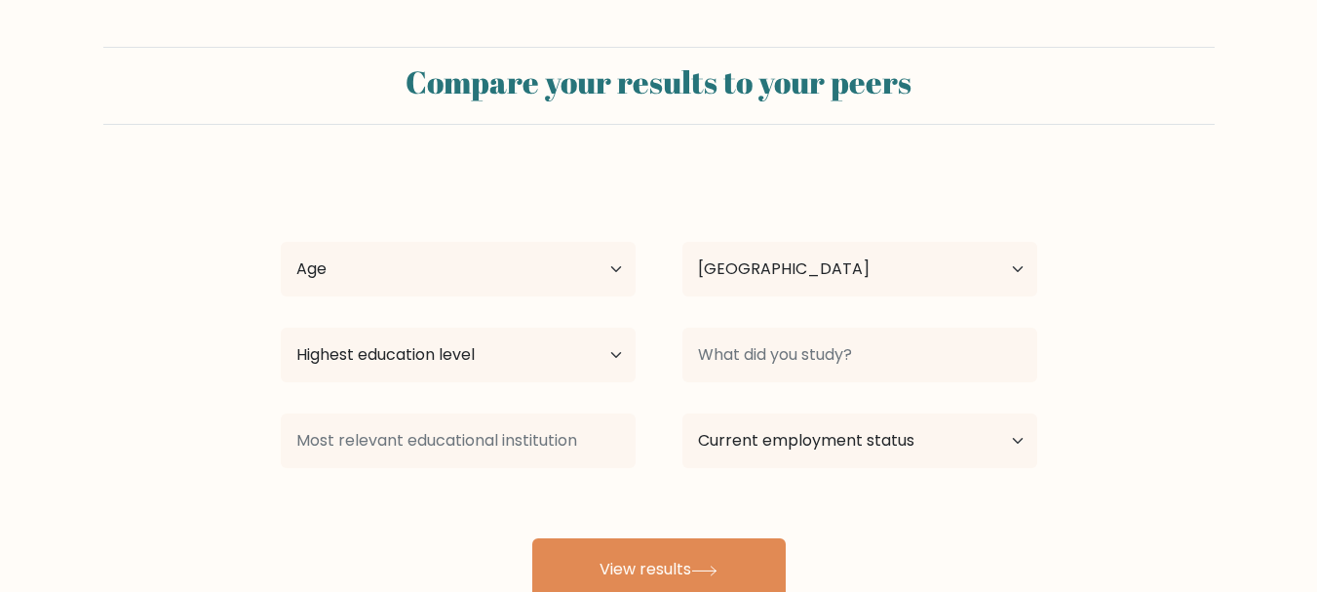
select select "PH"
click at [602, 259] on select "Age Under [DEMOGRAPHIC_DATA] [DEMOGRAPHIC_DATA] [DEMOGRAPHIC_DATA] [DEMOGRAPHIC…" at bounding box center [458, 269] width 355 height 55
select select "25_34"
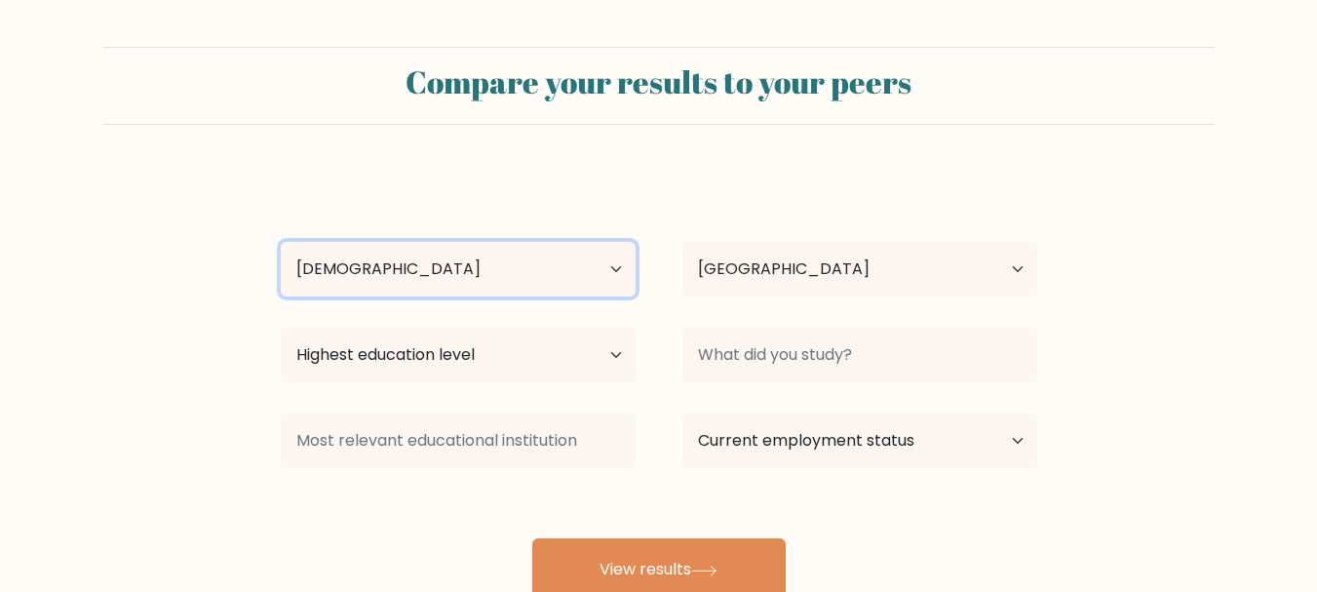
click at [281, 242] on select "Age Under [DEMOGRAPHIC_DATA] [DEMOGRAPHIC_DATA] [DEMOGRAPHIC_DATA] [DEMOGRAPHIC…" at bounding box center [458, 269] width 355 height 55
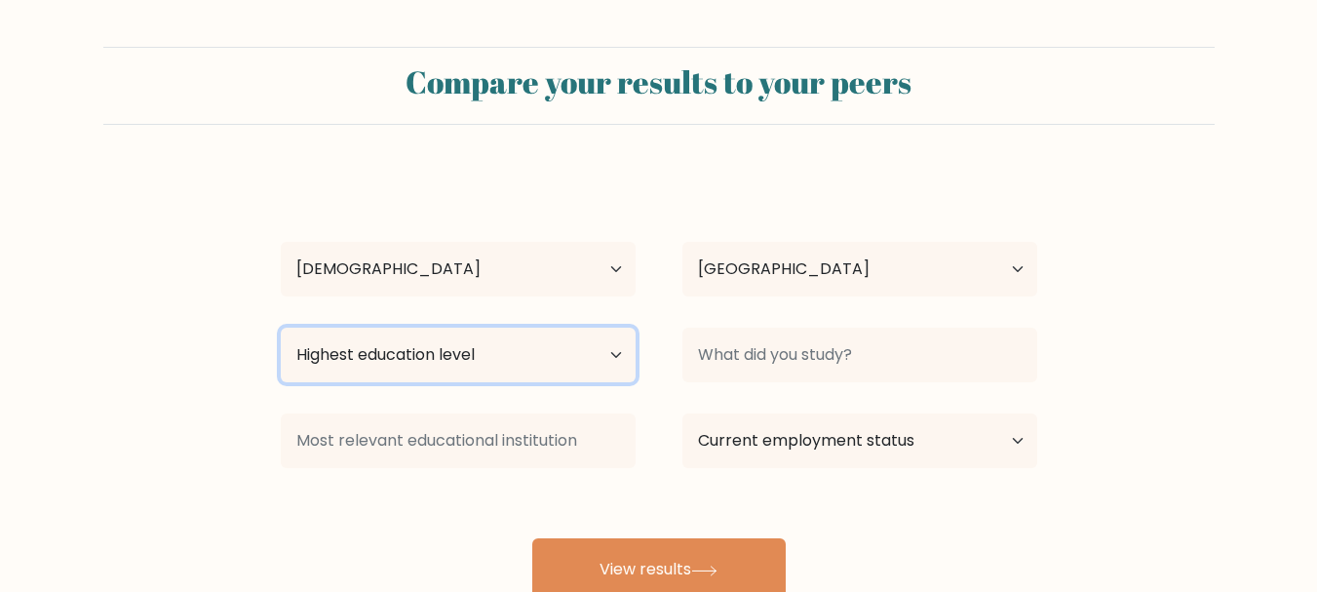
click at [624, 354] on select "Highest education level No schooling Primary Lower Secondary Upper Secondary Oc…" at bounding box center [458, 354] width 355 height 55
click at [617, 354] on select "Highest education level No schooling Primary Lower Secondary Upper Secondary Oc…" at bounding box center [458, 354] width 355 height 55
select select "bachelors_degree"
click at [281, 327] on select "Highest education level No schooling Primary Lower Secondary Upper Secondary Oc…" at bounding box center [458, 354] width 355 height 55
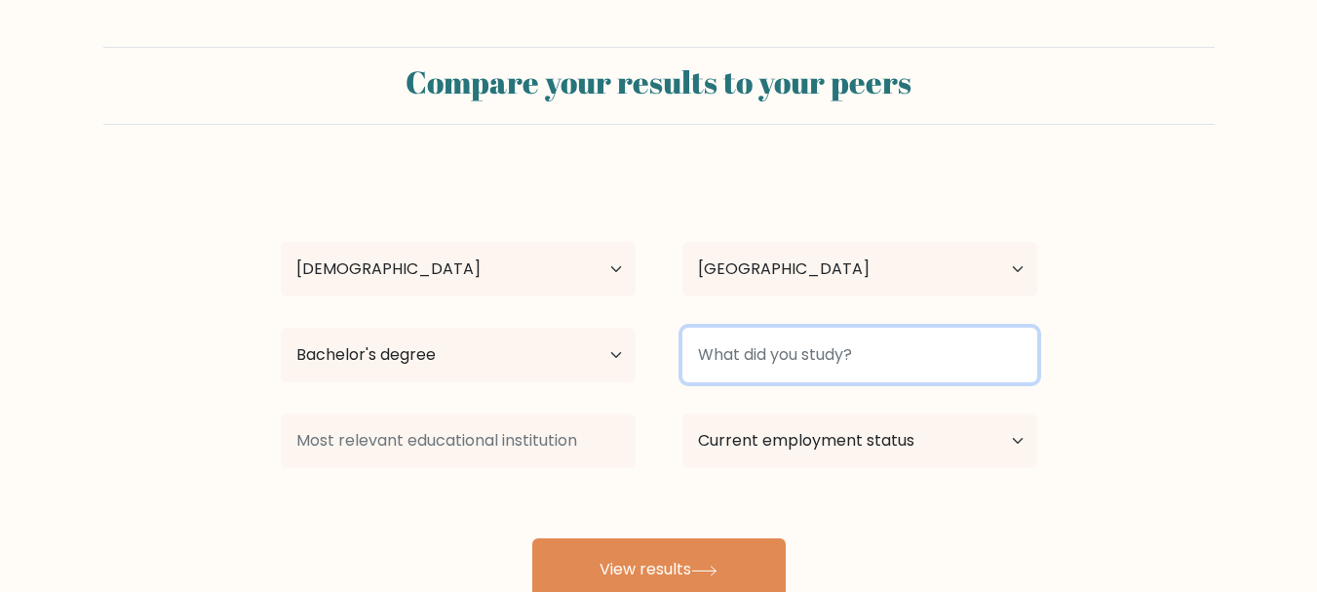
click at [819, 355] on input at bounding box center [859, 354] width 355 height 55
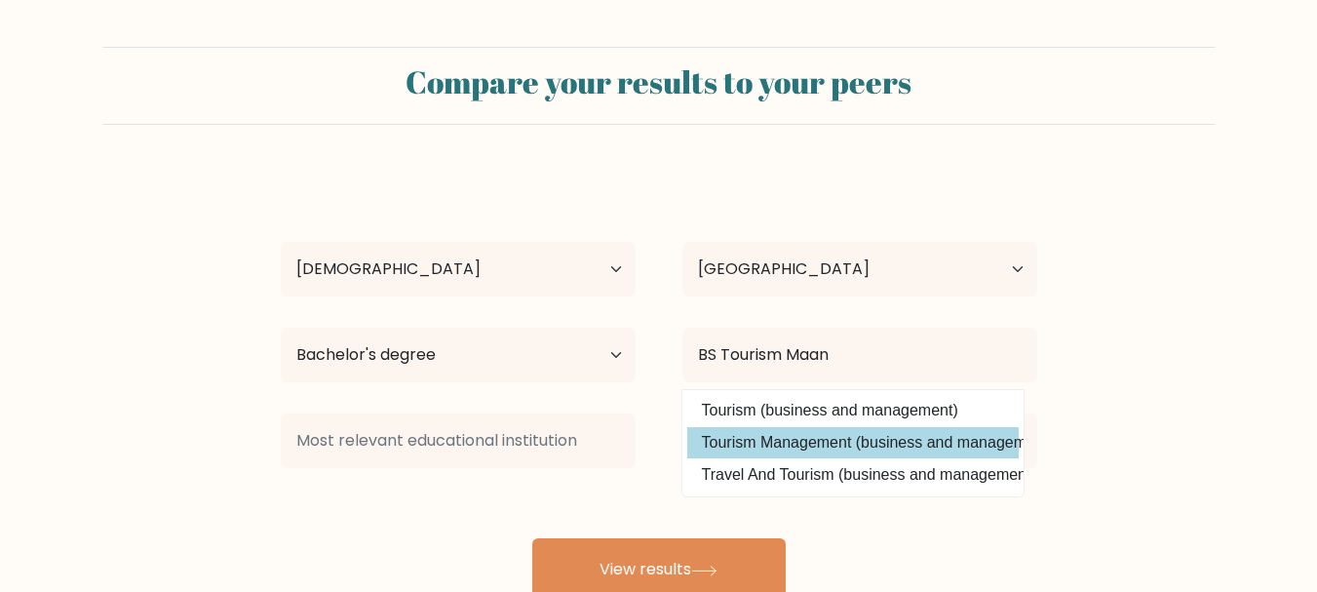
click at [833, 441] on option "Tourism Management (business and management)" at bounding box center [852, 442] width 331 height 31
type input "Tourism Management"
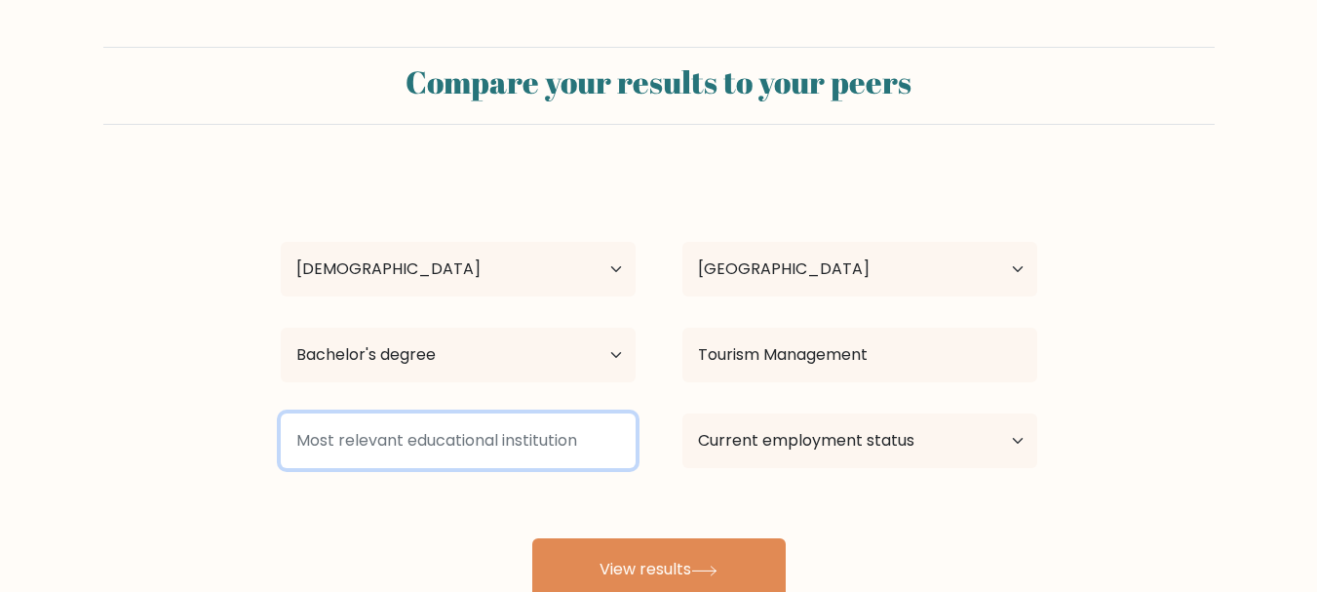
click at [463, 438] on input at bounding box center [458, 440] width 355 height 55
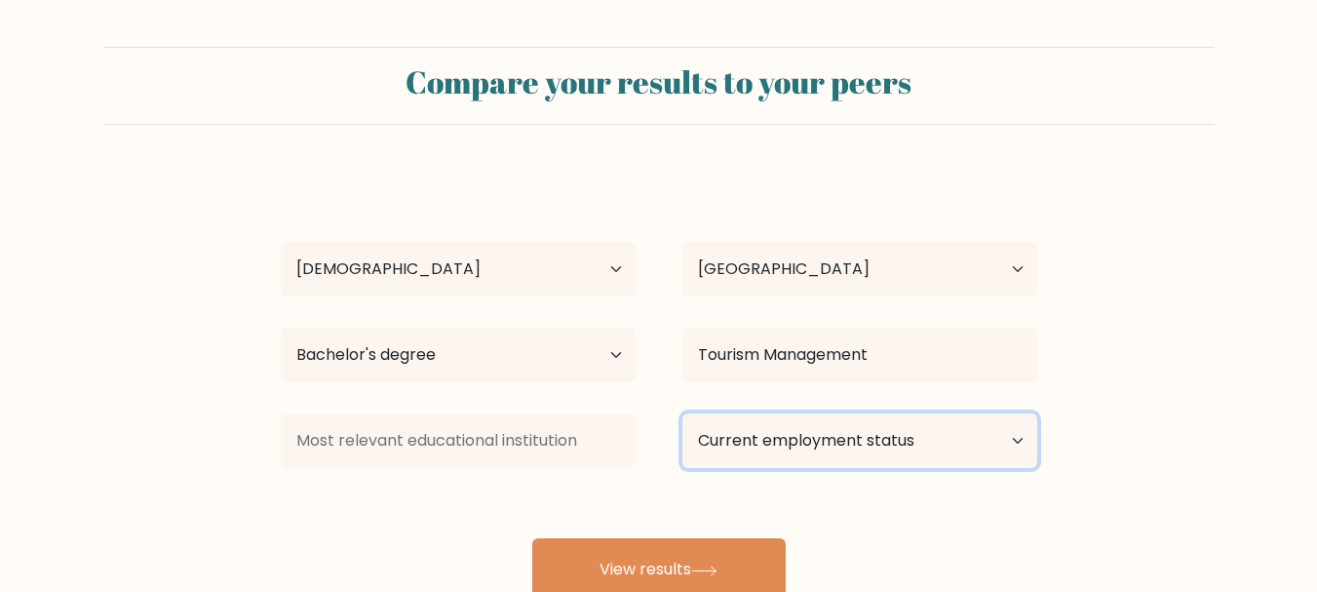
click at [1017, 441] on select "Current employment status Employed Student Retired Other / prefer not to answer" at bounding box center [859, 440] width 355 height 55
select select "other"
click at [682, 413] on select "Current employment status Employed Student Retired Other / prefer not to answer" at bounding box center [859, 440] width 355 height 55
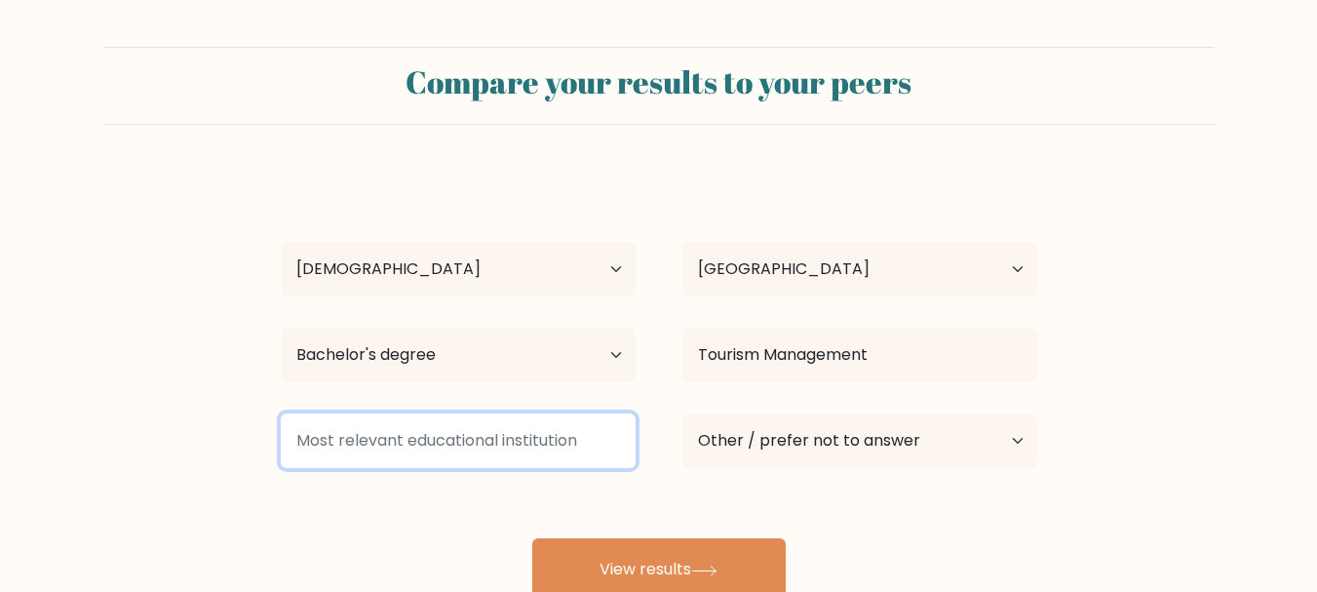
click at [498, 441] on input at bounding box center [458, 440] width 355 height 55
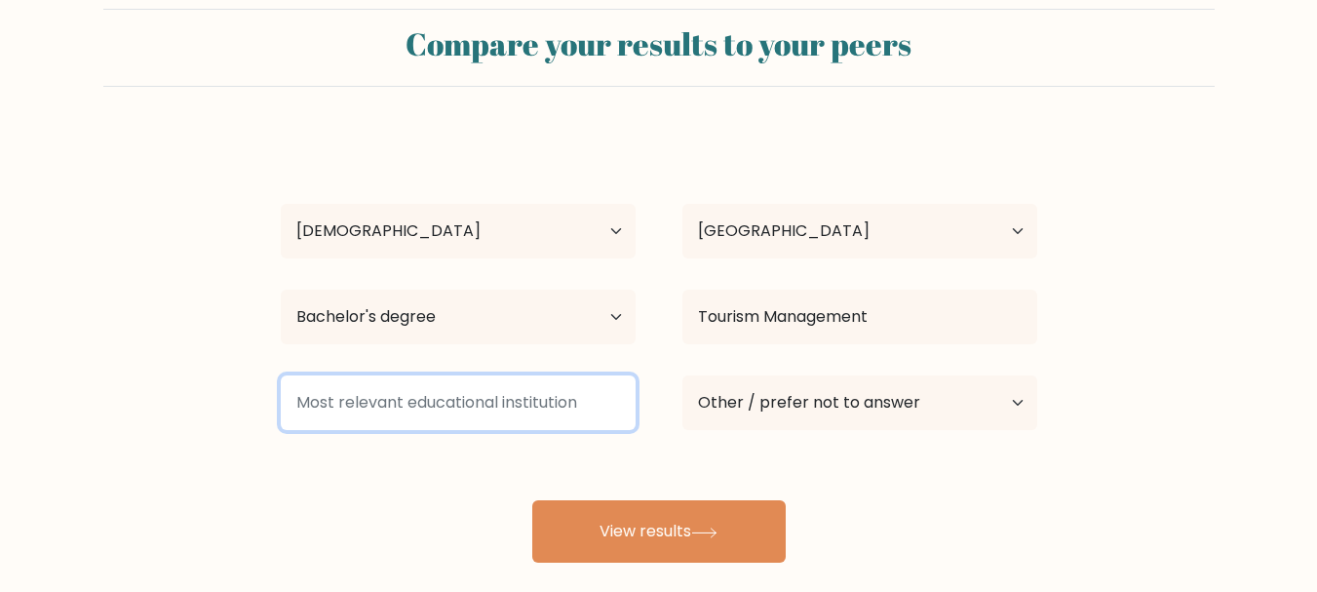
scroll to position [97, 0]
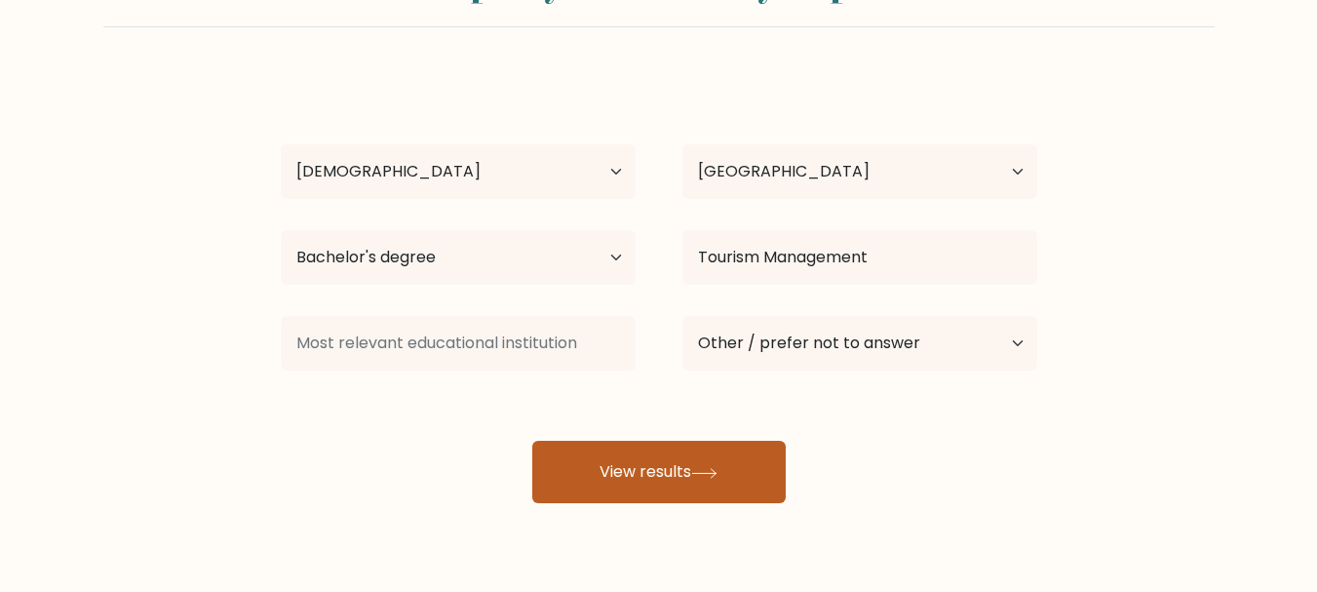
click at [668, 479] on button "View results" at bounding box center [658, 472] width 253 height 62
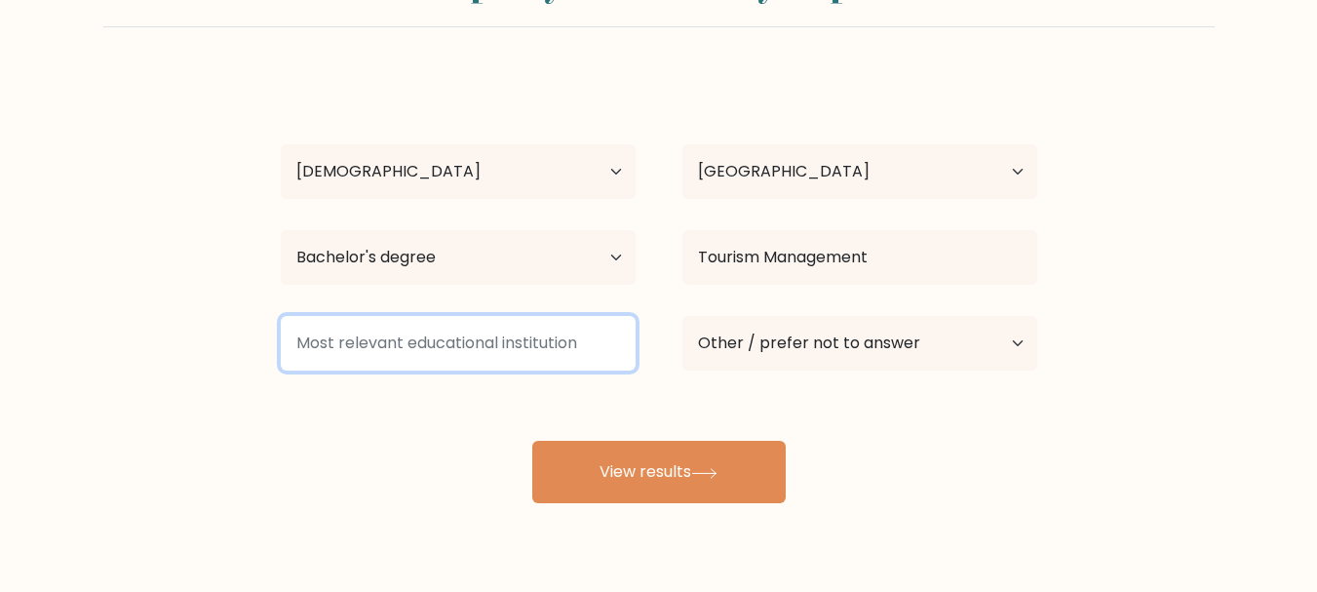
click at [522, 349] on input at bounding box center [458, 343] width 355 height 55
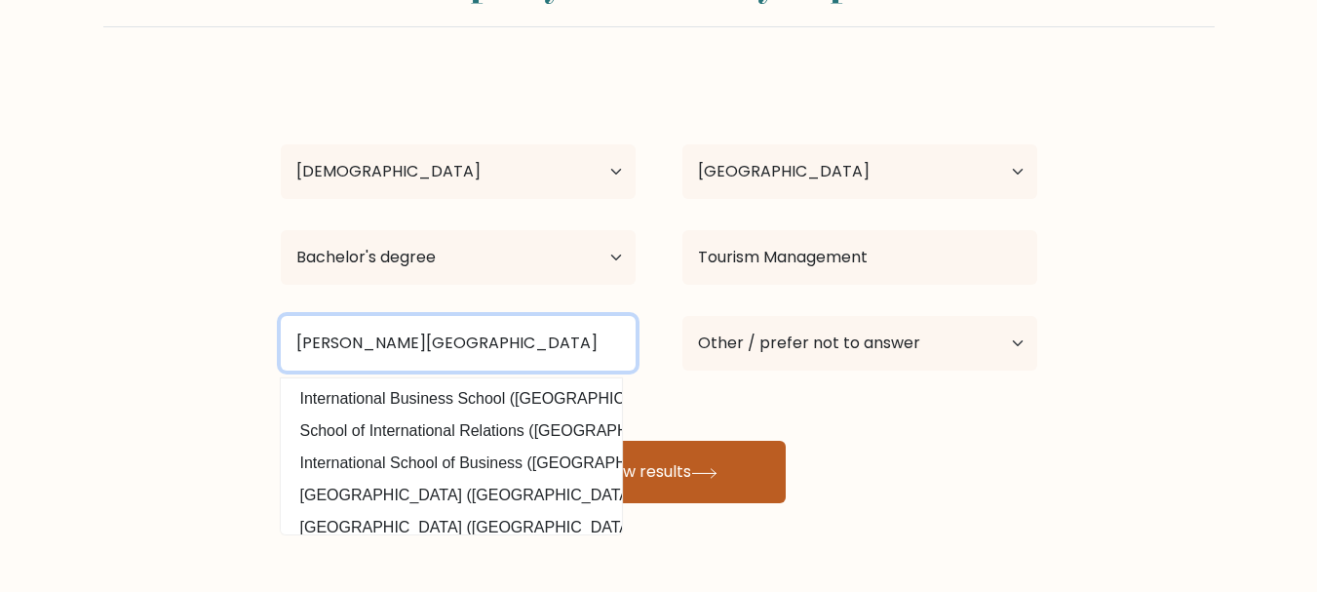
type input "[PERSON_NAME][GEOGRAPHIC_DATA]"
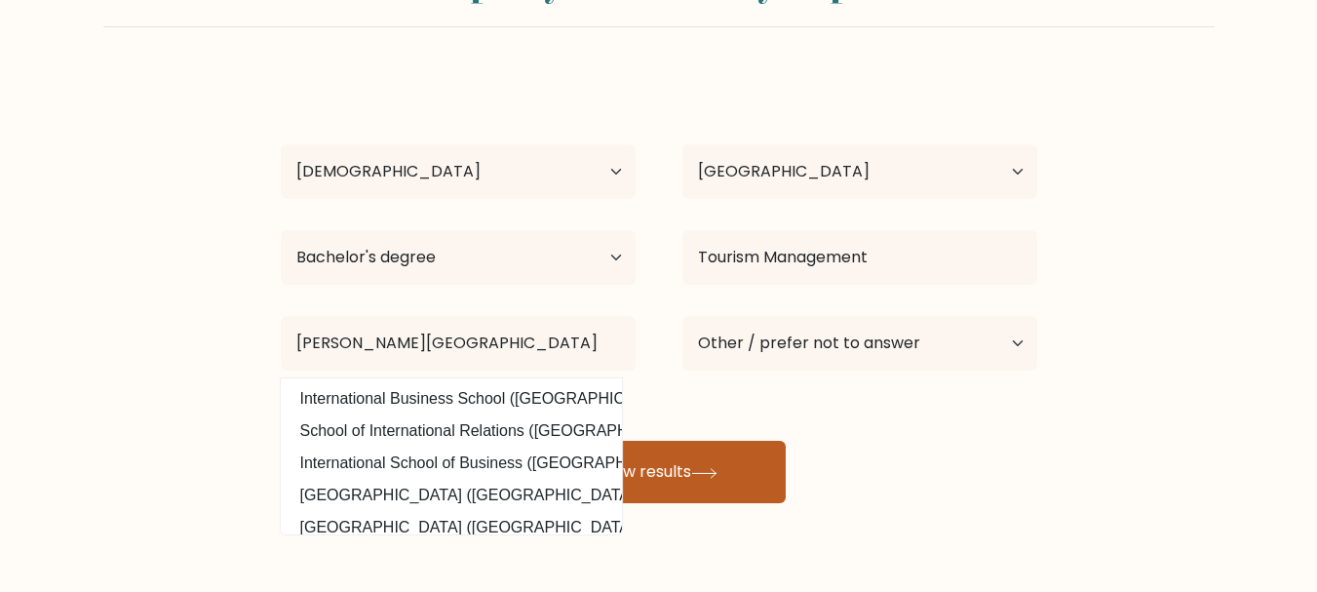
click at [709, 490] on button "View results" at bounding box center [658, 472] width 253 height 62
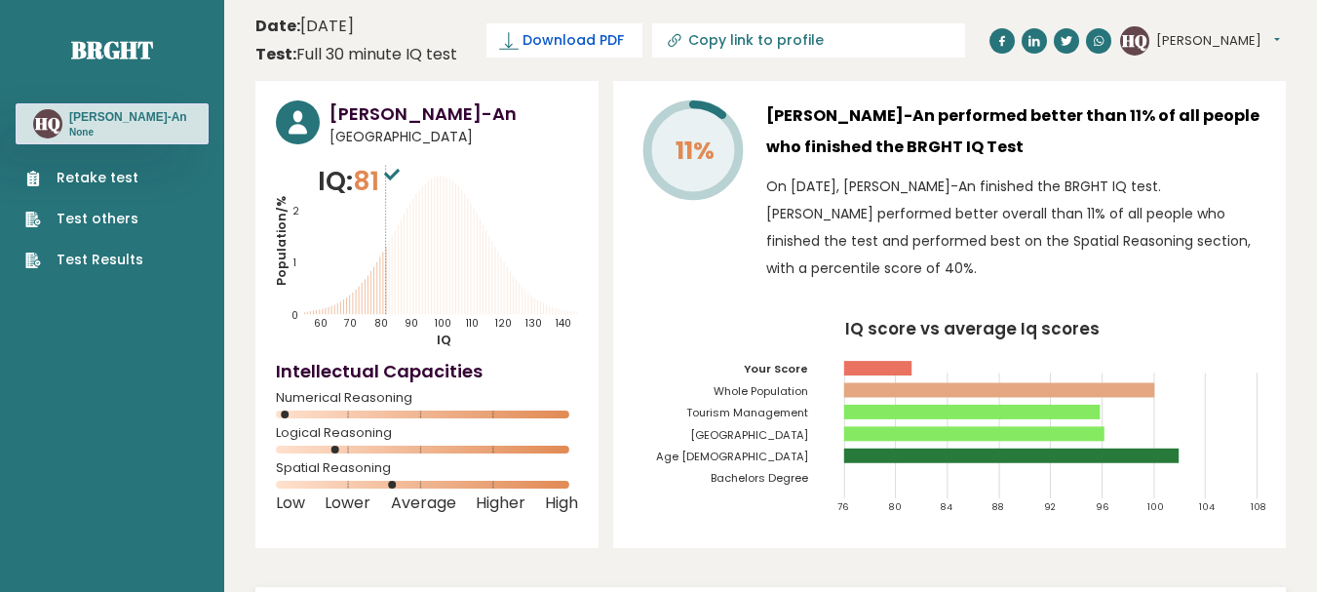
click at [518, 36] on icon at bounding box center [508, 40] width 19 height 19
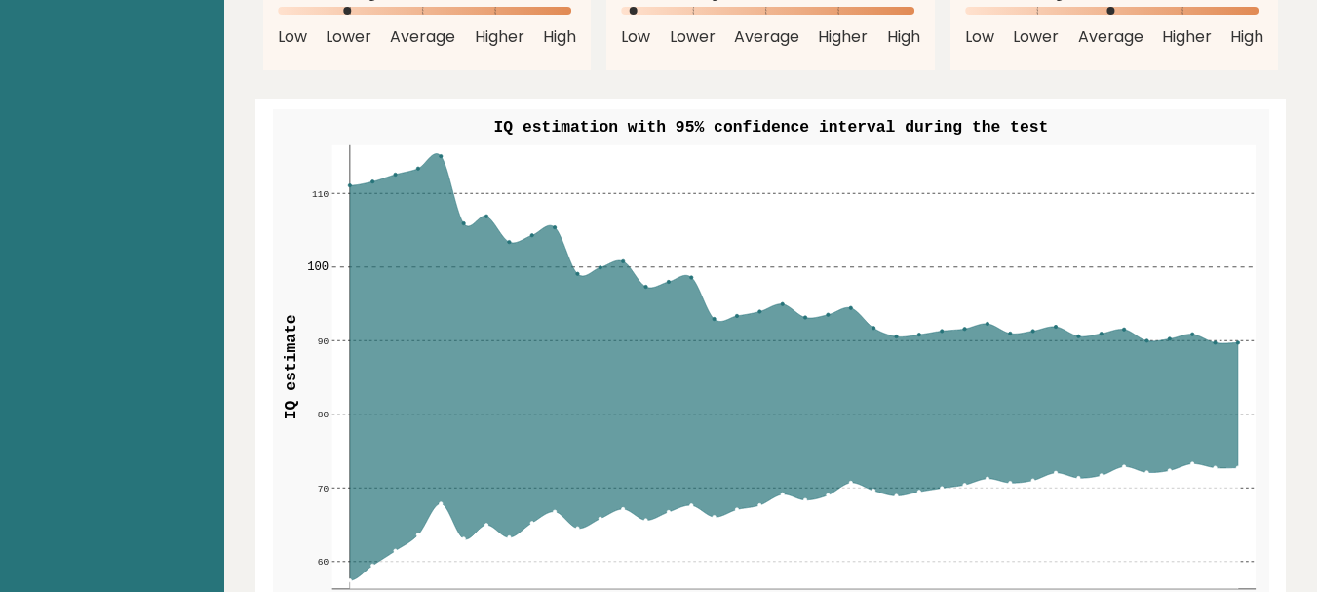
scroll to position [2339, 0]
